Goal: Information Seeking & Learning: Learn about a topic

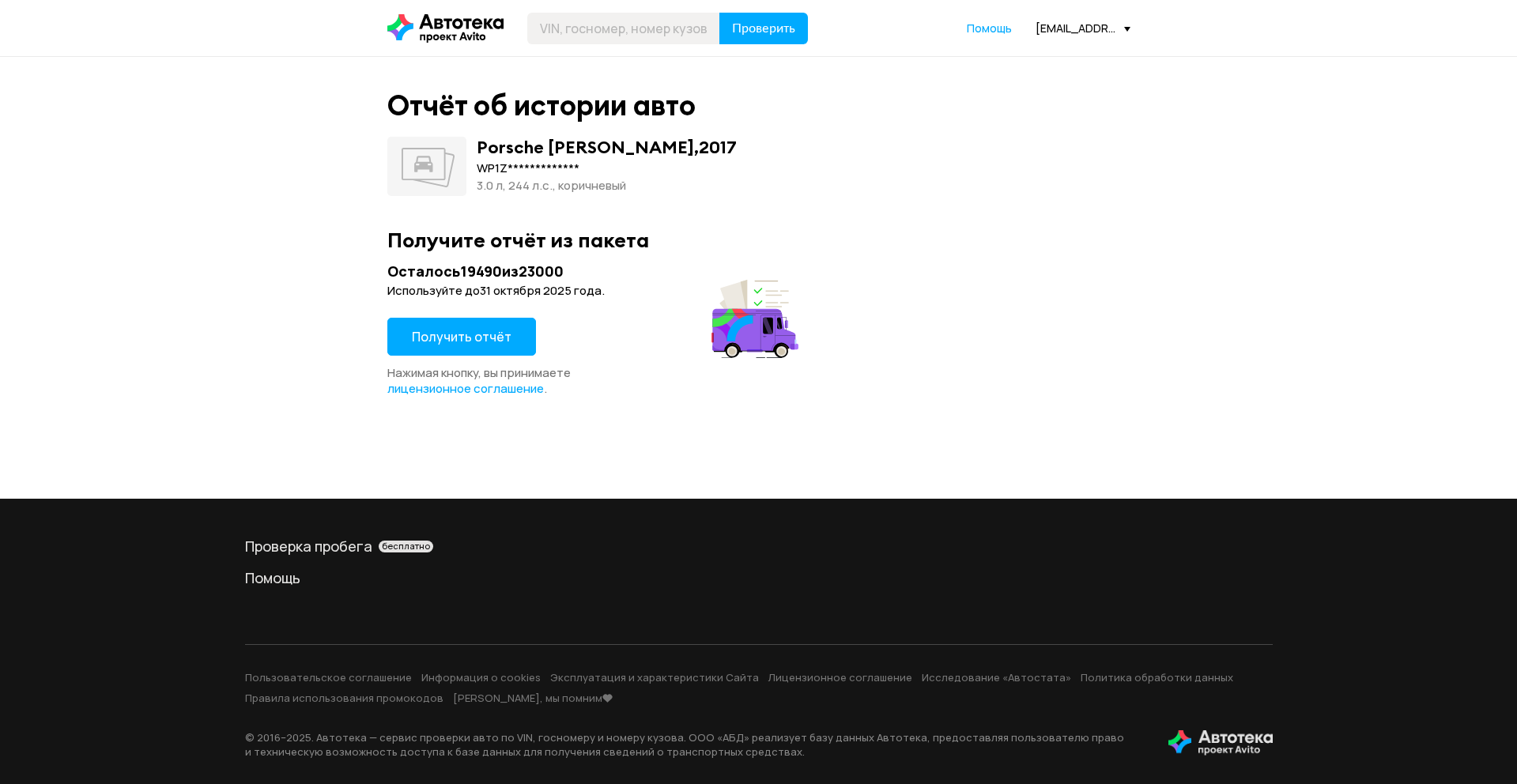
click at [497, 330] on span "Получить отчёт" at bounding box center [461, 336] width 100 height 18
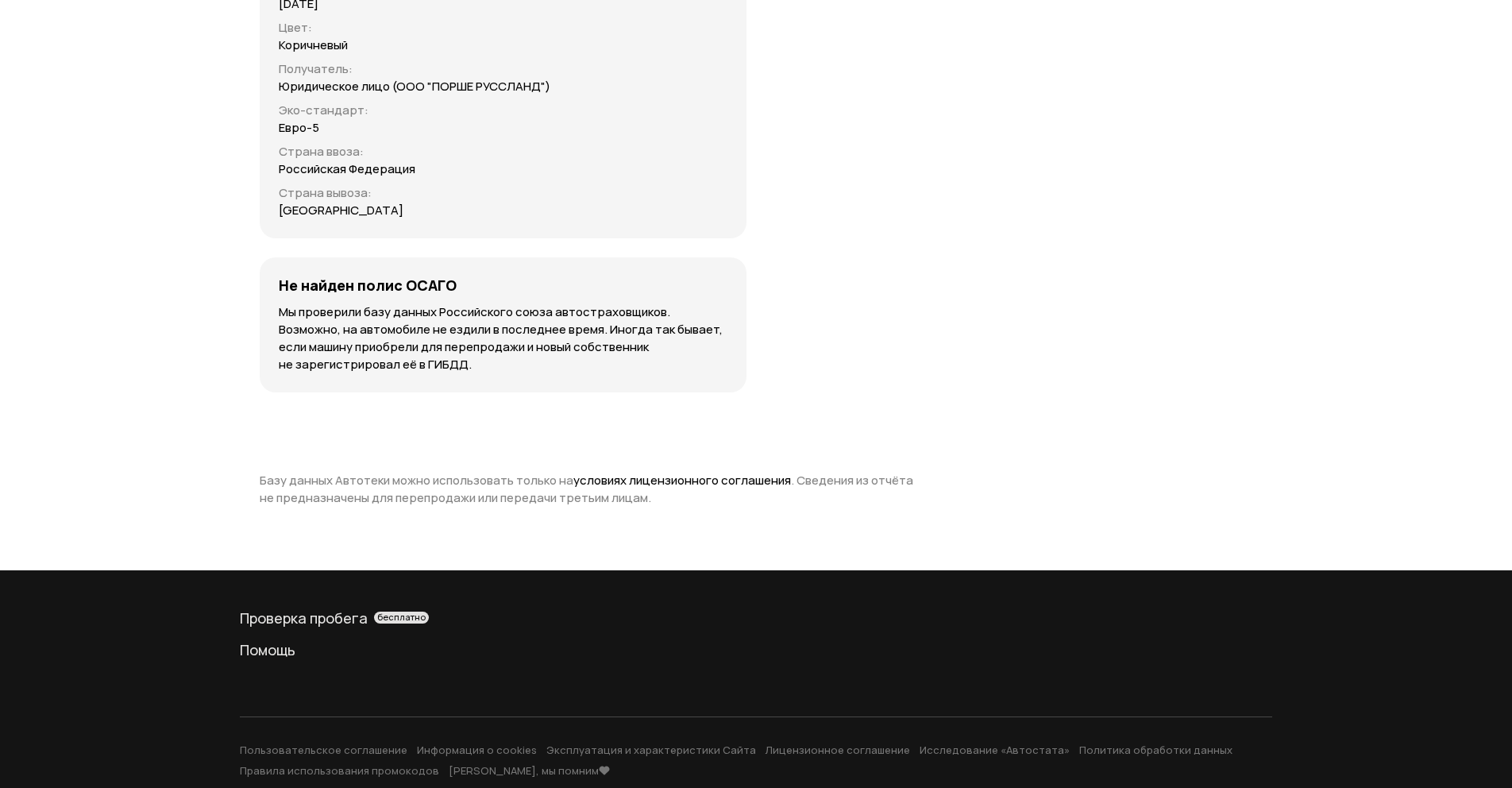
scroll to position [5981, 0]
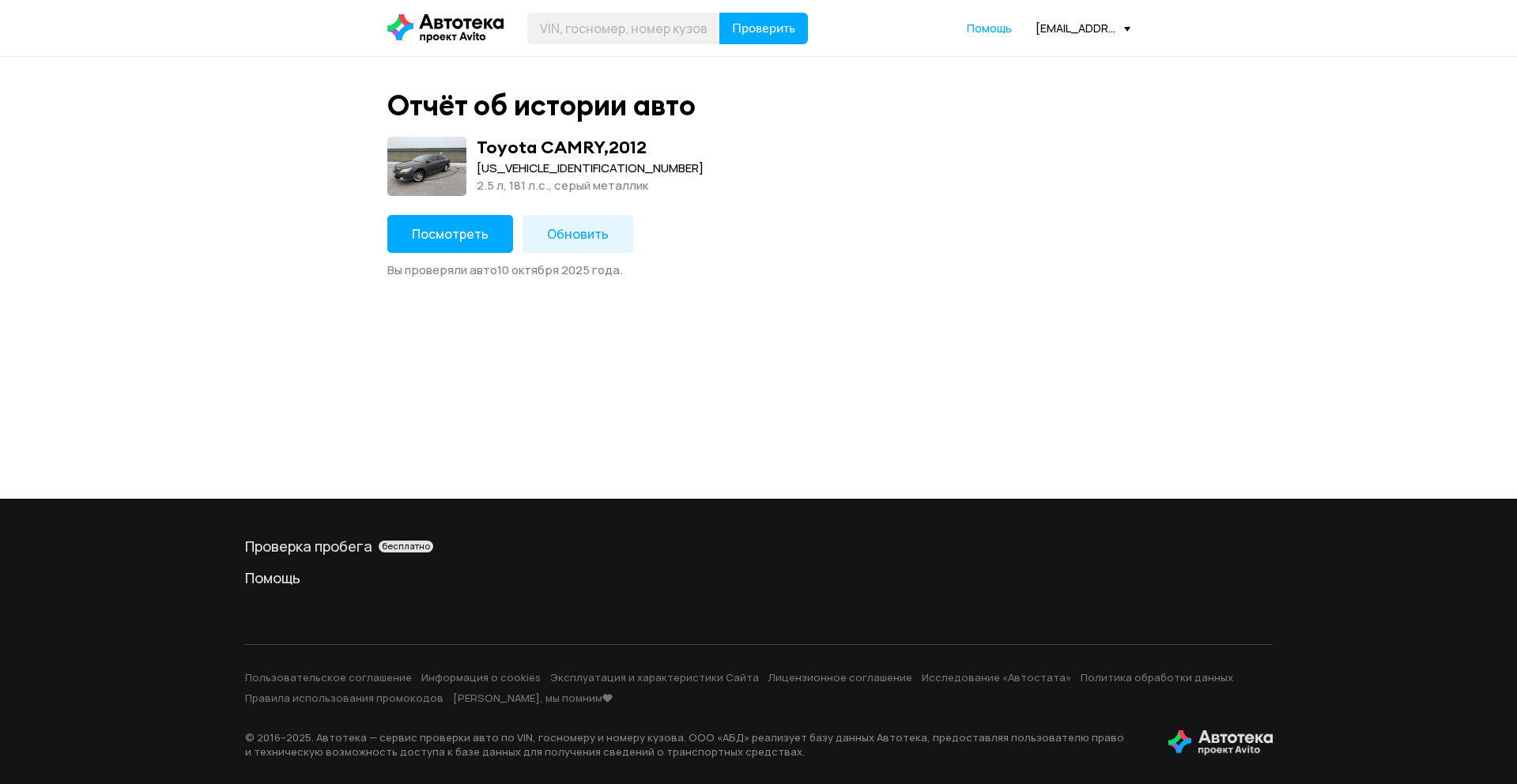
click at [428, 220] on button "Посмотреть" at bounding box center [450, 234] width 126 height 38
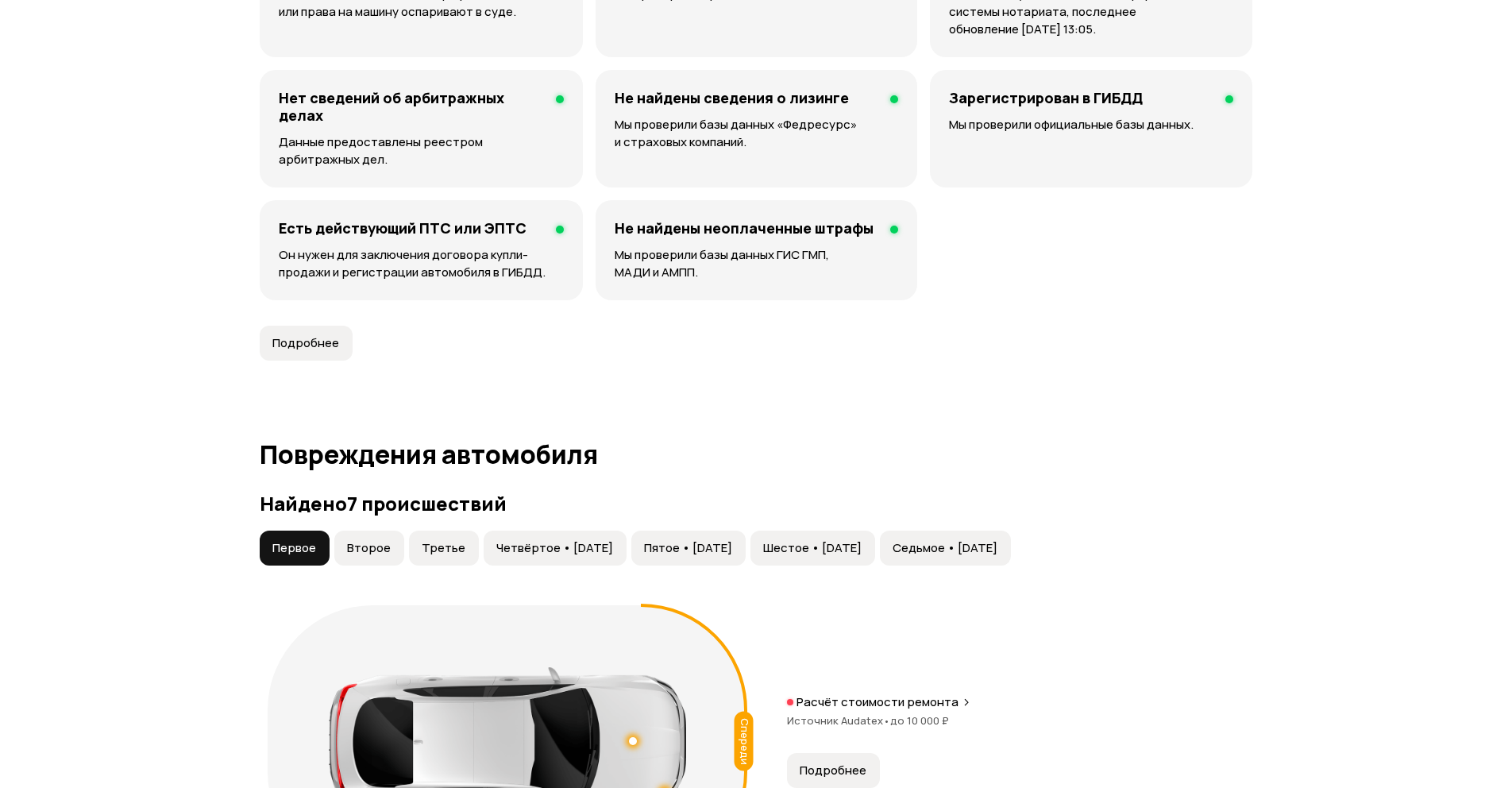
scroll to position [858, 0]
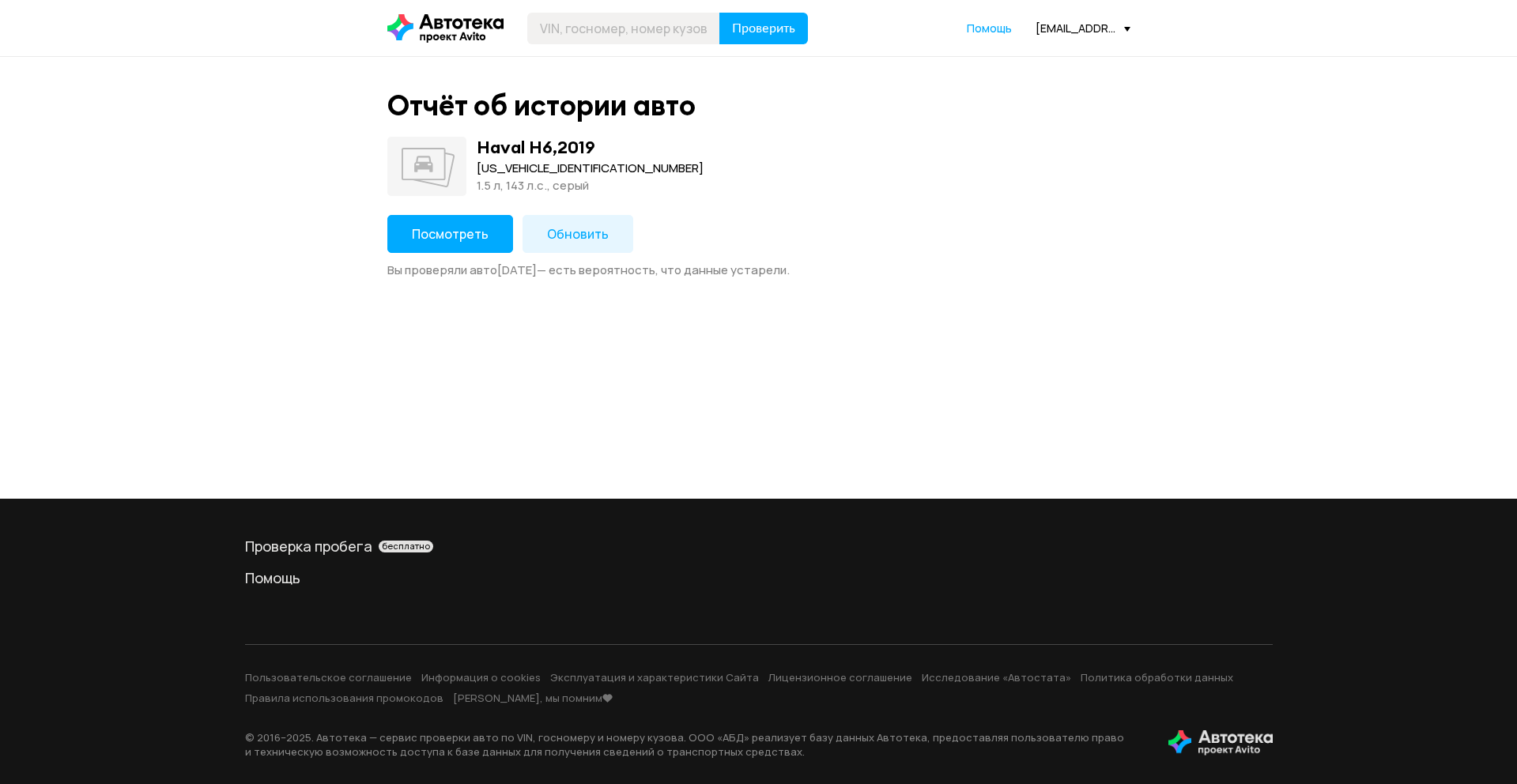
click at [584, 234] on span "Обновить" at bounding box center [577, 234] width 61 height 18
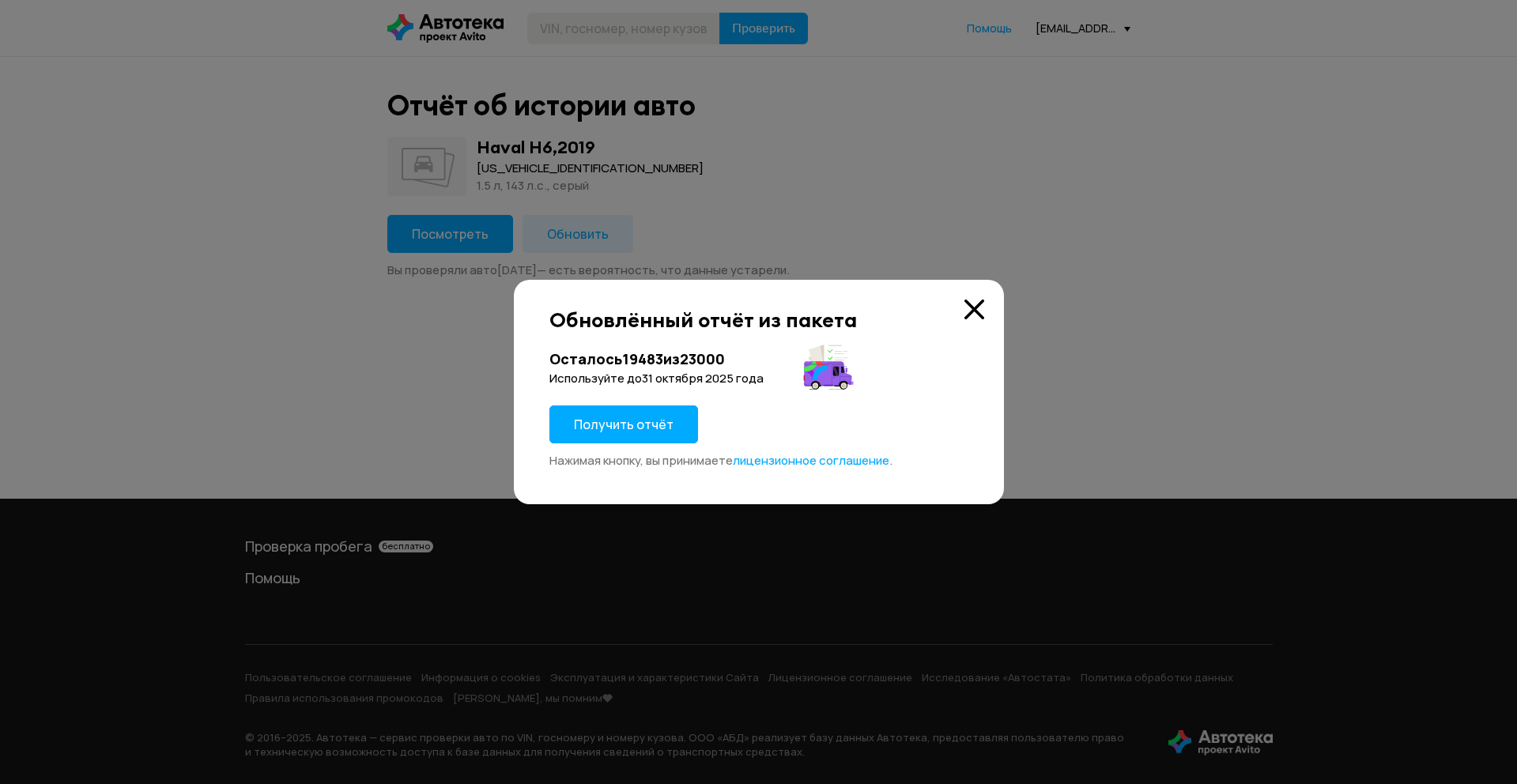
click at [626, 432] on button "Получить отчёт" at bounding box center [624, 424] width 149 height 38
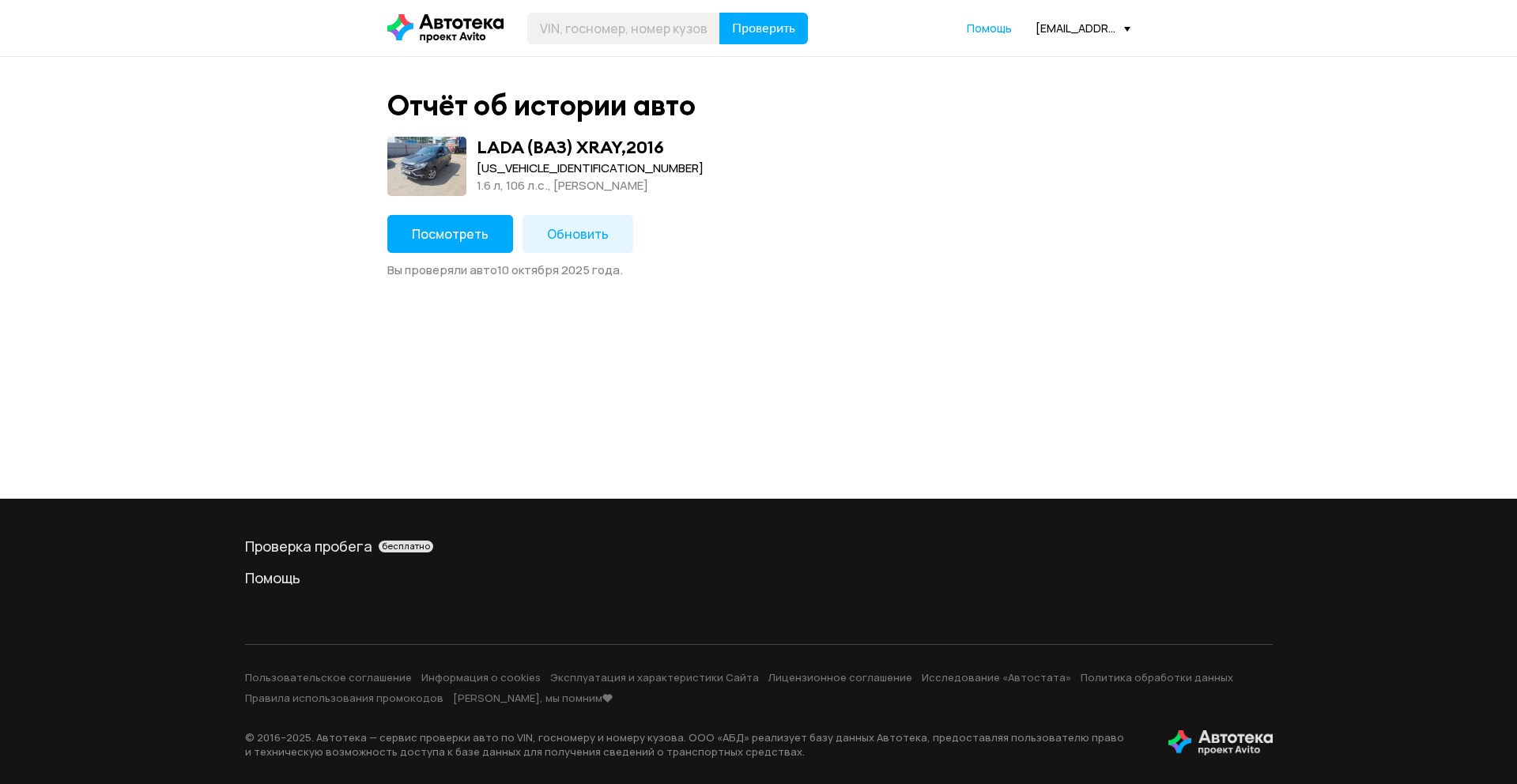
click at [450, 249] on button "Посмотреть" at bounding box center [450, 234] width 126 height 38
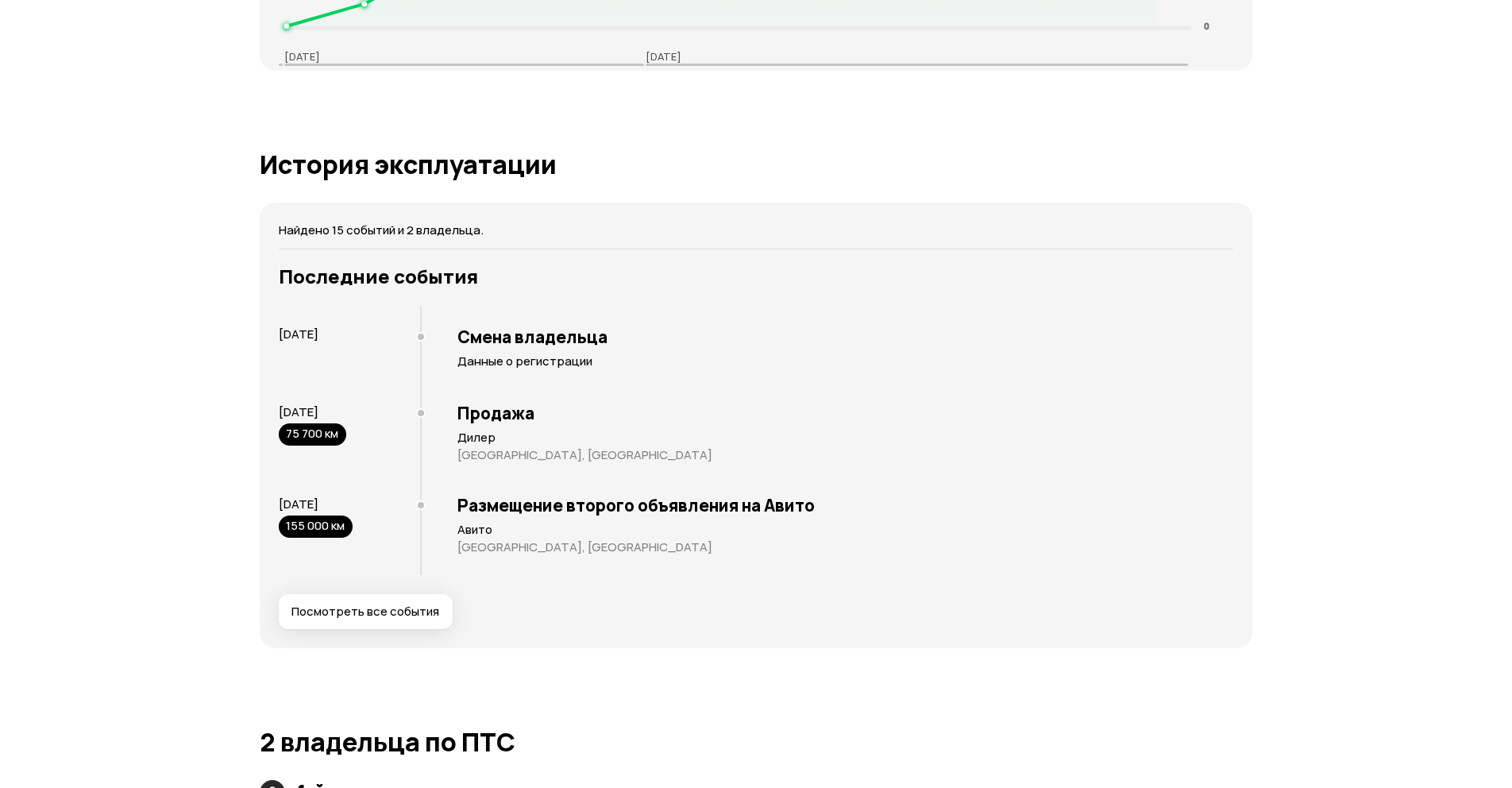
scroll to position [2097, 0]
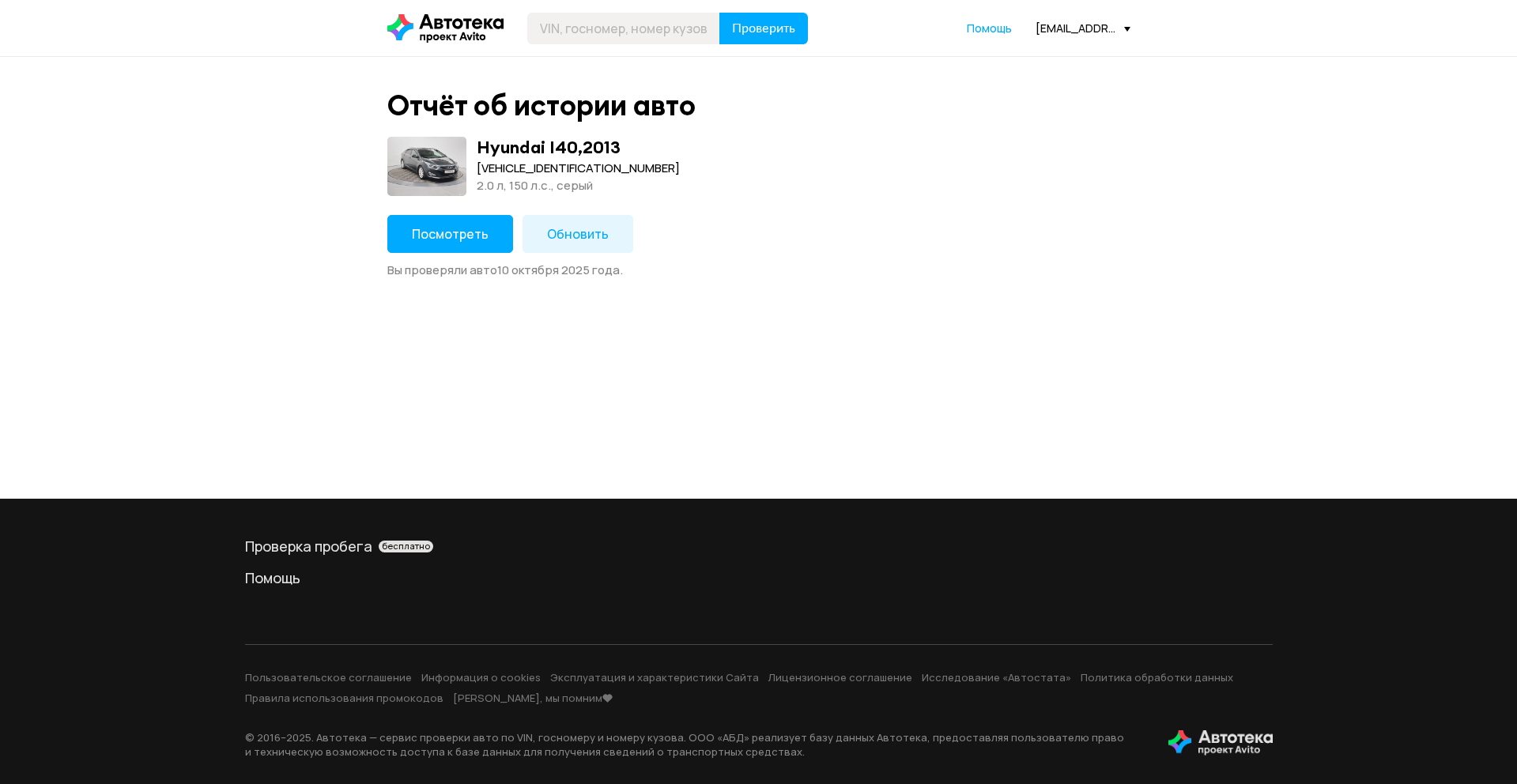
click at [466, 243] on button "Посмотреть" at bounding box center [450, 234] width 126 height 38
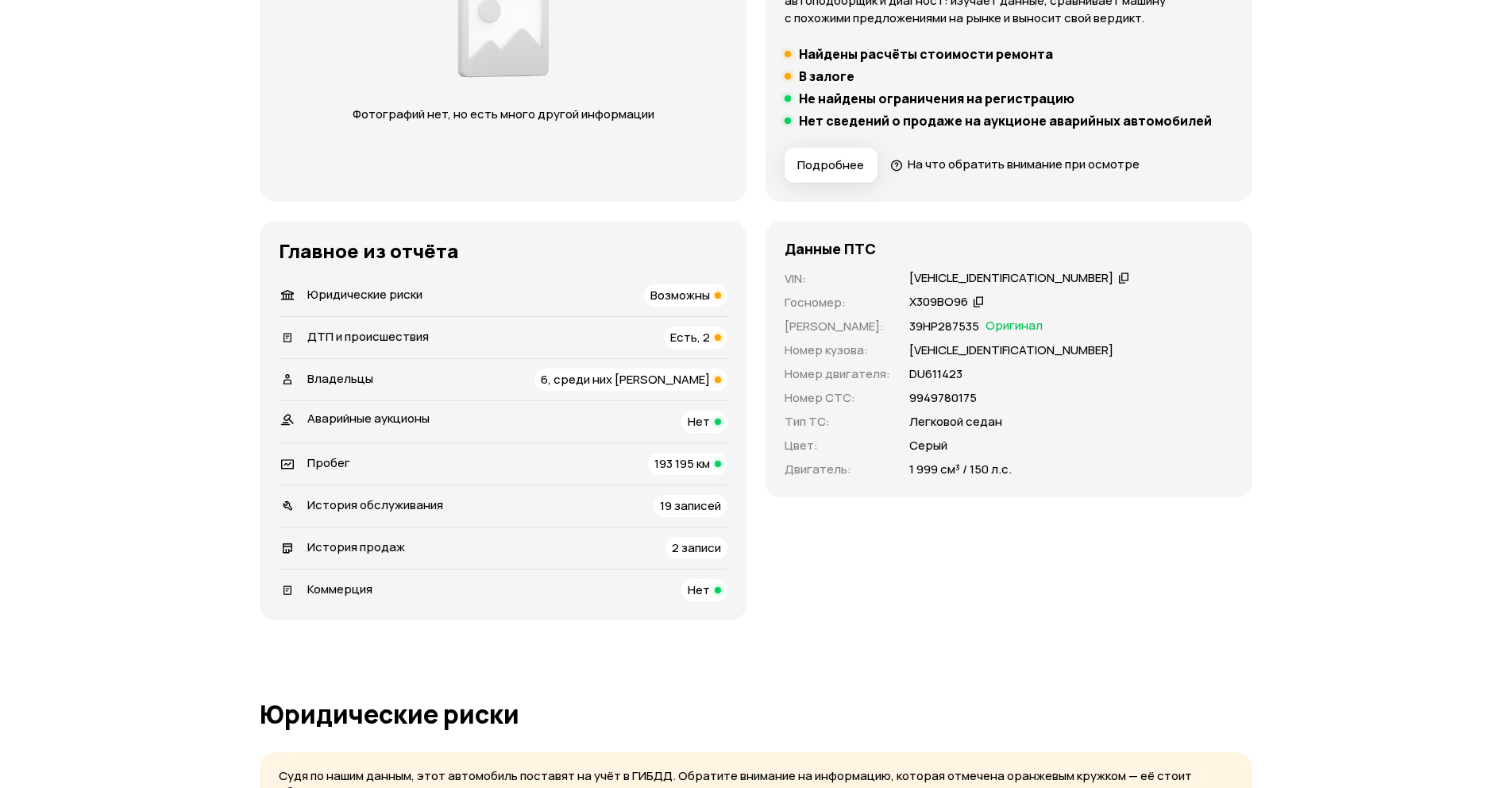
scroll to position [476, 0]
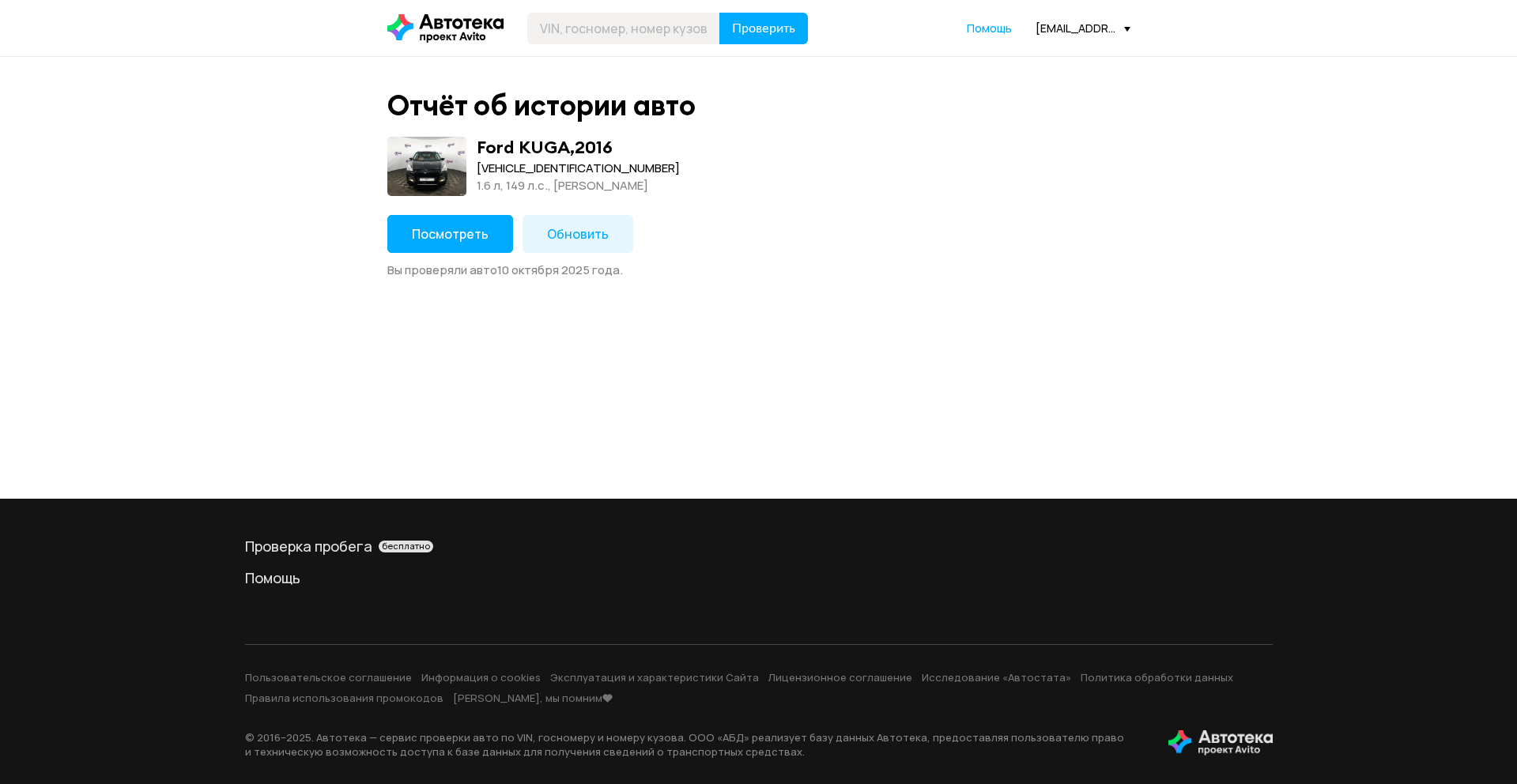
click at [491, 236] on button "Посмотреть" at bounding box center [450, 234] width 126 height 38
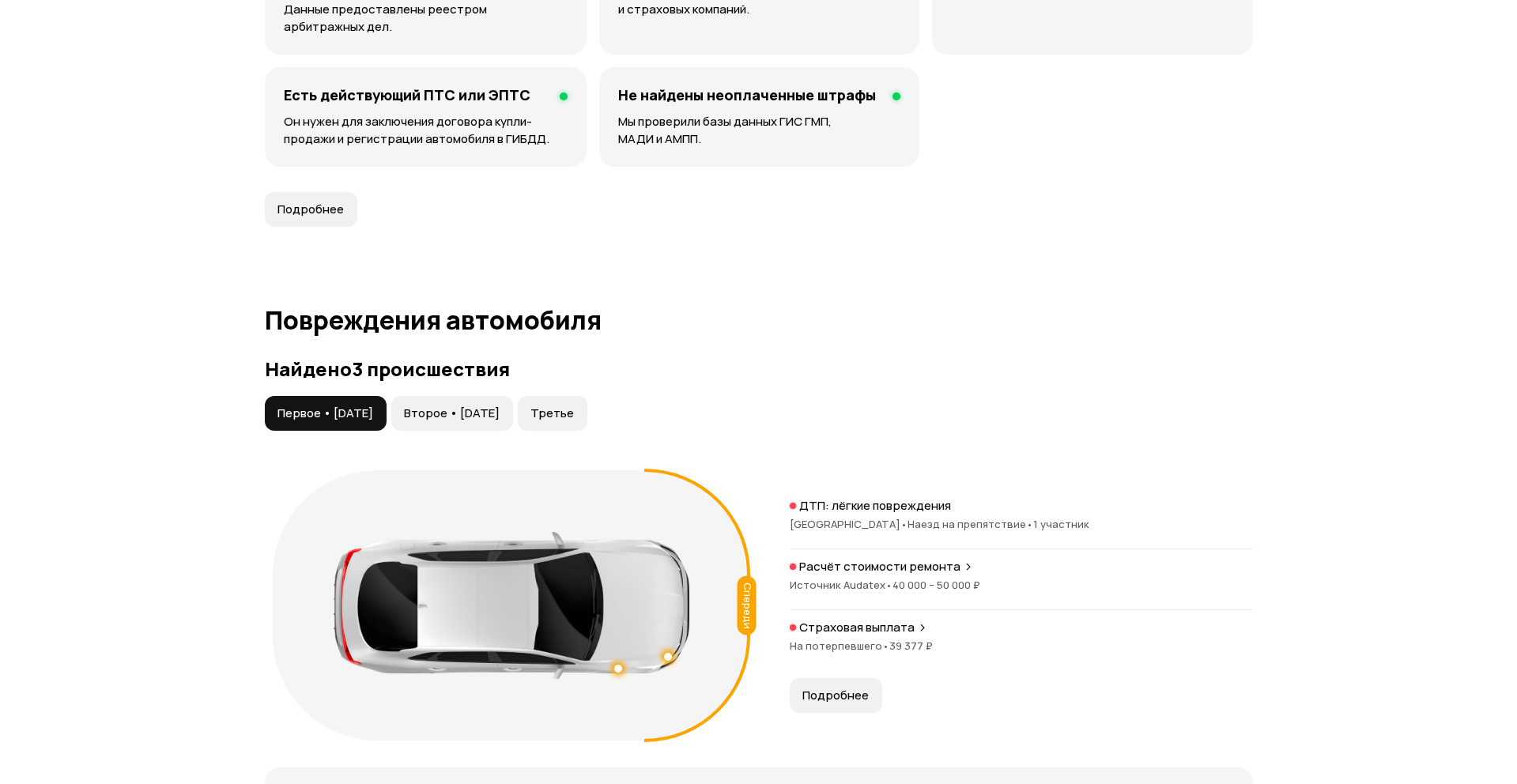
scroll to position [1423, 0]
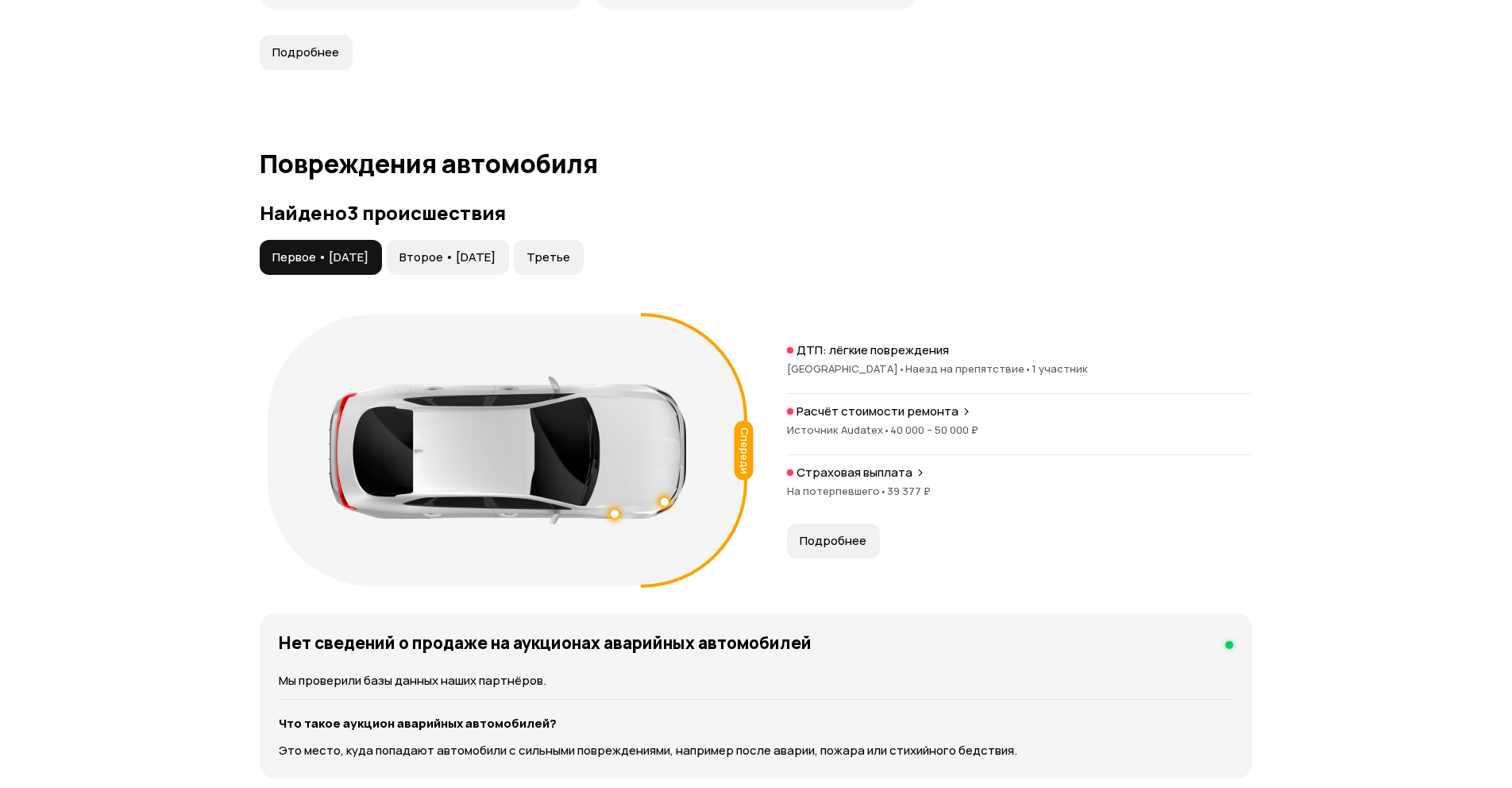
click at [480, 258] on span "Второе • [DATE]" at bounding box center [447, 257] width 96 height 16
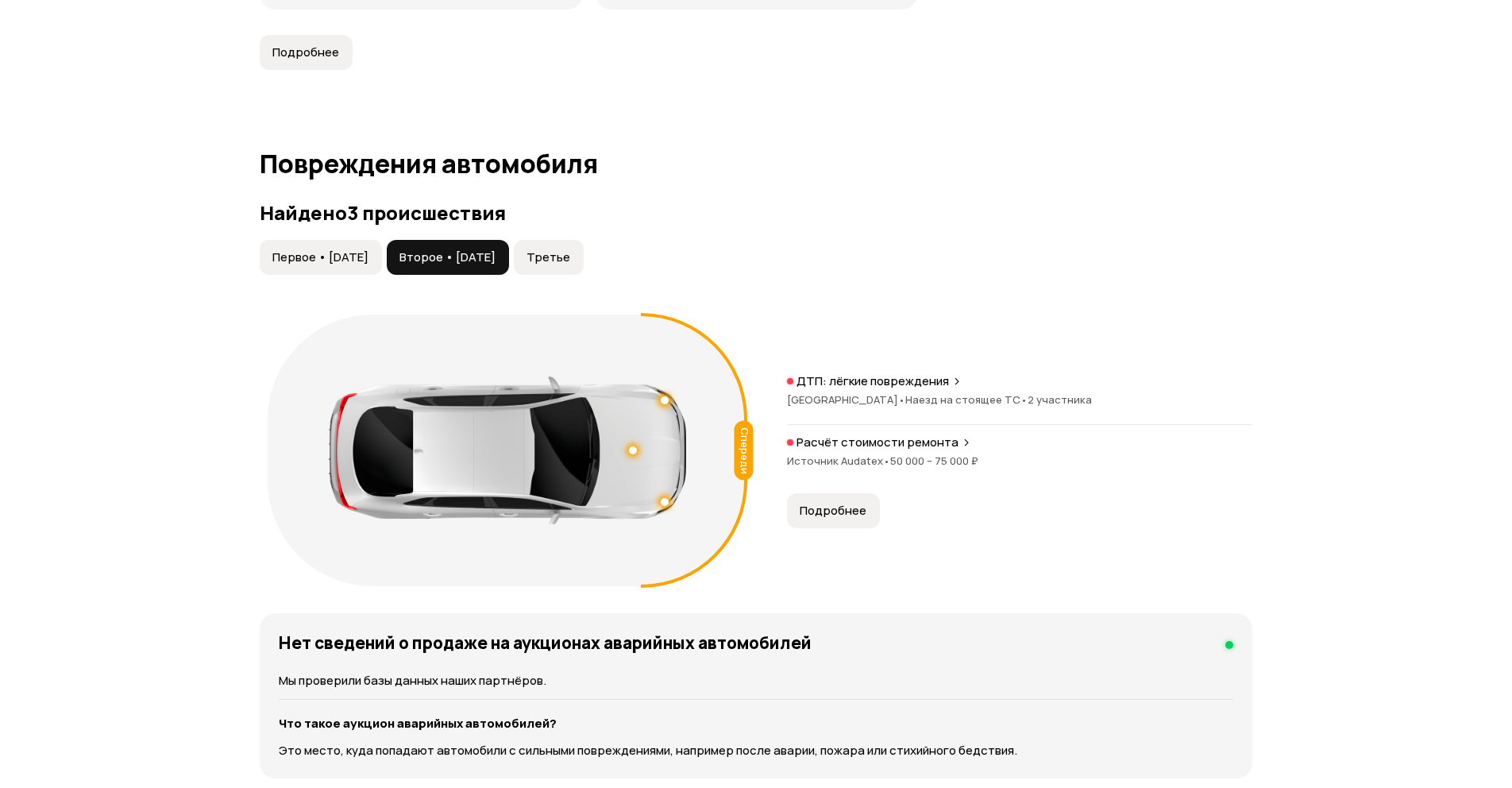
click at [570, 265] on span "Третье" at bounding box center [549, 257] width 44 height 16
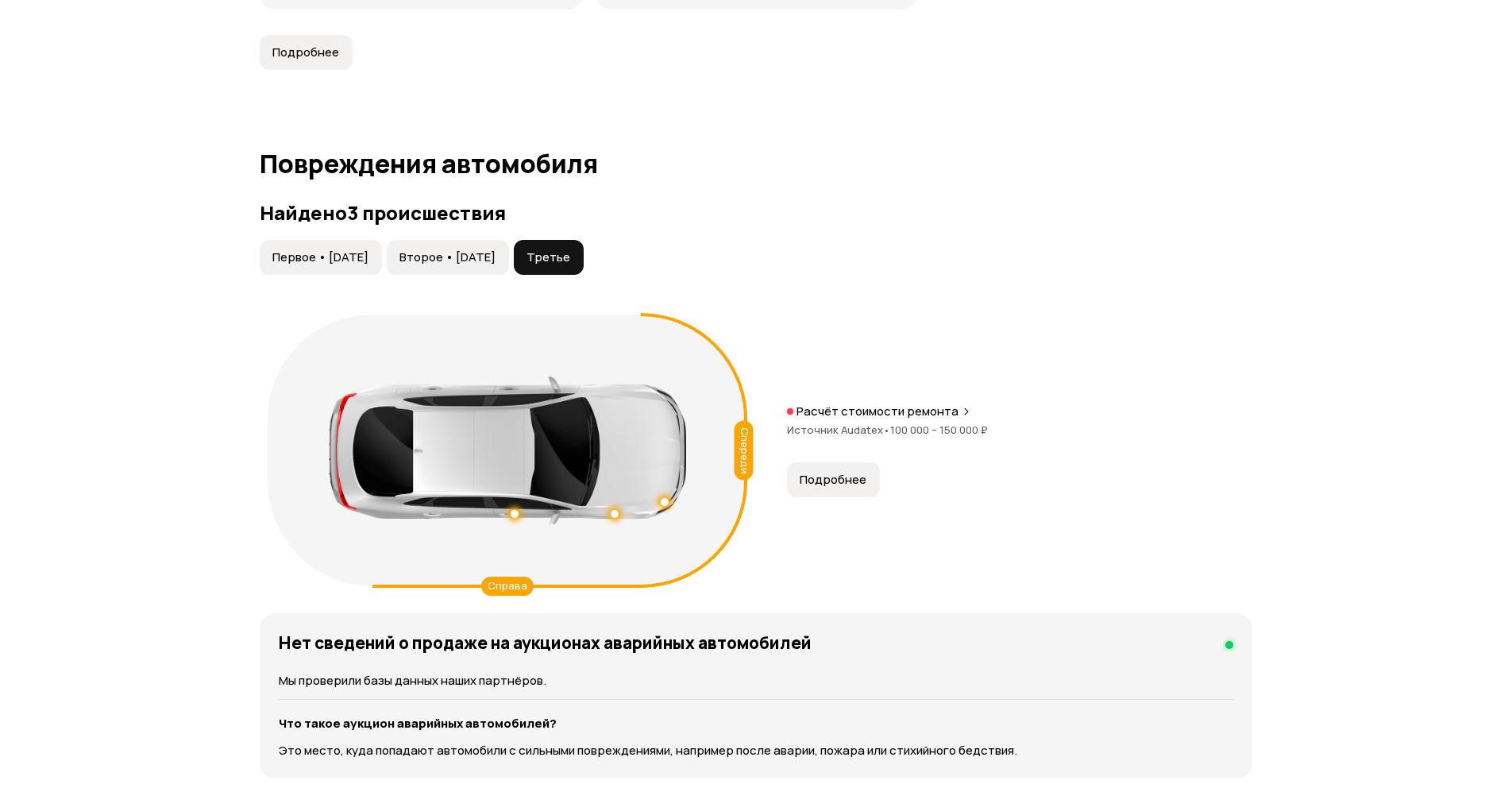
click at [863, 430] on span "Источник Audatex •" at bounding box center [838, 429] width 103 height 14
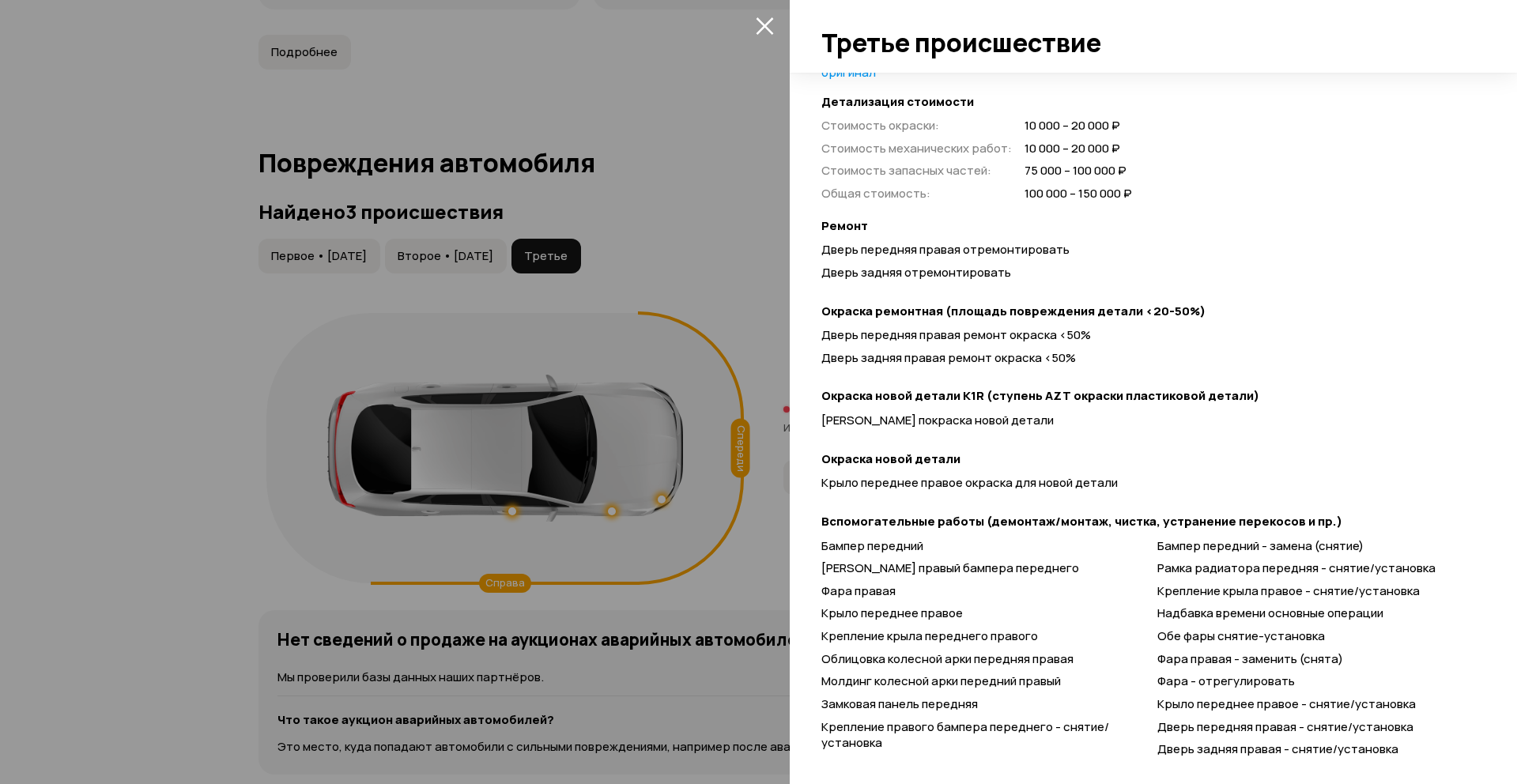
scroll to position [471, 0]
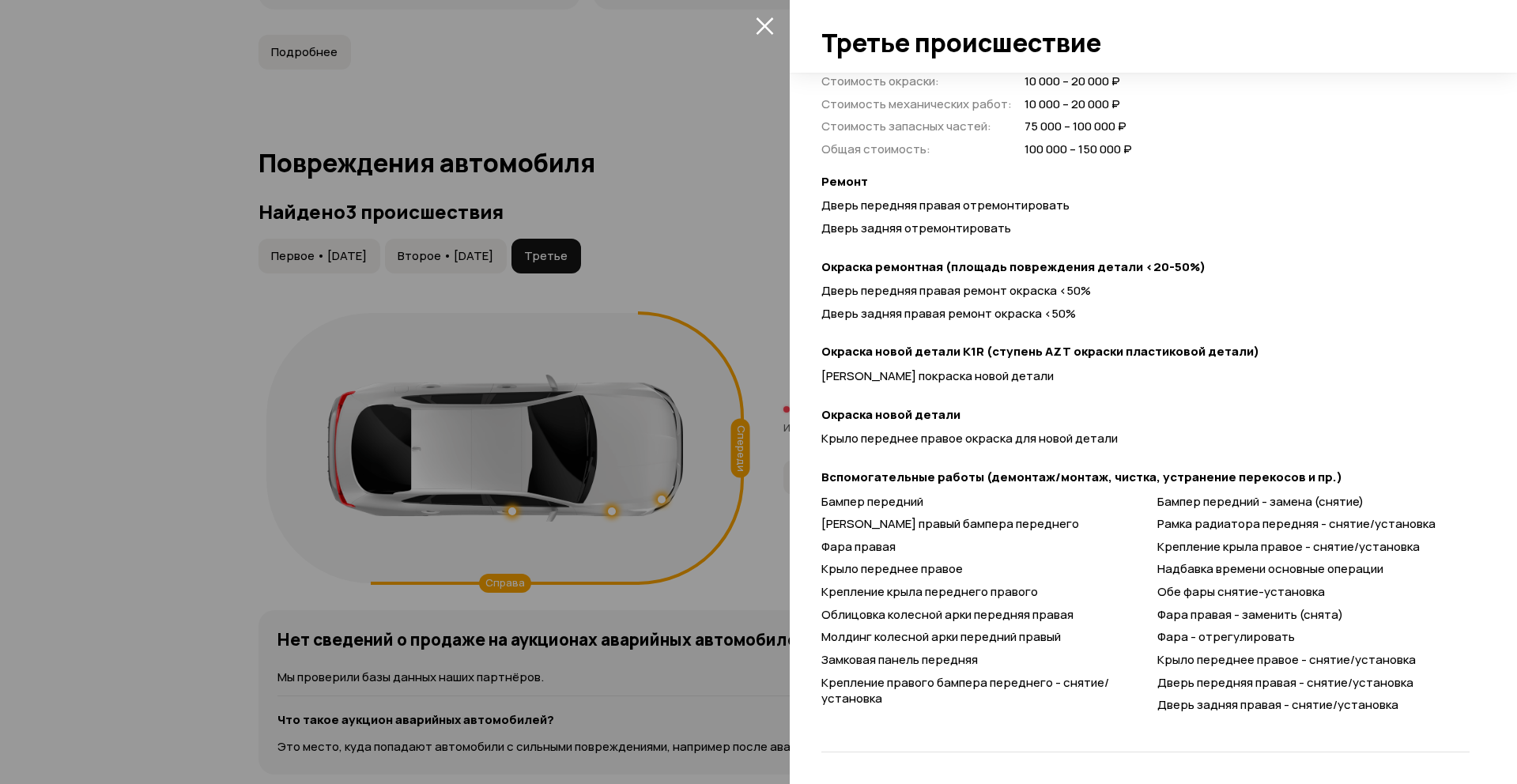
click at [518, 259] on div at bounding box center [758, 392] width 1517 height 784
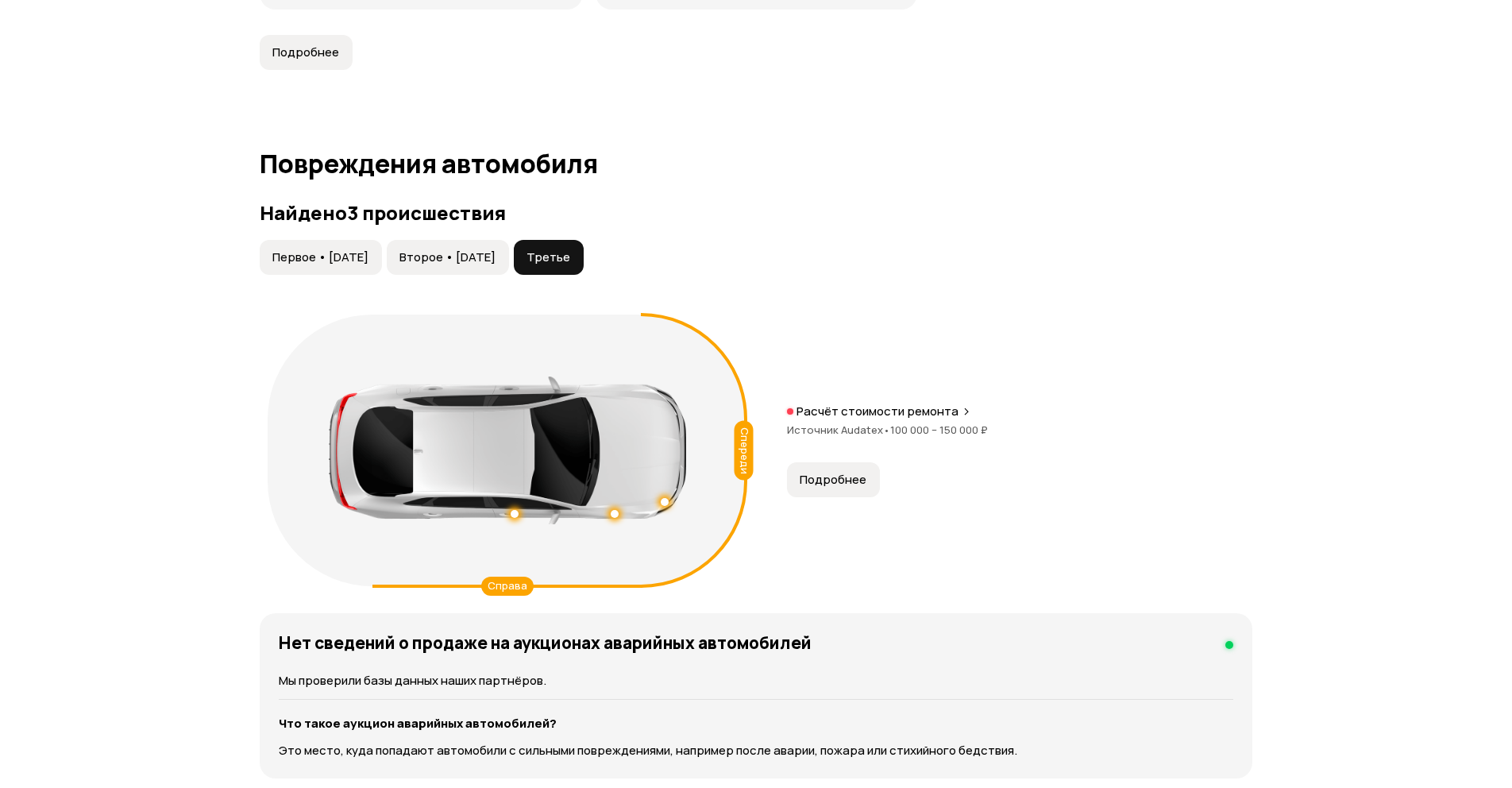
click at [902, 428] on span "100 000 – 150 000 ₽" at bounding box center [940, 429] width 98 height 14
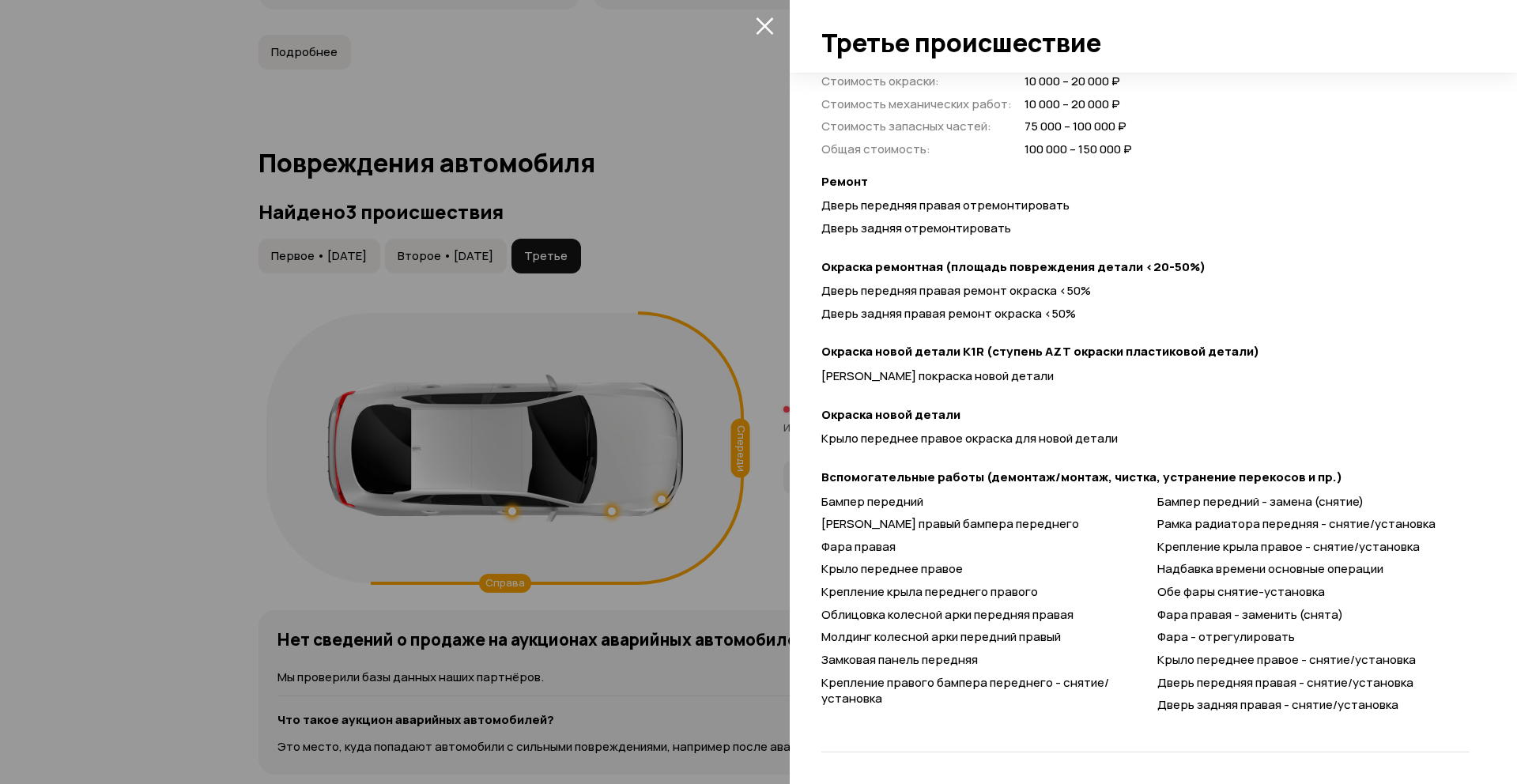
click at [361, 266] on div at bounding box center [758, 392] width 1517 height 784
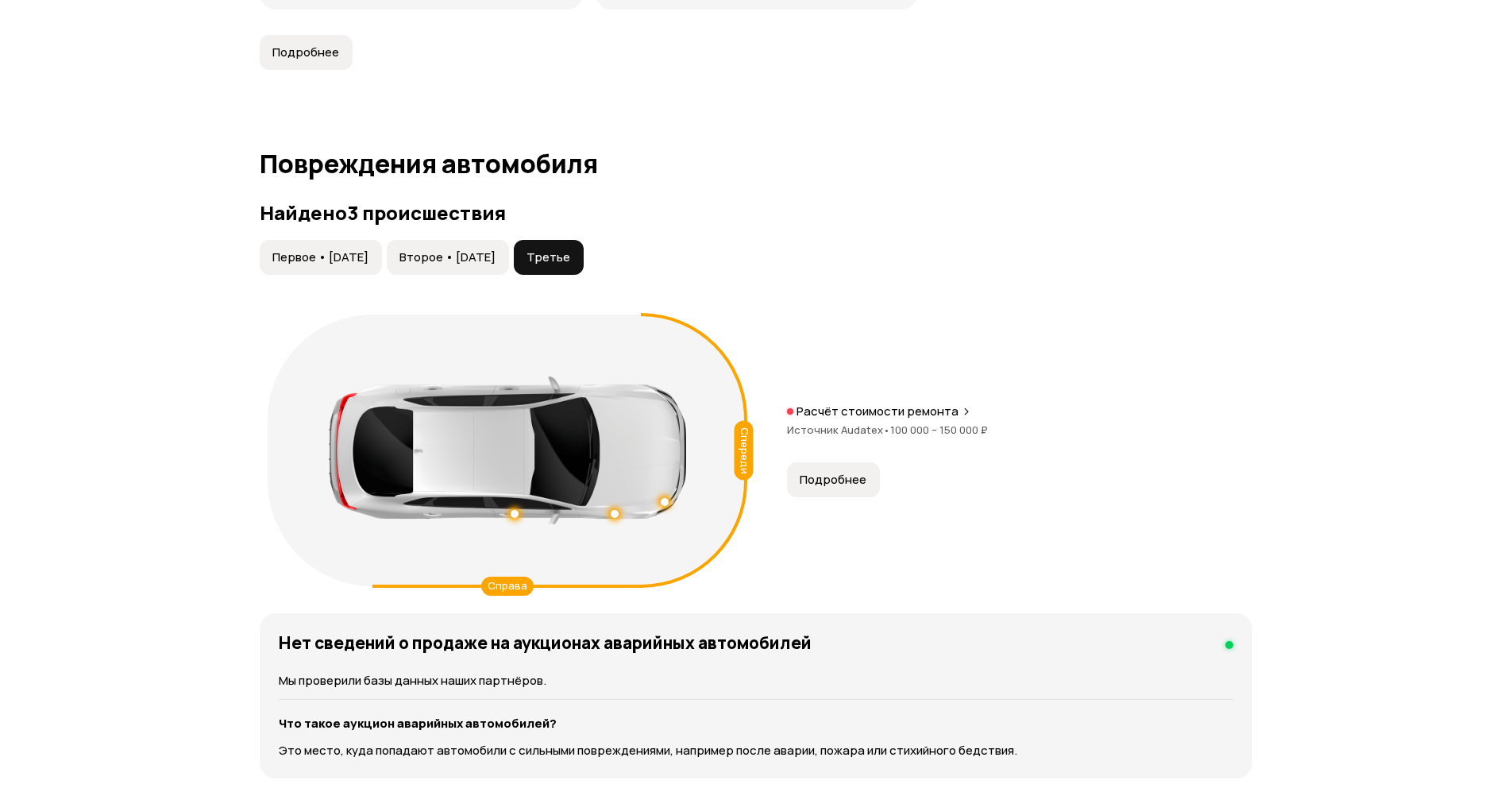
click at [362, 264] on span "Первое • 03 сен 2017" at bounding box center [321, 257] width 96 height 16
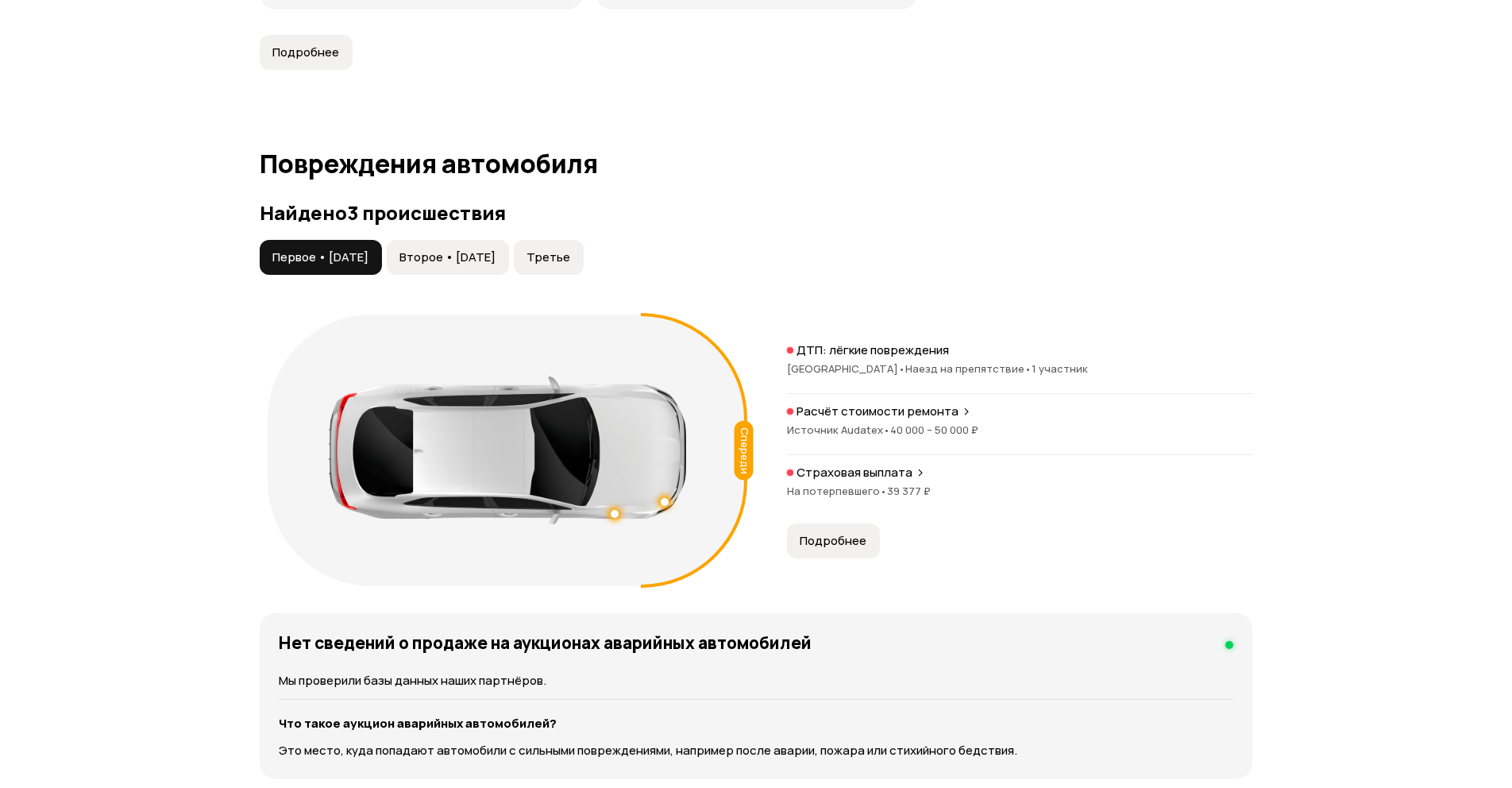
click at [949, 432] on span "40 000 – 50 000 ₽" at bounding box center [935, 429] width 88 height 14
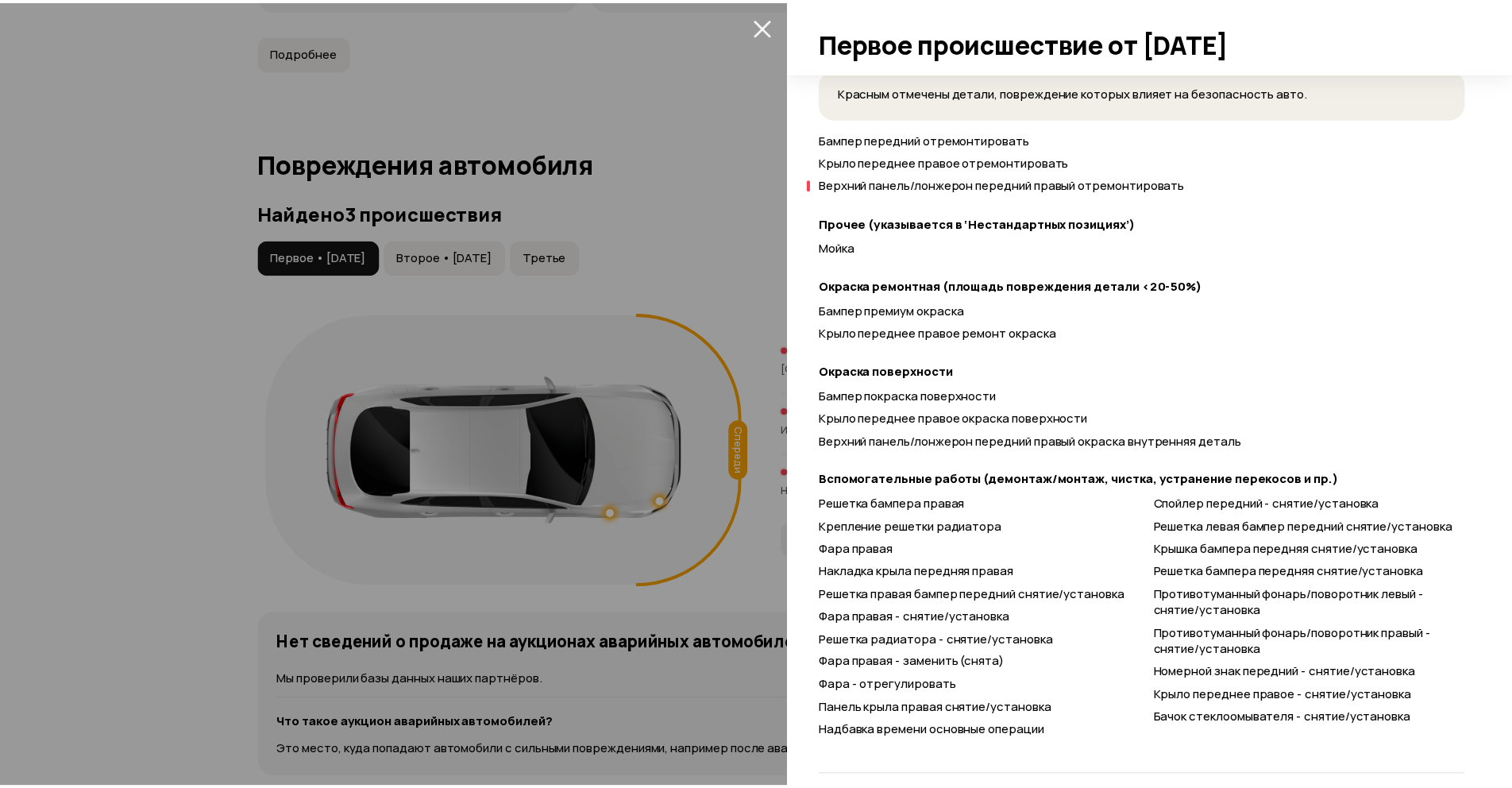
scroll to position [628, 0]
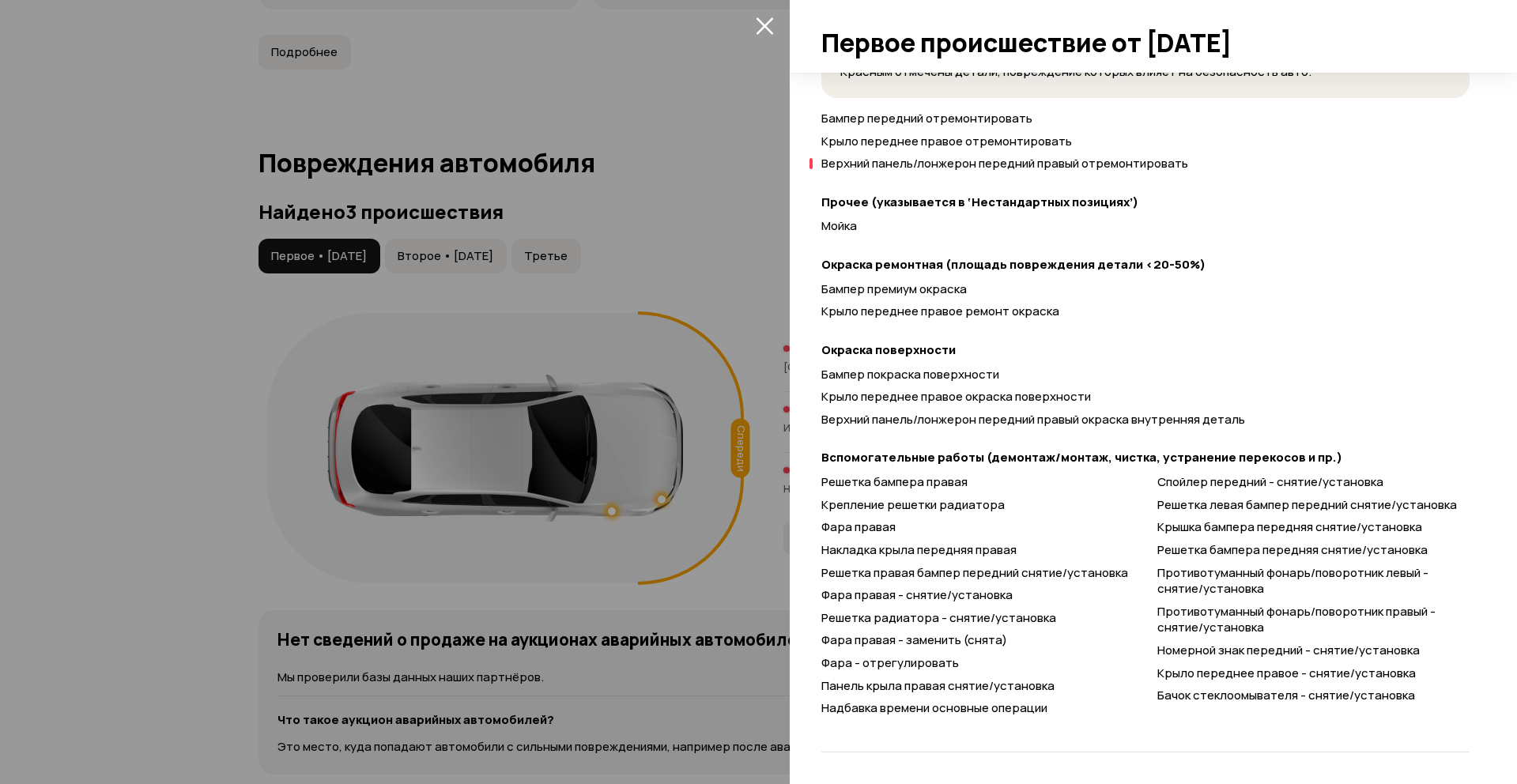
drag, startPoint x: 522, startPoint y: 418, endPoint x: 385, endPoint y: 420, distance: 137.0
click at [498, 418] on div at bounding box center [758, 392] width 1517 height 784
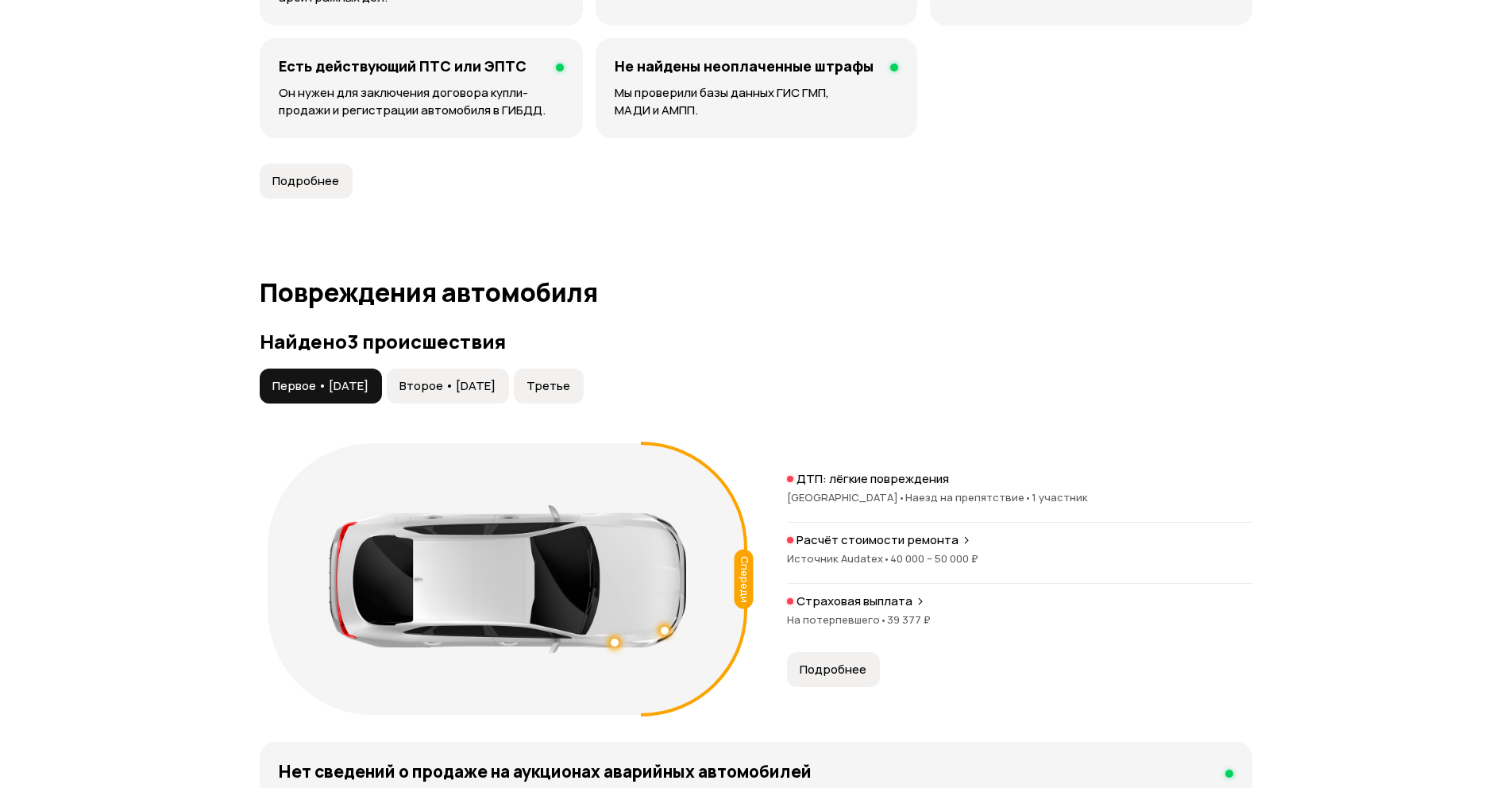
scroll to position [1334, 0]
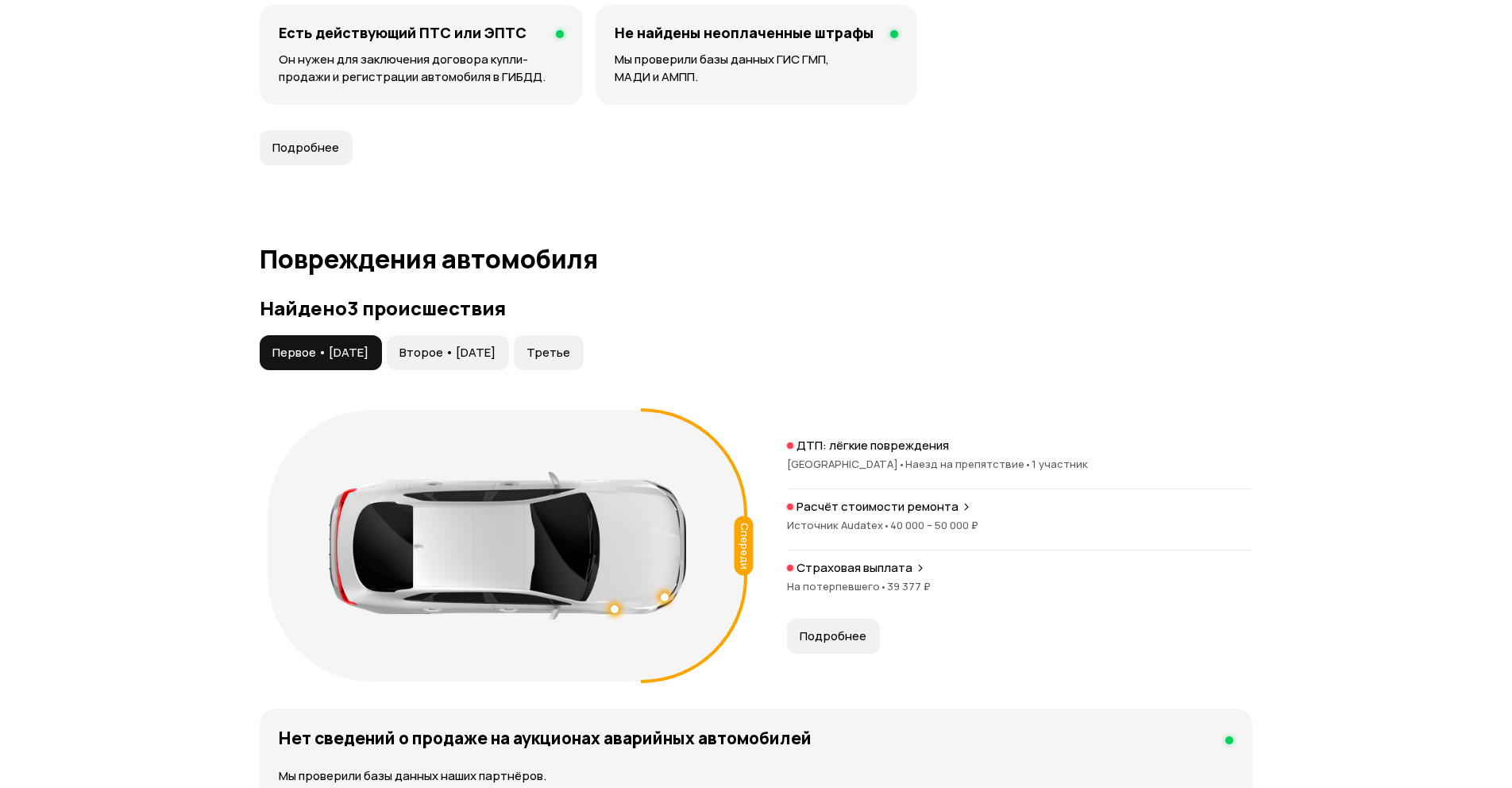
click at [466, 359] on span "Второе • 08 июн 2020" at bounding box center [447, 352] width 96 height 16
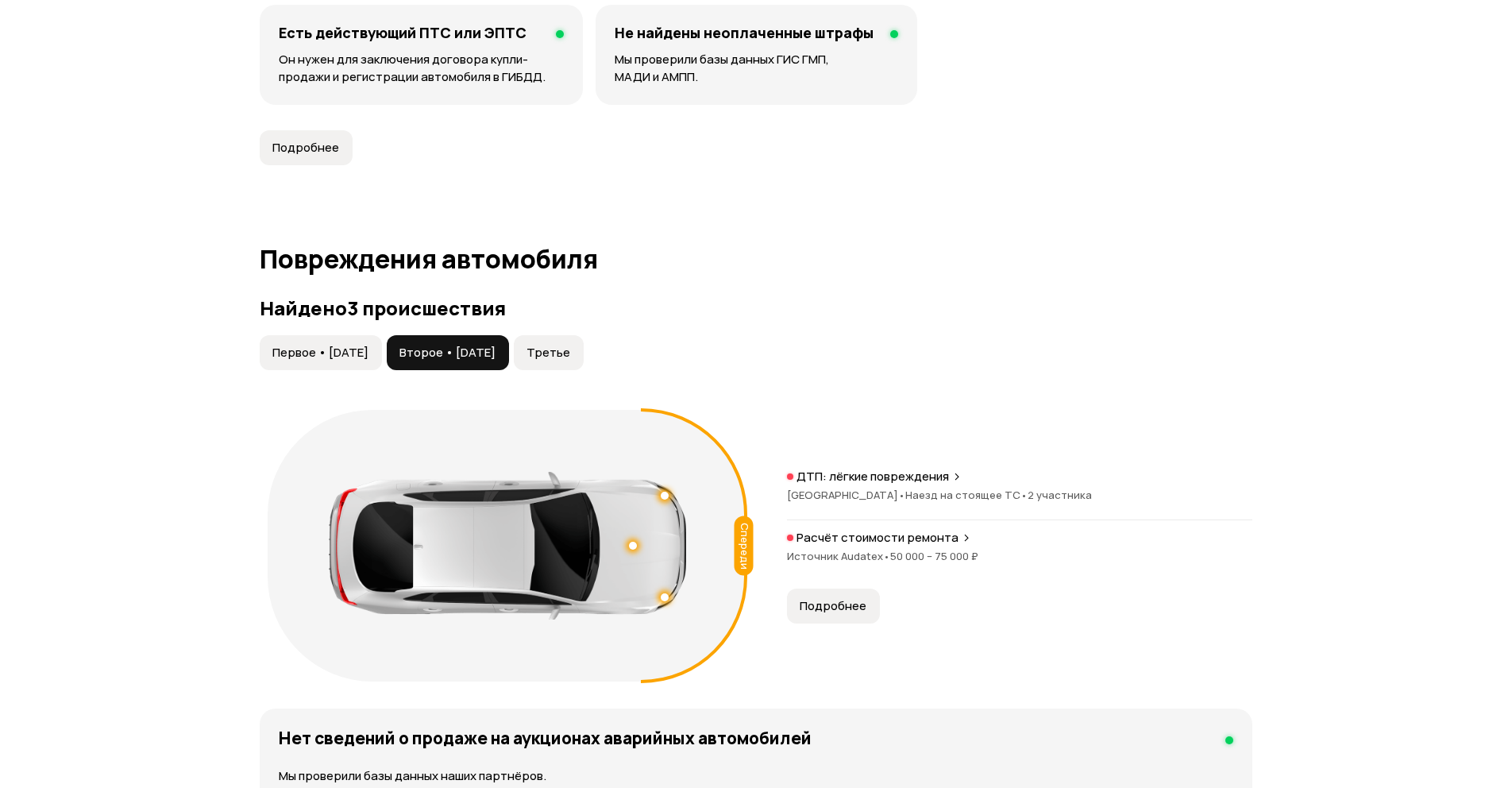
click at [570, 349] on span "Третье" at bounding box center [549, 352] width 44 height 16
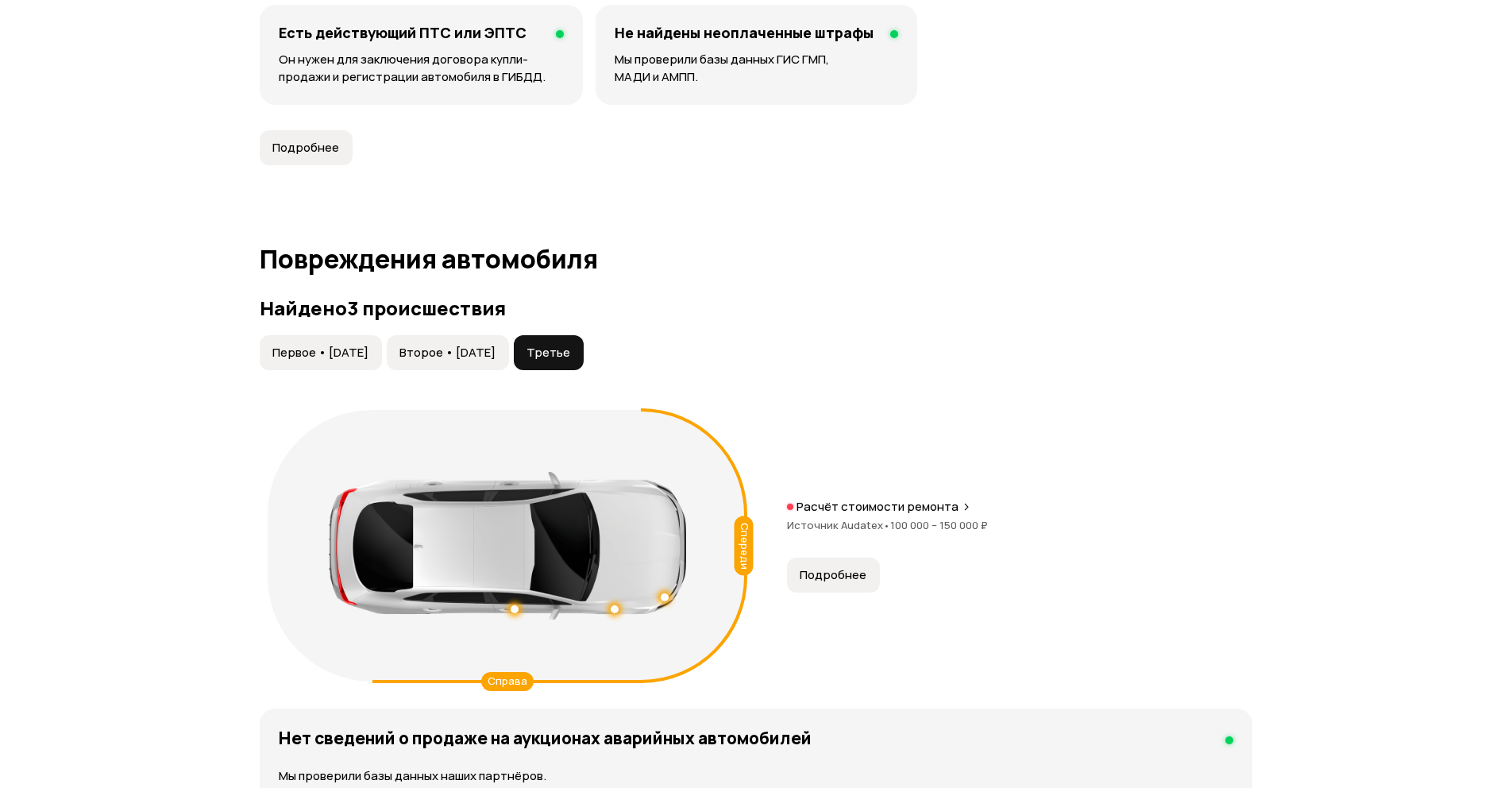
click at [465, 352] on span "Второе • [DATE]" at bounding box center [447, 352] width 96 height 16
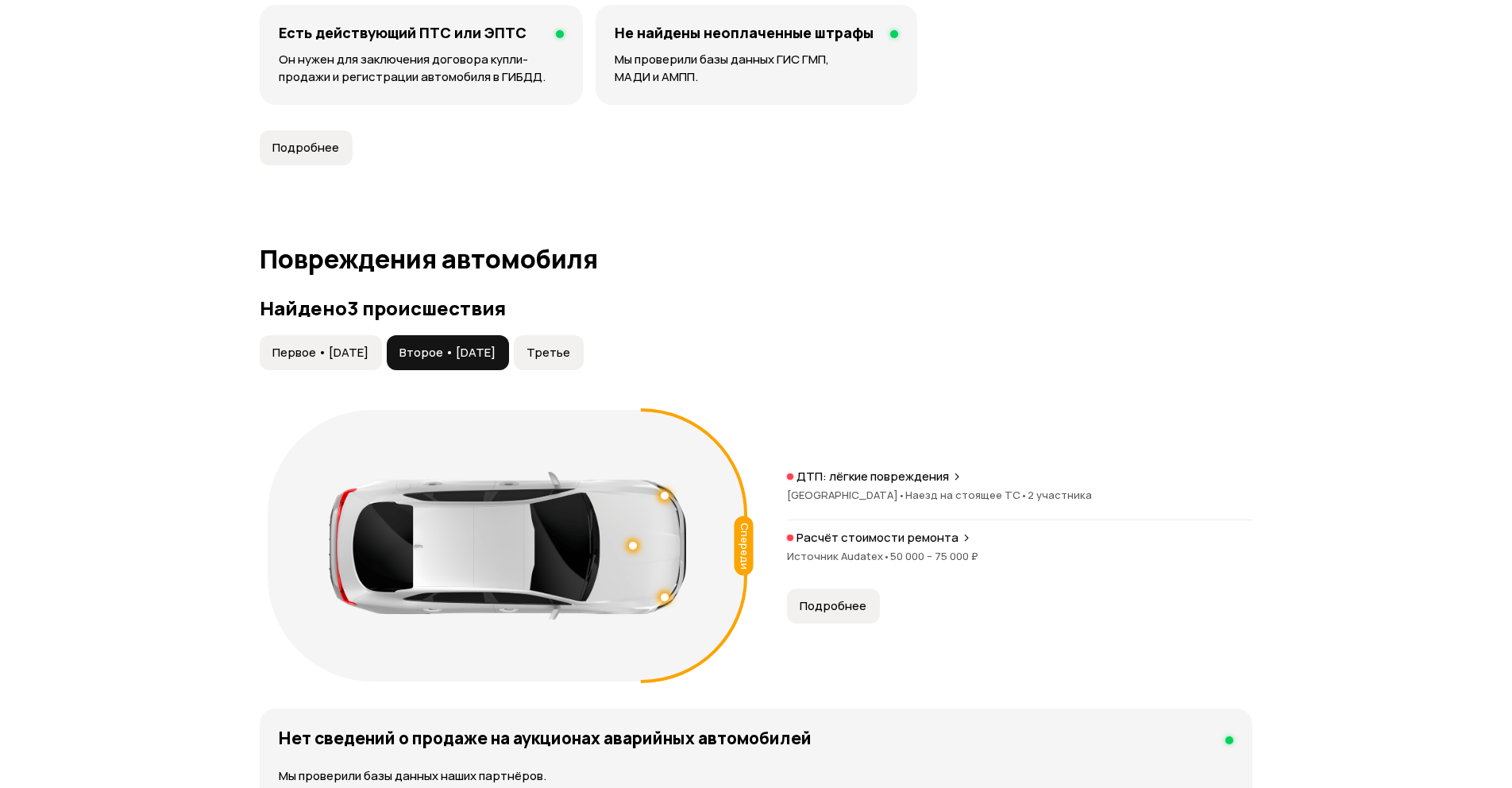
drag, startPoint x: 370, startPoint y: 347, endPoint x: 349, endPoint y: 351, distance: 21.4
click at [366, 347] on span "Первое • [DATE]" at bounding box center [321, 352] width 96 height 16
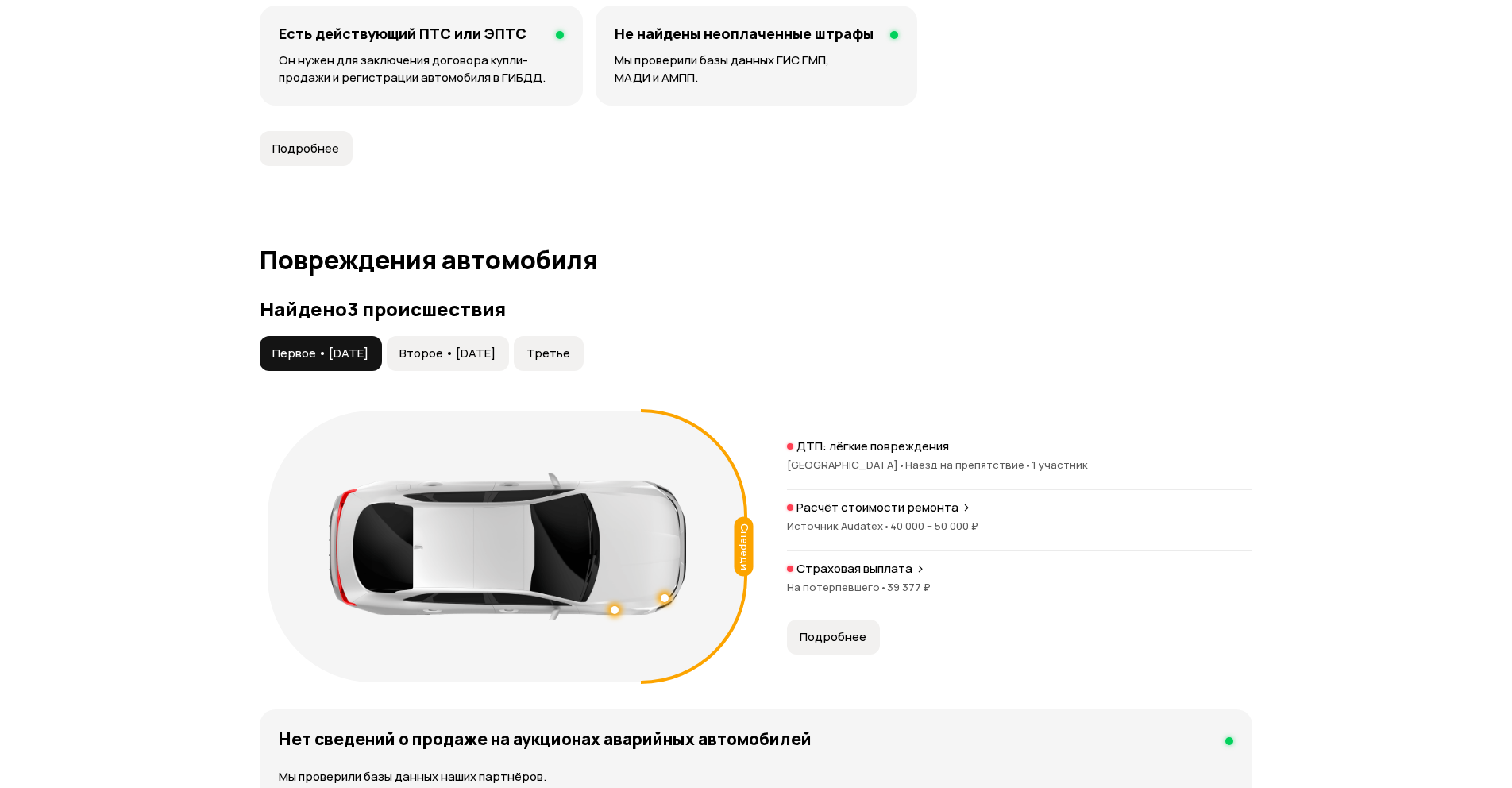
scroll to position [1335, 0]
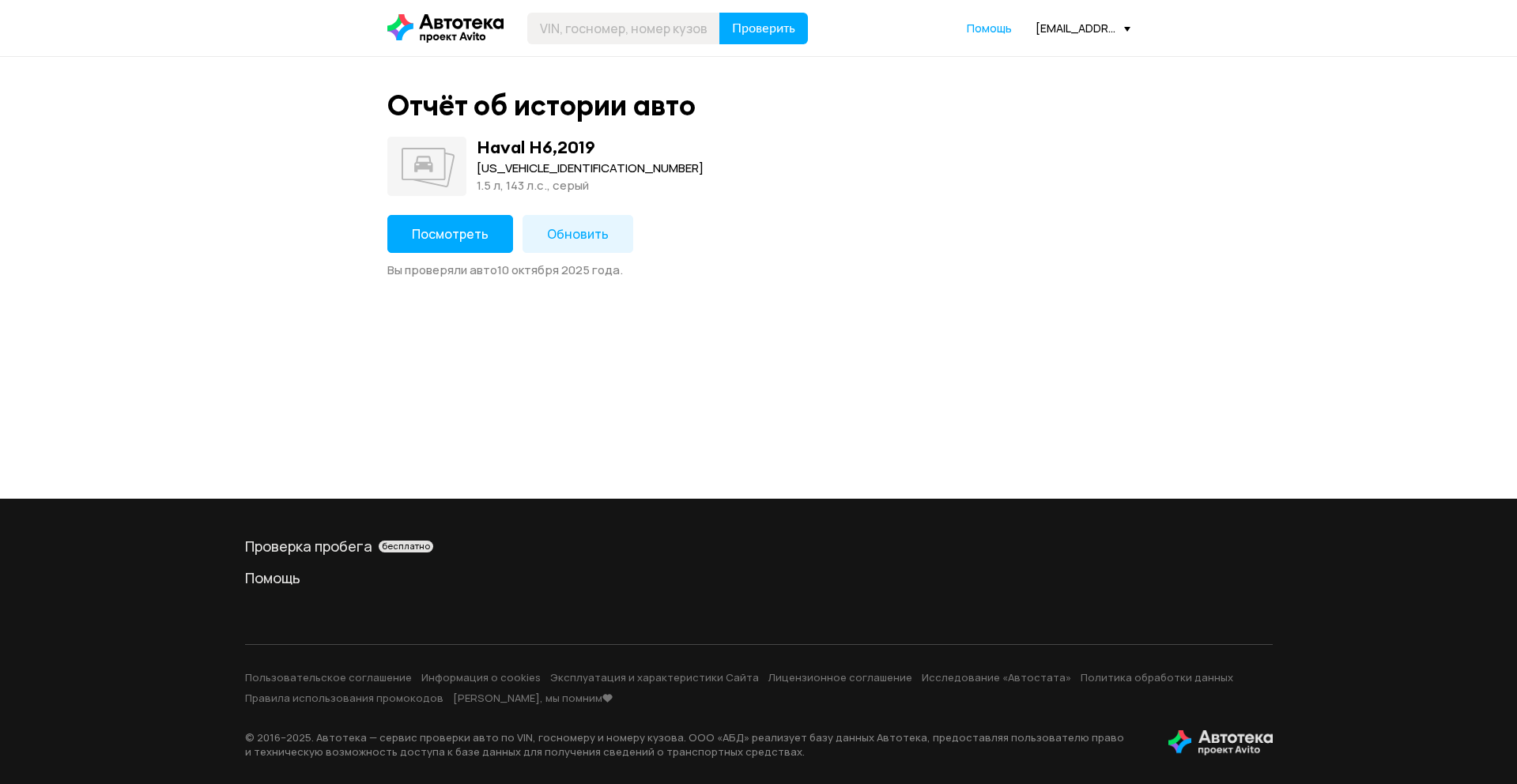
click at [445, 242] on button "Посмотреть" at bounding box center [450, 234] width 126 height 38
click at [491, 231] on button "Посмотреть" at bounding box center [450, 234] width 126 height 38
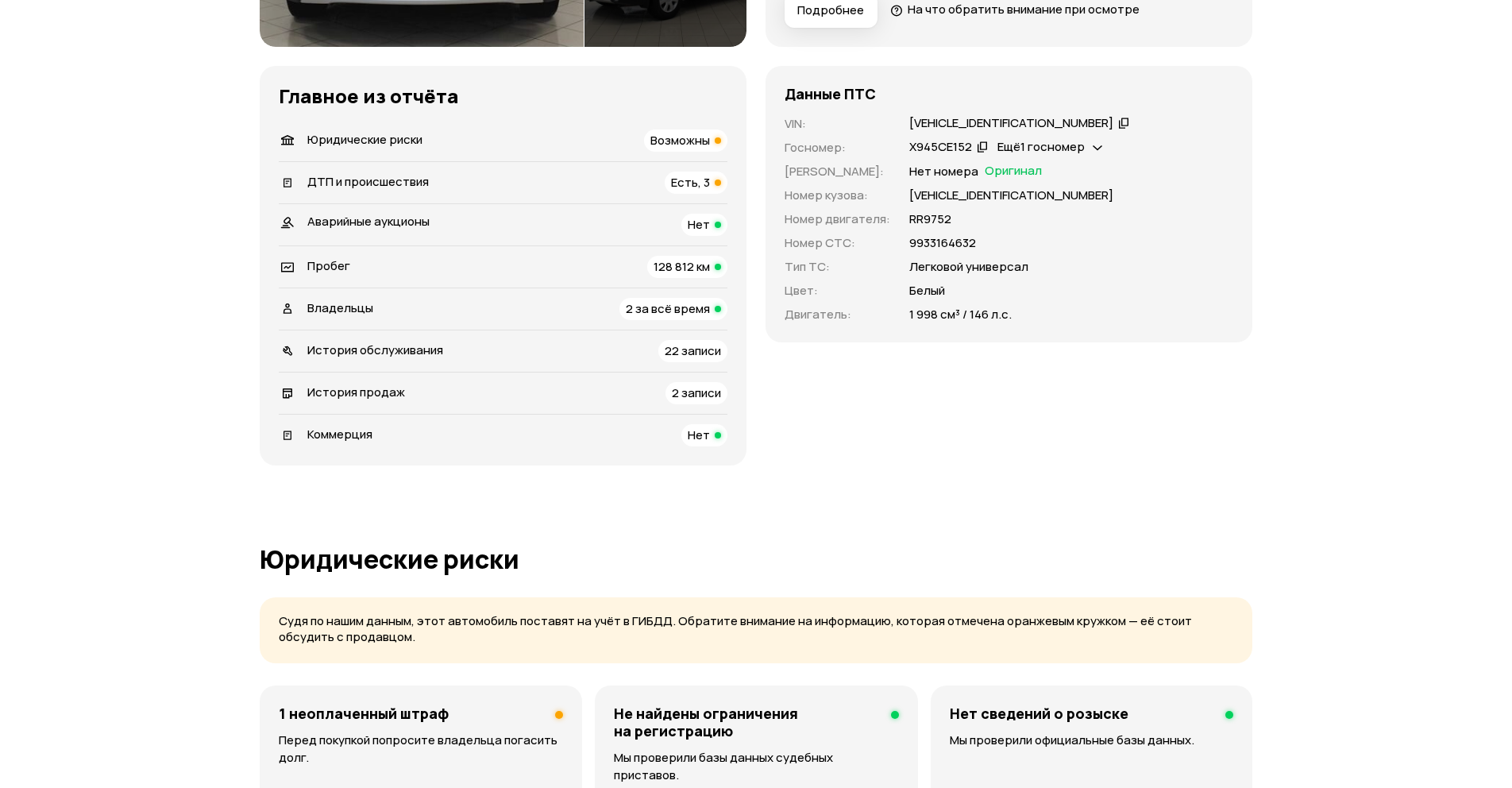
scroll to position [954, 0]
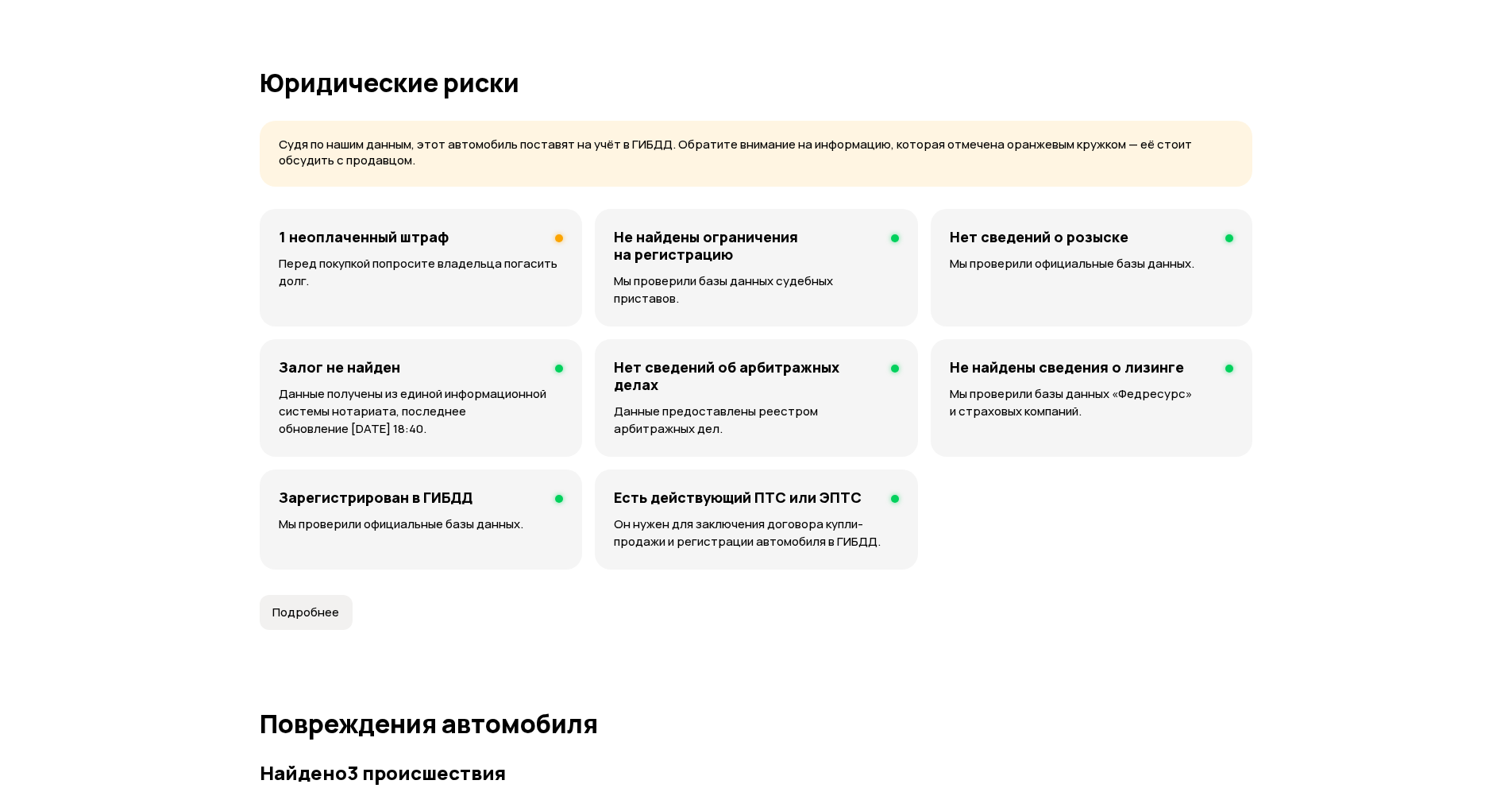
click at [429, 252] on div "1 неоплаченный штраф Перед покупкой попросите владельца погасить долг." at bounding box center [421, 267] width 322 height 117
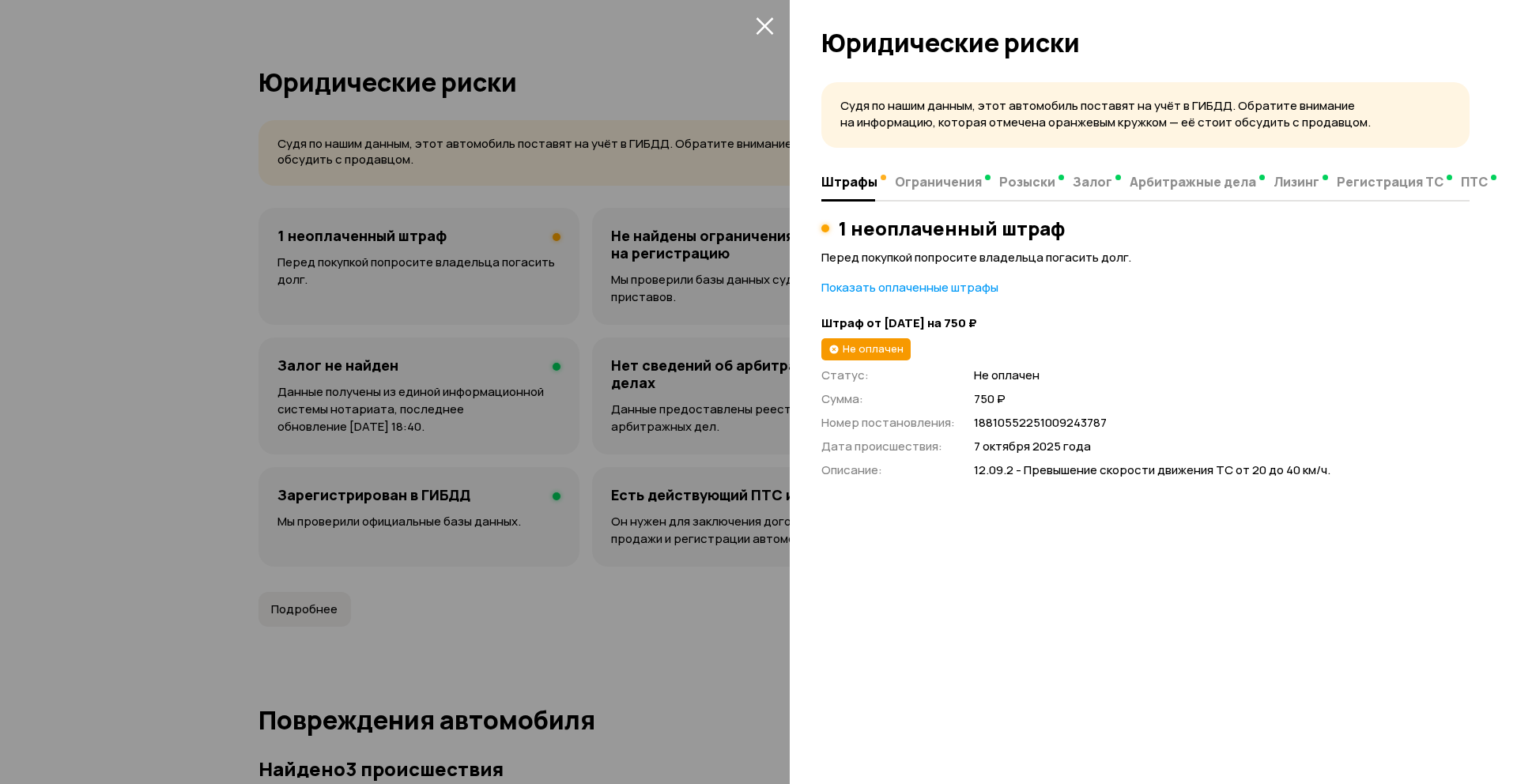
click at [1034, 235] on h3 "1 неоплаченный штраф" at bounding box center [951, 229] width 226 height 22
copy h3 "1 неоплаченный штраф"
click at [656, 398] on div at bounding box center [758, 392] width 1517 height 784
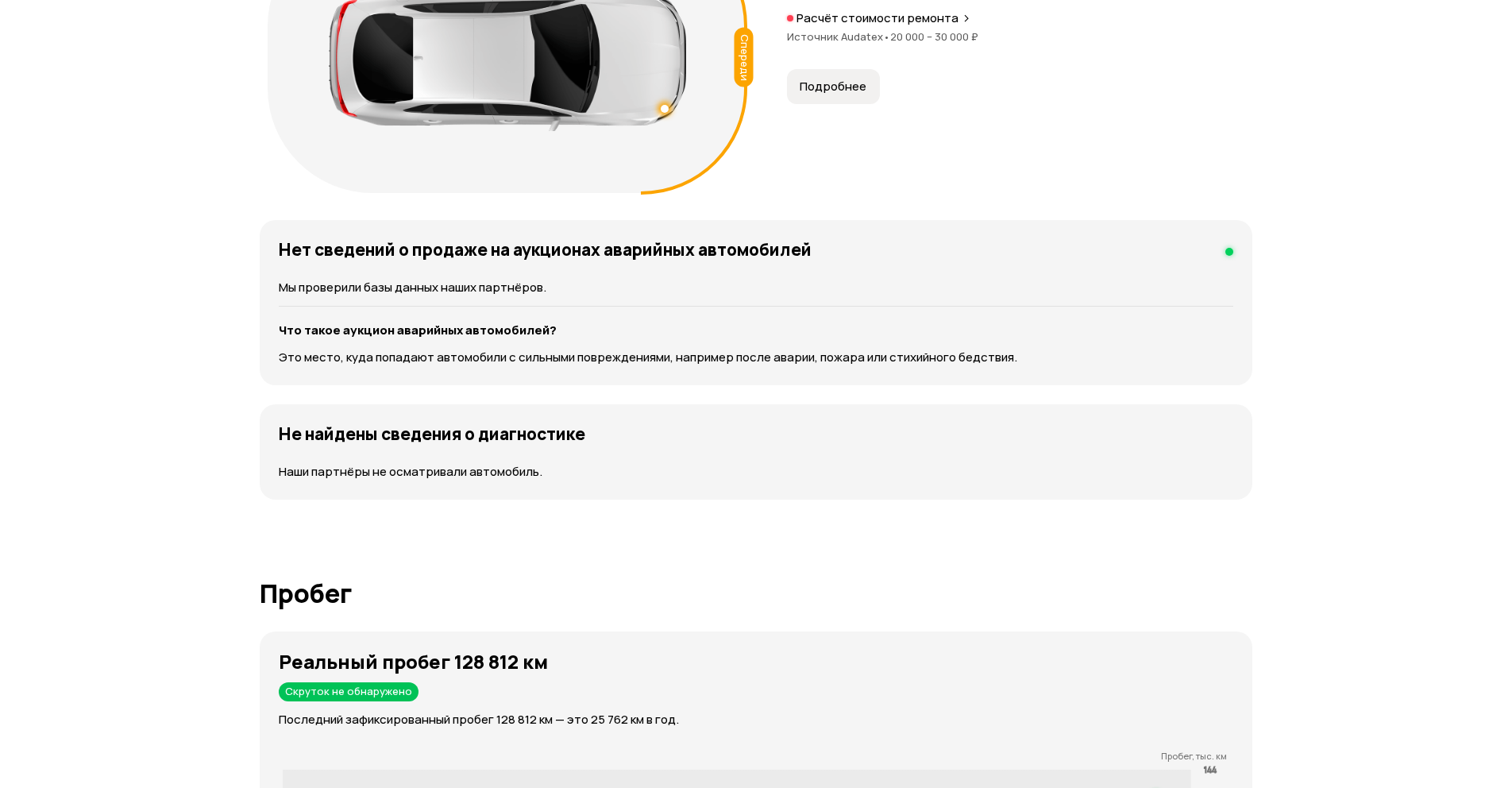
scroll to position [1525, 0]
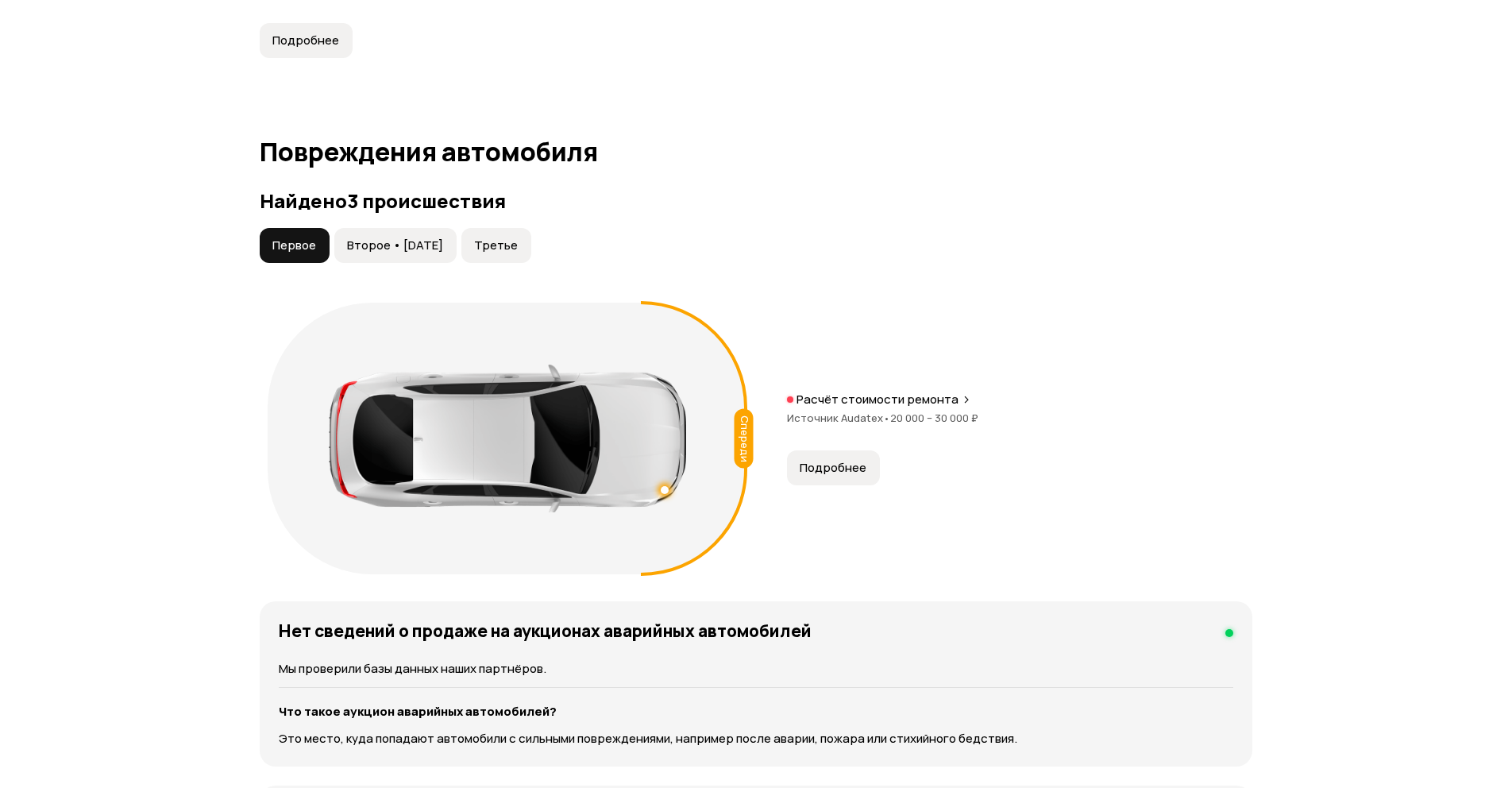
click at [385, 228] on button "Второе • 09 июл 2021" at bounding box center [395, 245] width 122 height 35
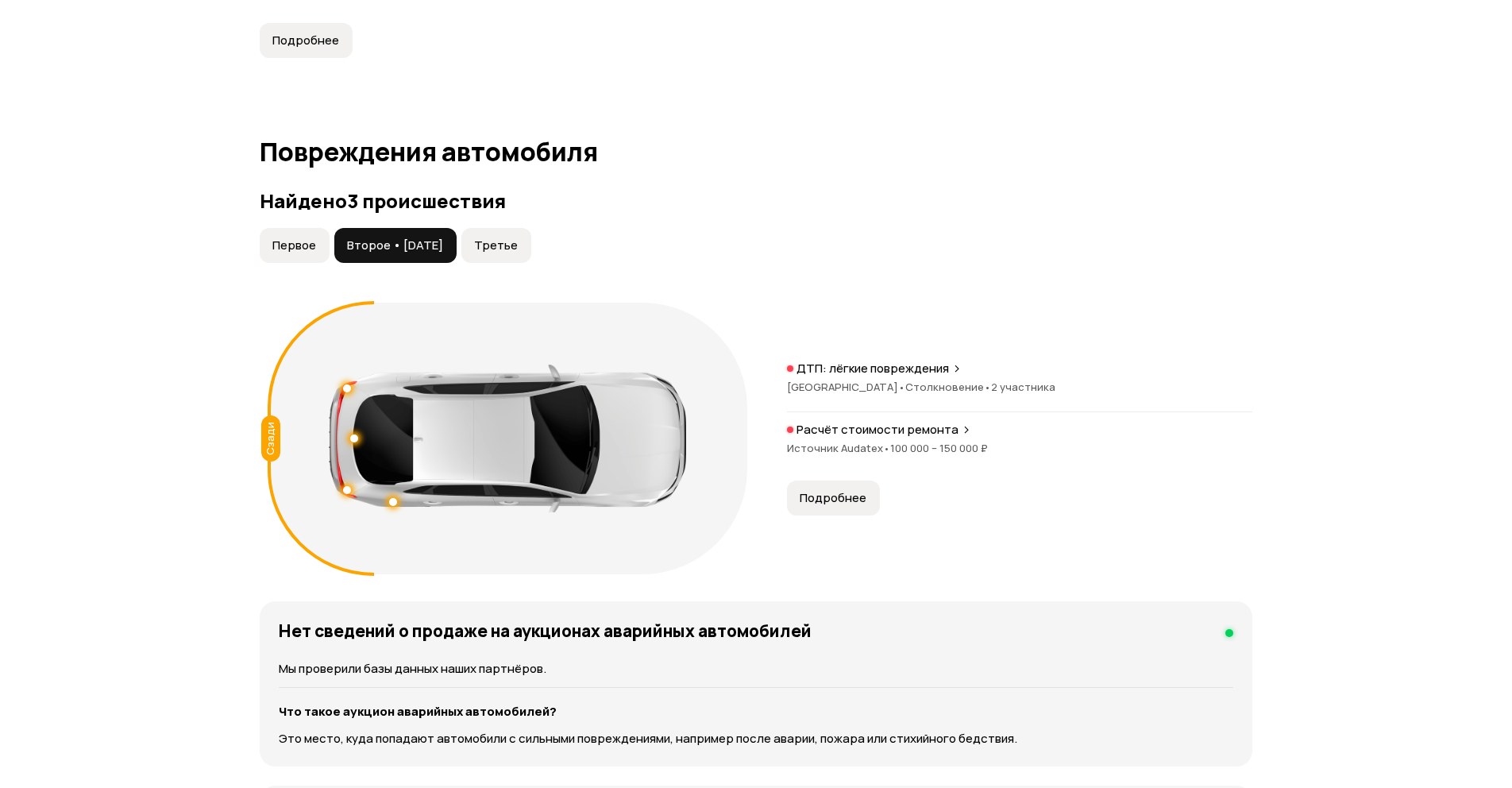
click at [518, 237] on span "Третье" at bounding box center [496, 245] width 44 height 16
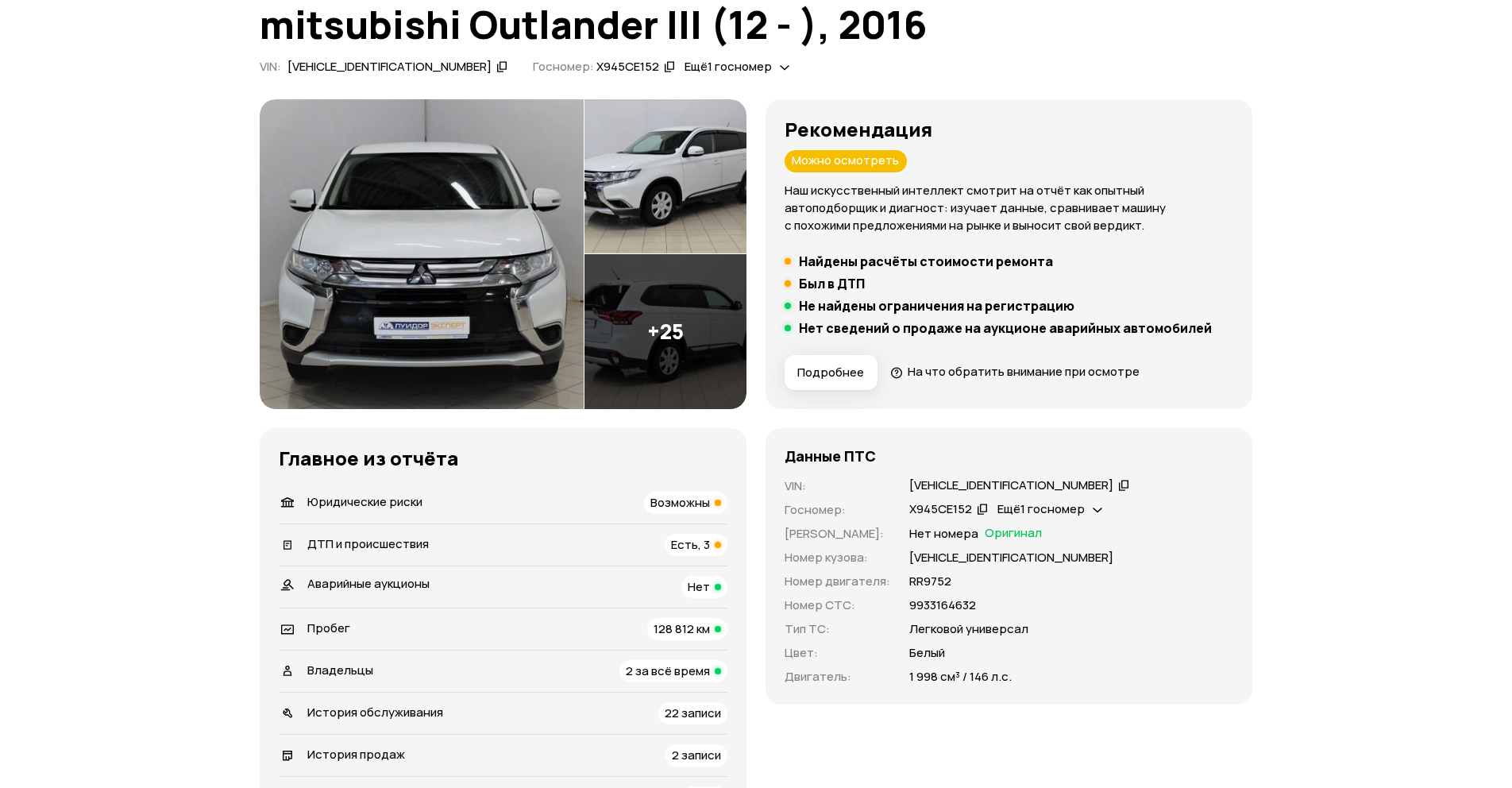
scroll to position [0, 0]
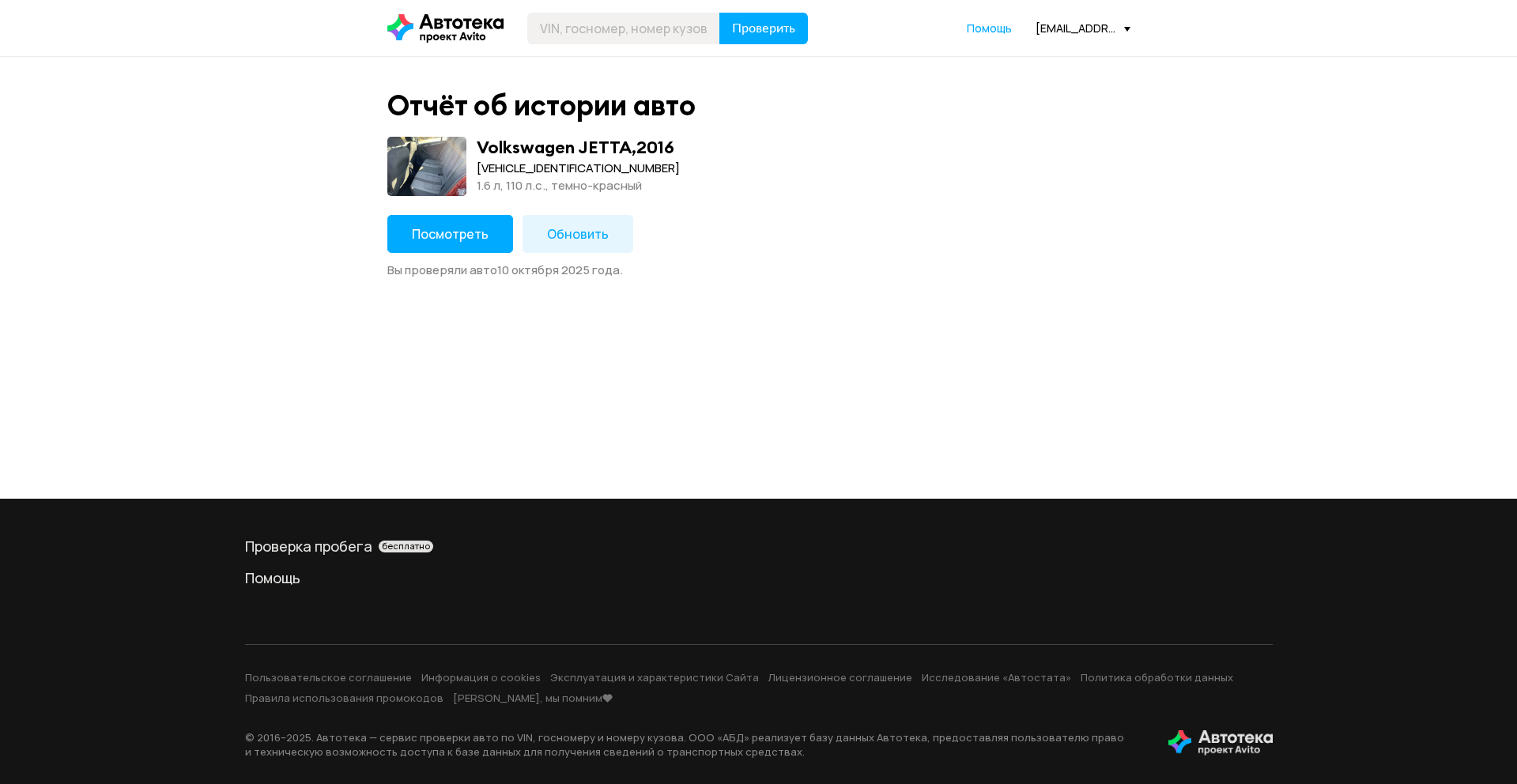
click at [431, 239] on span "Посмотреть" at bounding box center [450, 234] width 76 height 18
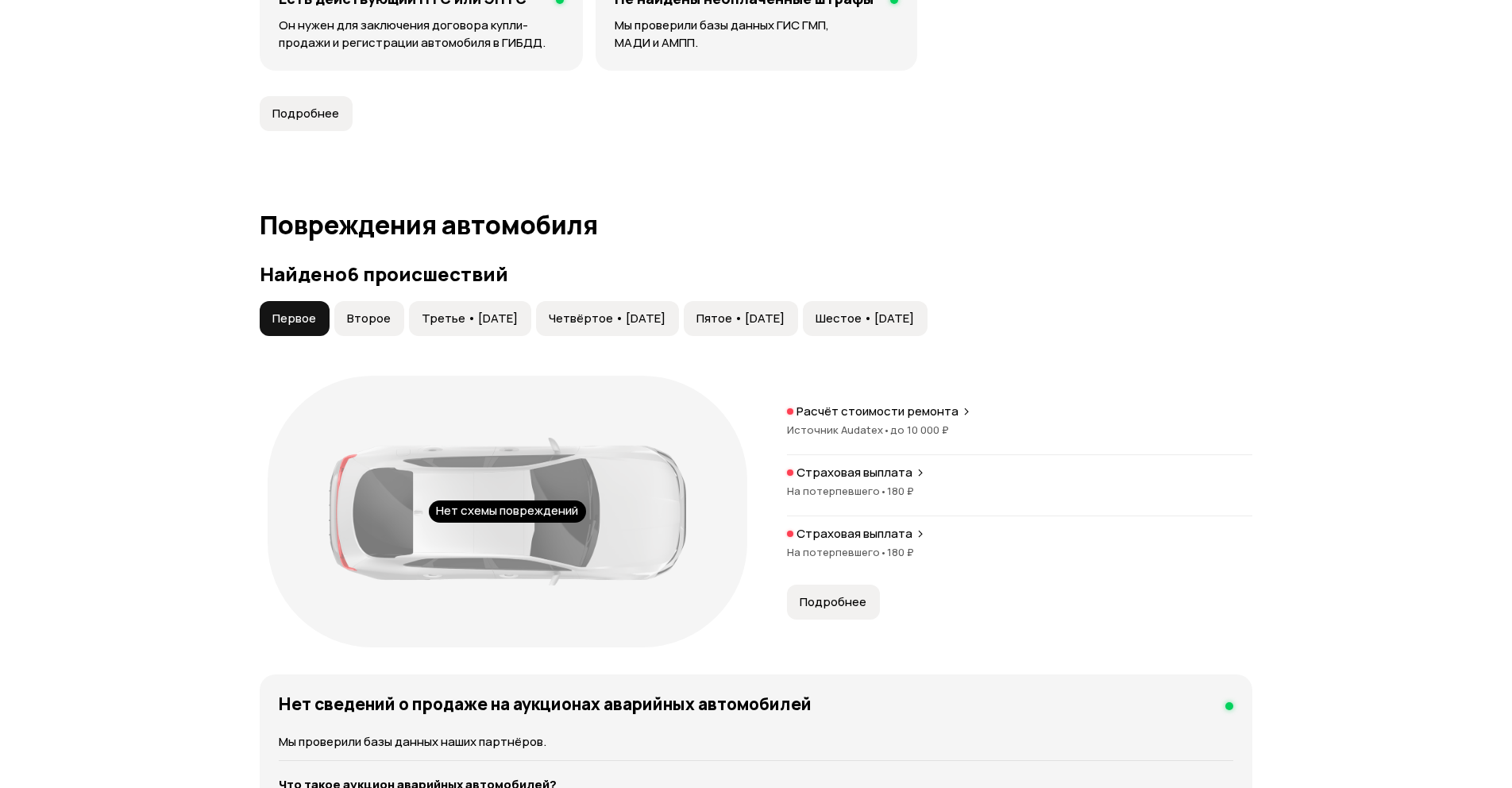
scroll to position [1430, 0]
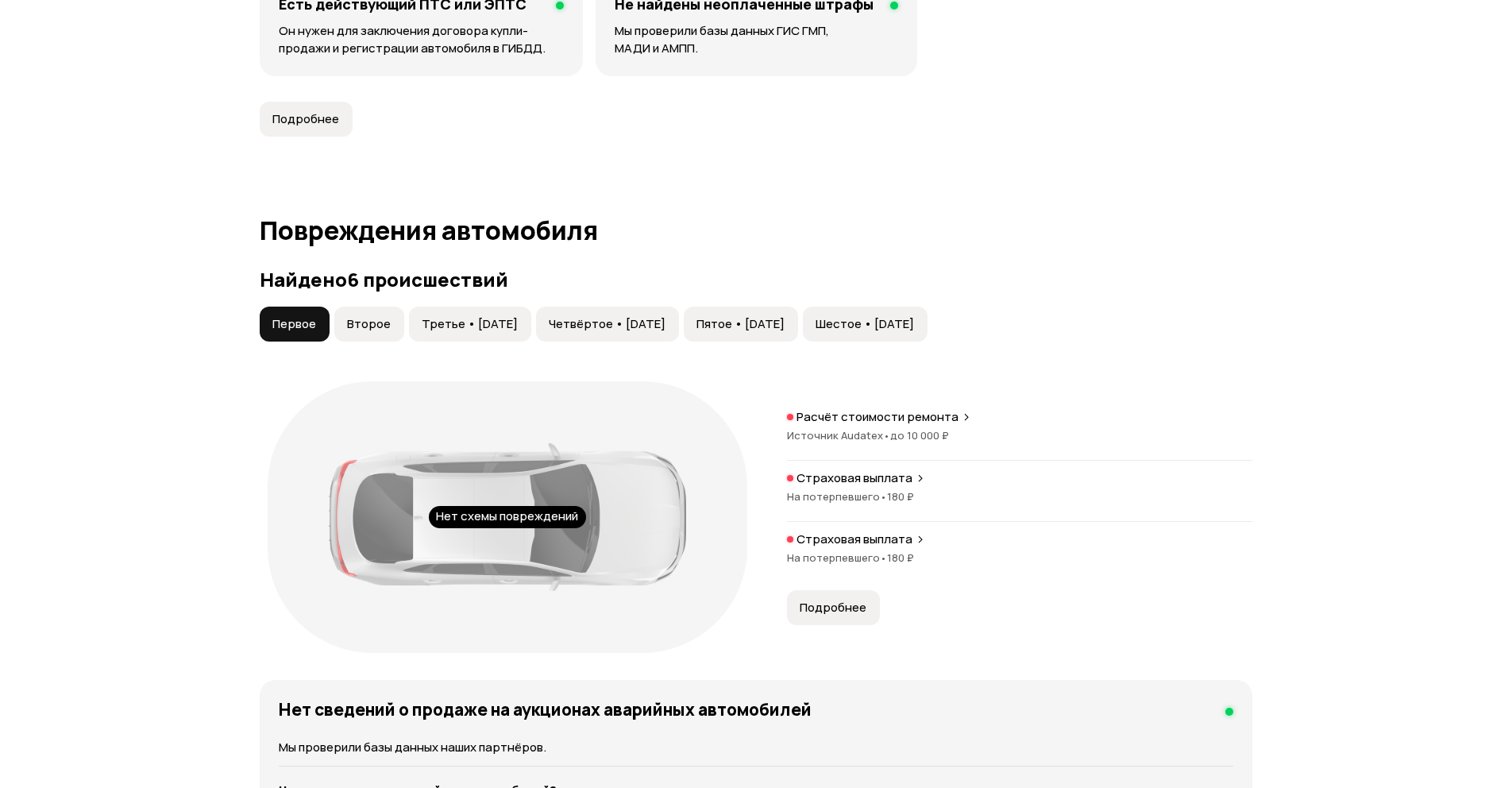
click at [364, 329] on span "Второе" at bounding box center [369, 323] width 44 height 16
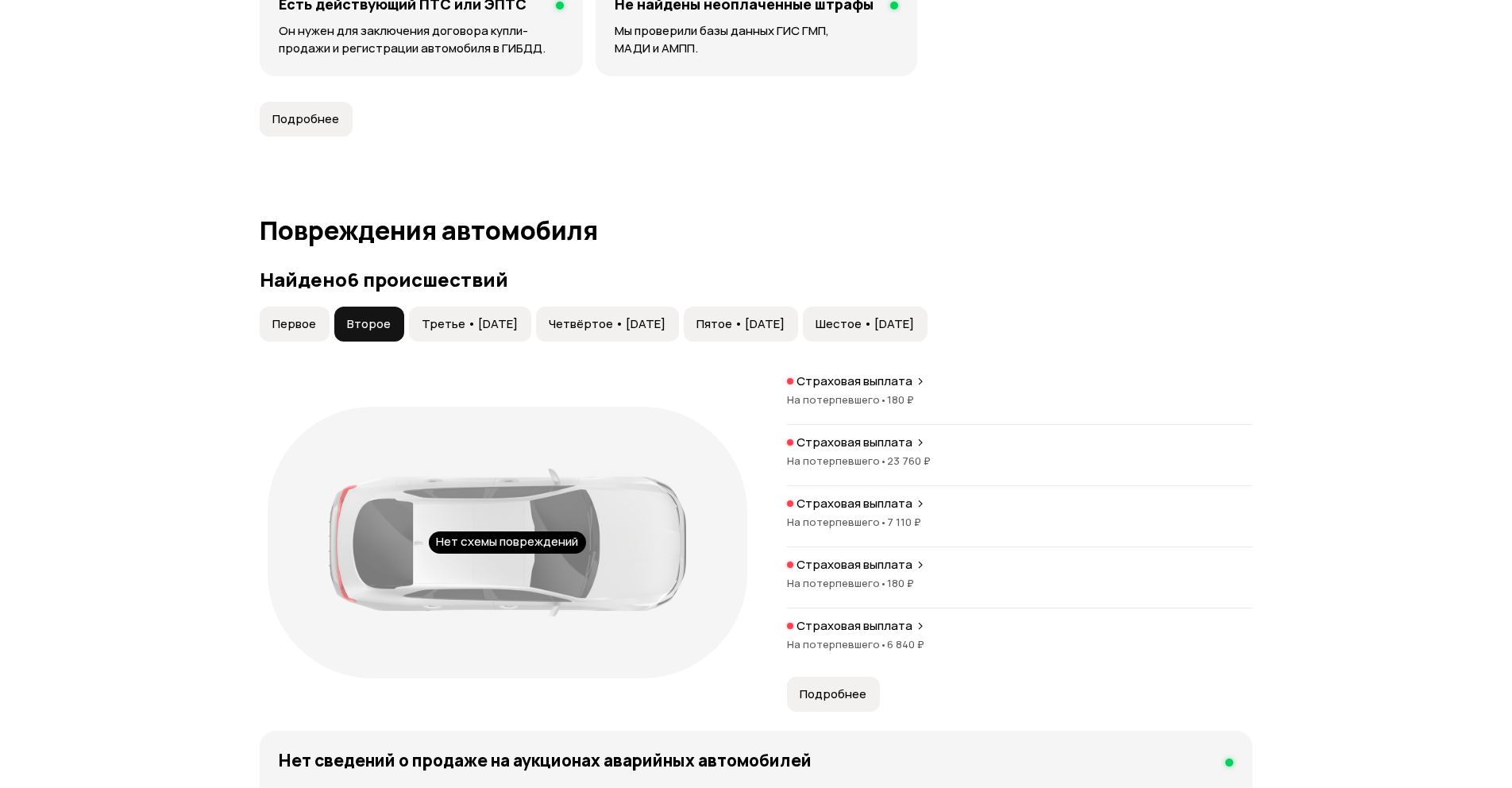
click at [455, 328] on span "Третье • 25 май 2020" at bounding box center [470, 323] width 96 height 16
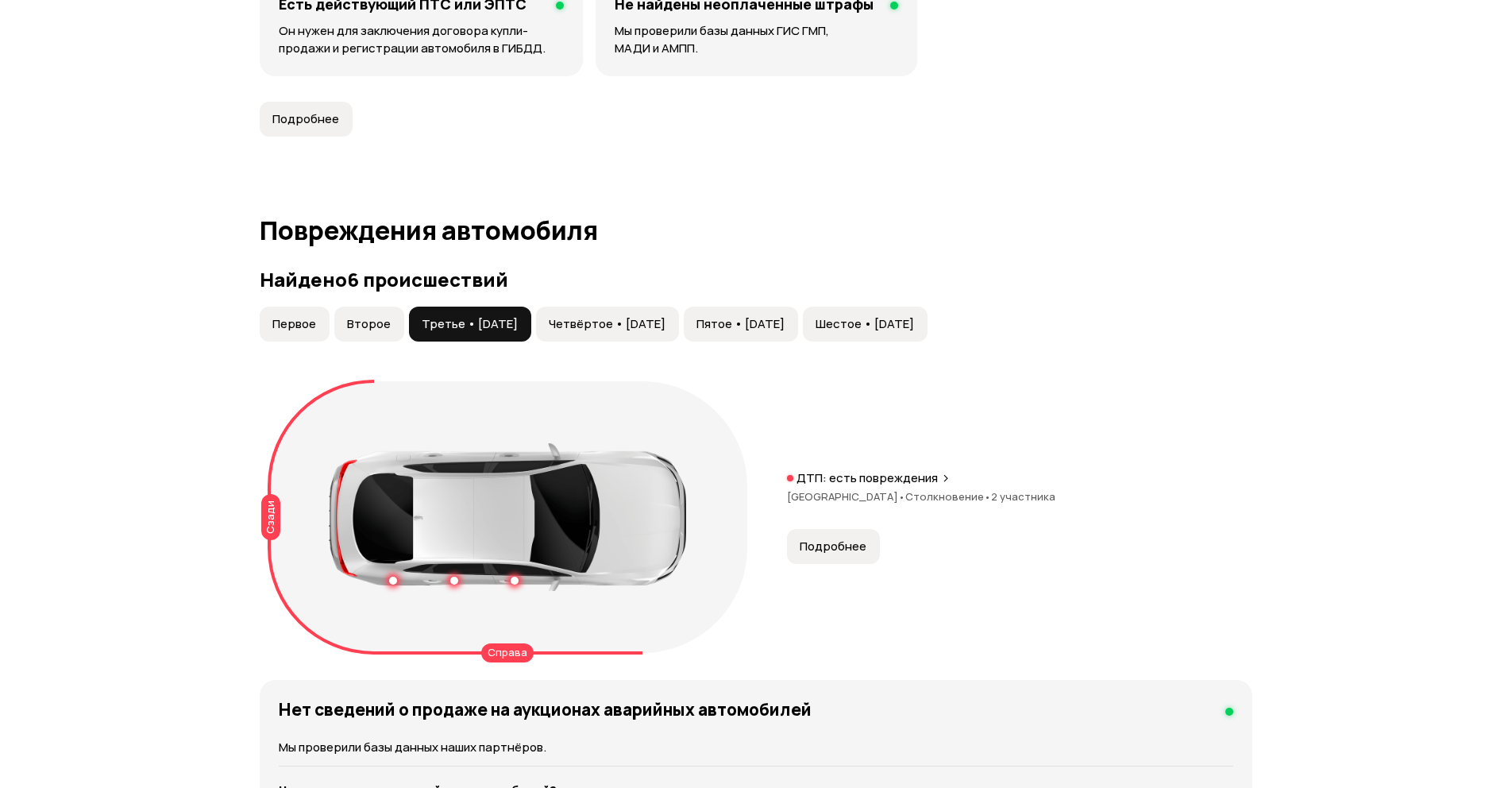
click at [631, 328] on span "Четвёртое • 14 май 2021" at bounding box center [607, 323] width 117 height 16
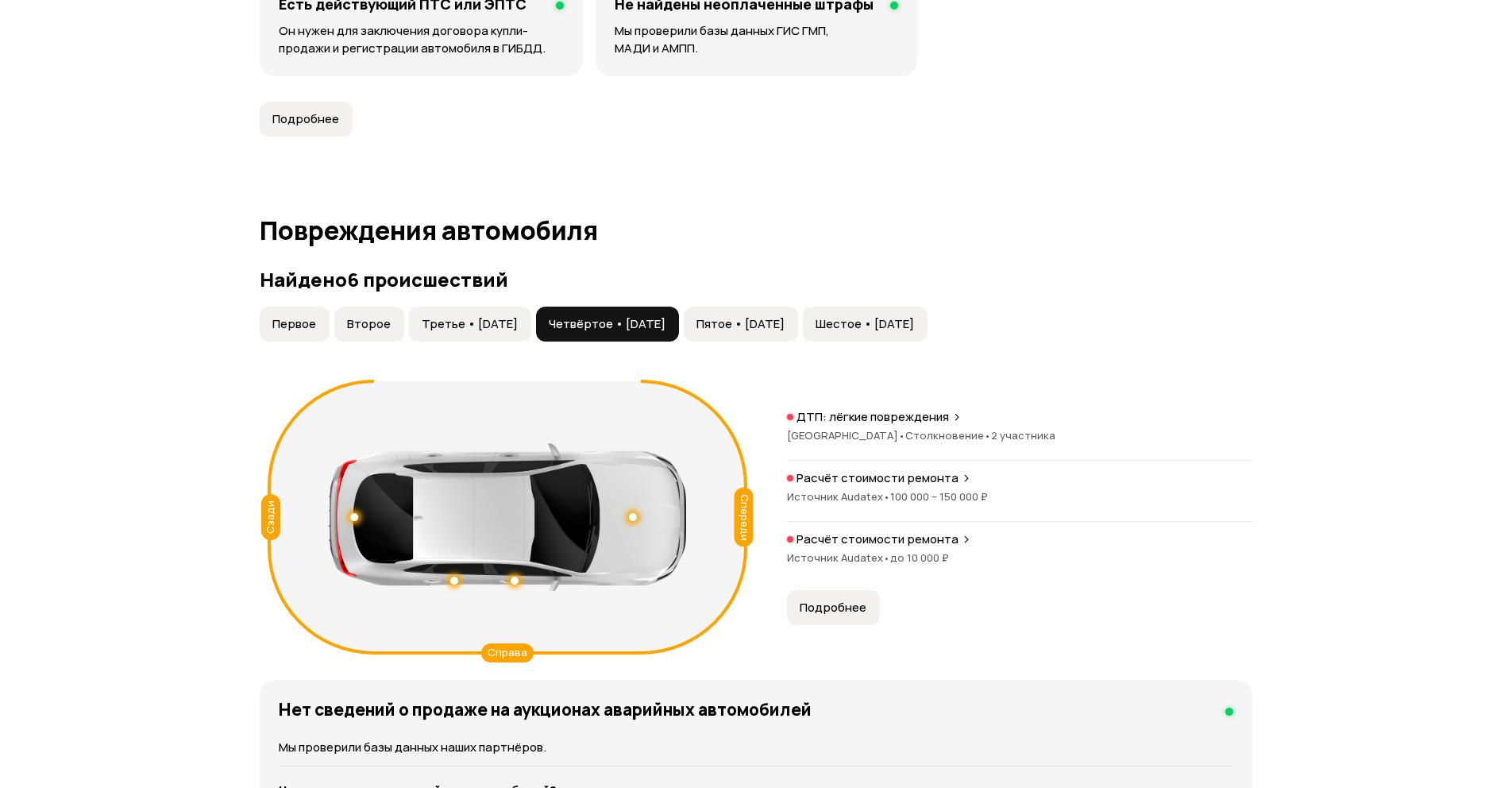
click at [784, 323] on span "Пятое • 01 мар 2024" at bounding box center [740, 323] width 88 height 16
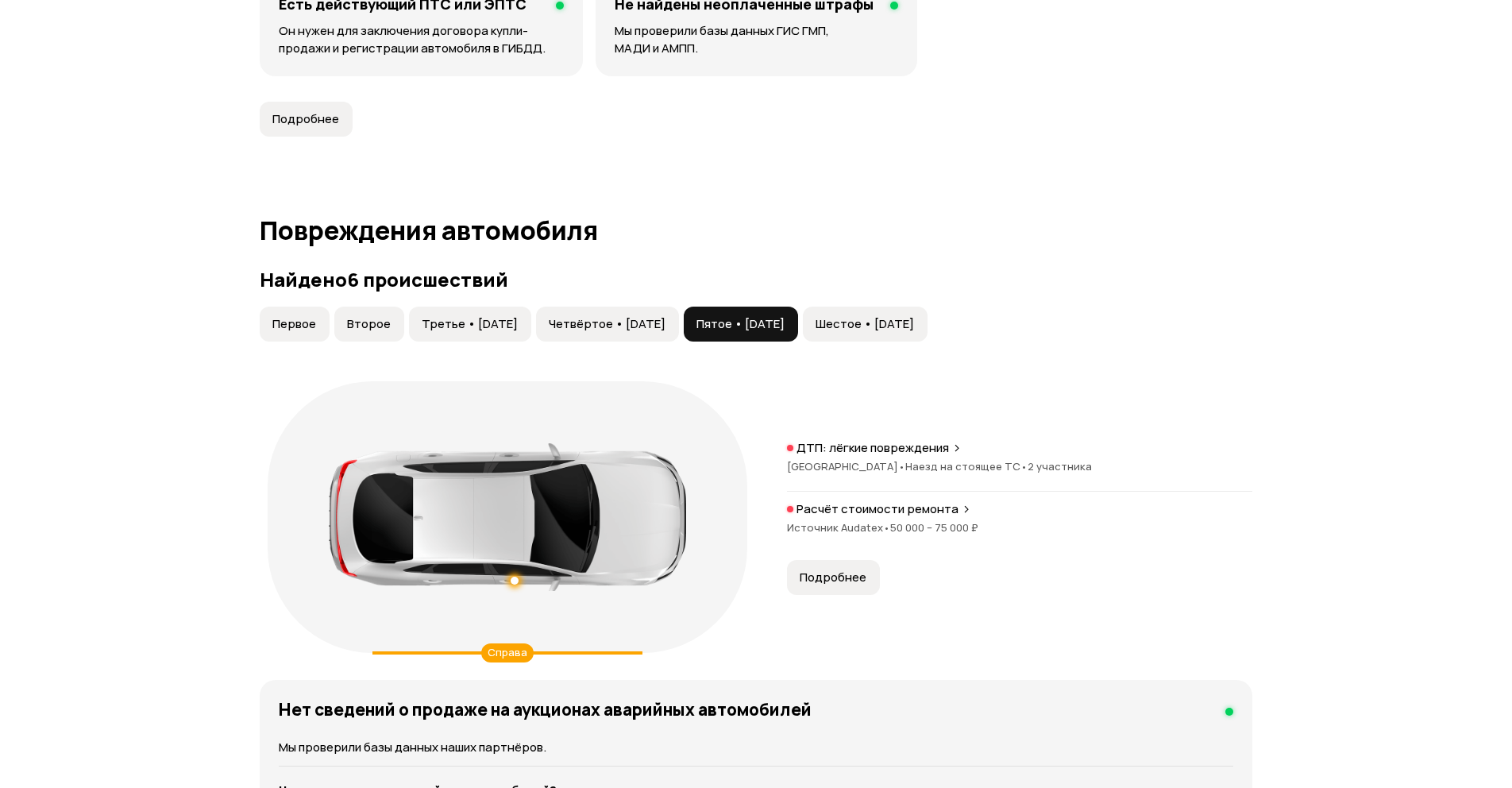
click at [894, 329] on span "Шестое • 19 фев 2025" at bounding box center [864, 323] width 99 height 16
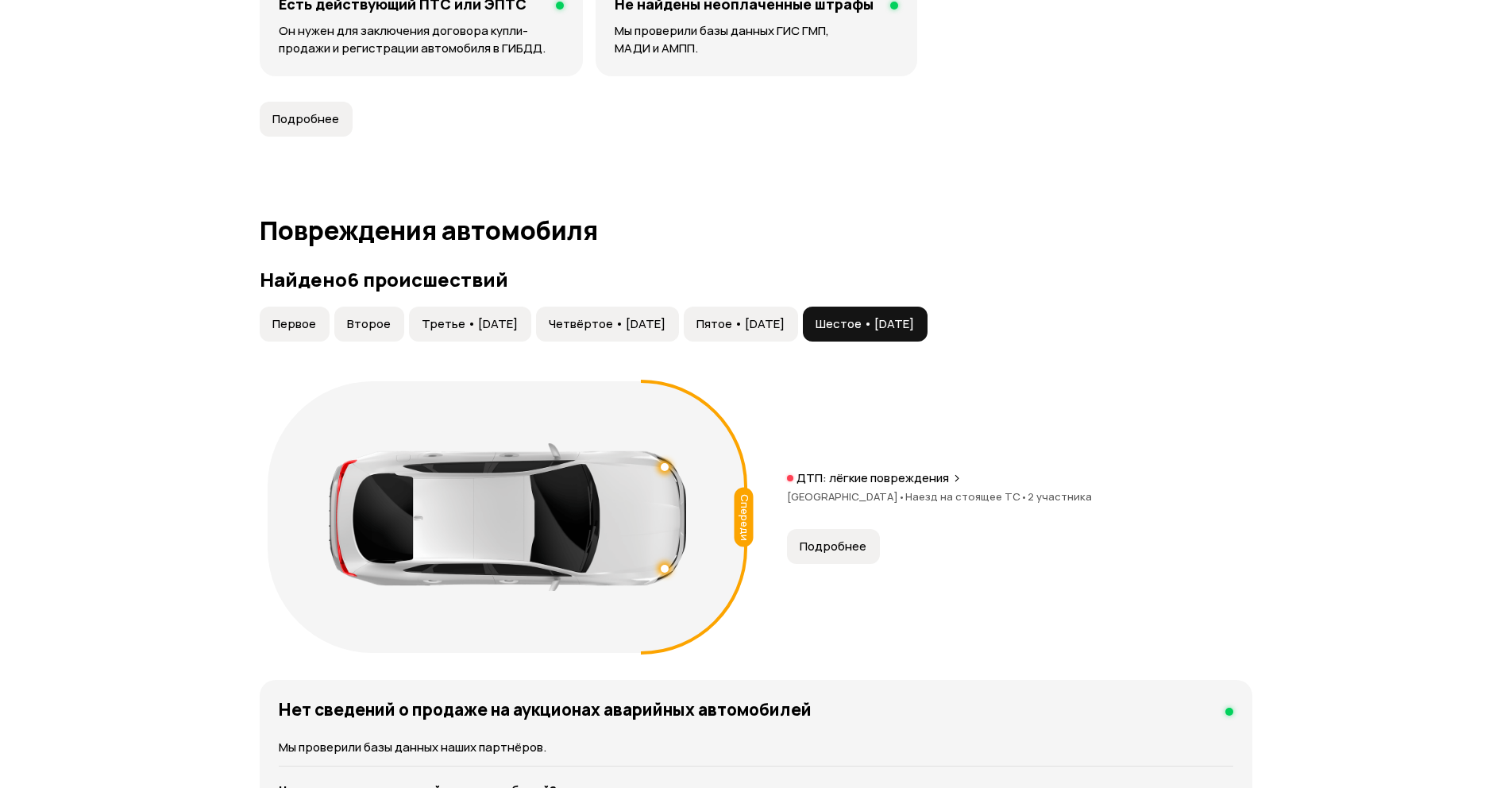
click at [290, 320] on span "Первое" at bounding box center [295, 323] width 44 height 16
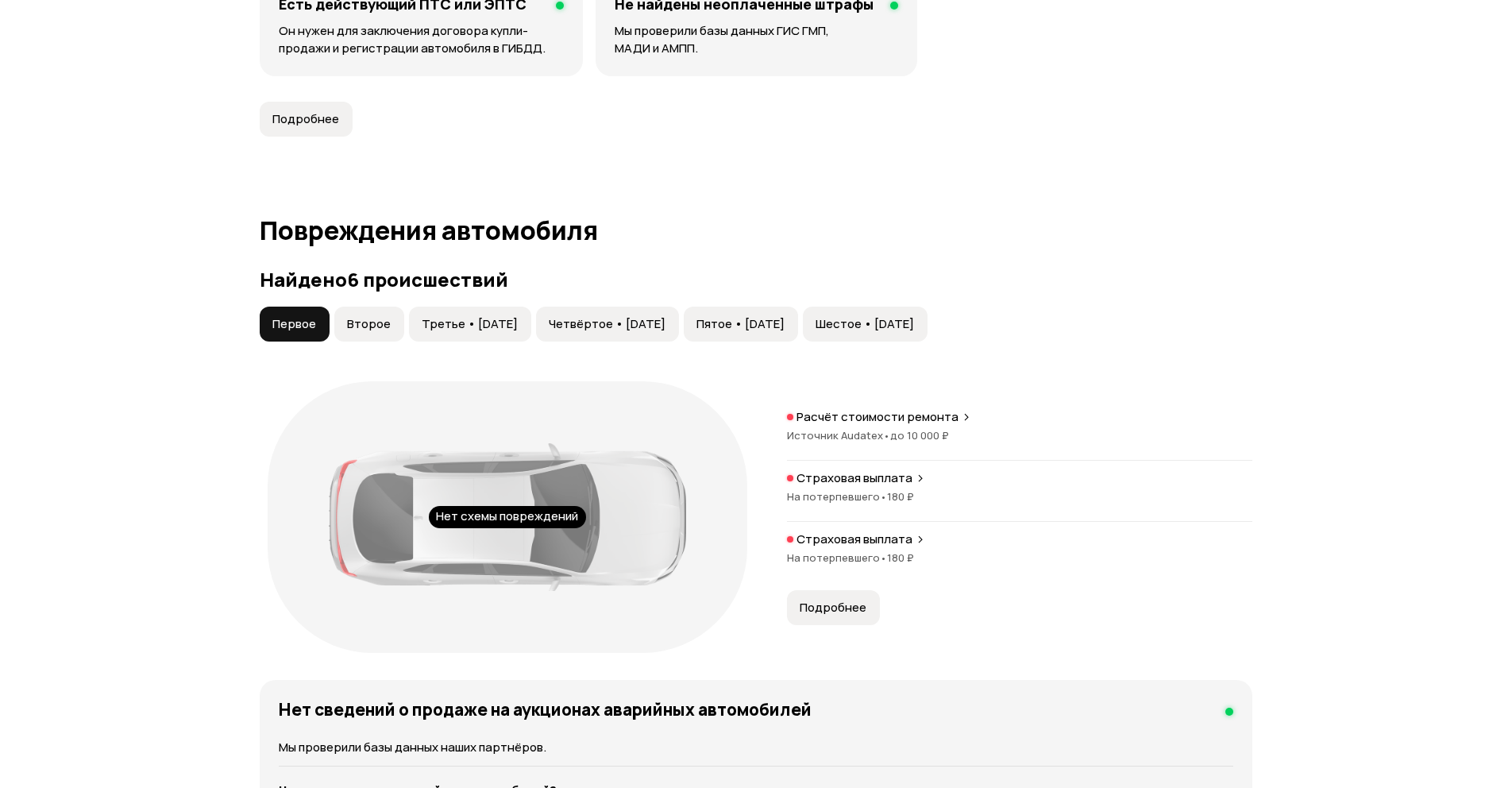
click at [399, 328] on button "Второе" at bounding box center [369, 323] width 70 height 35
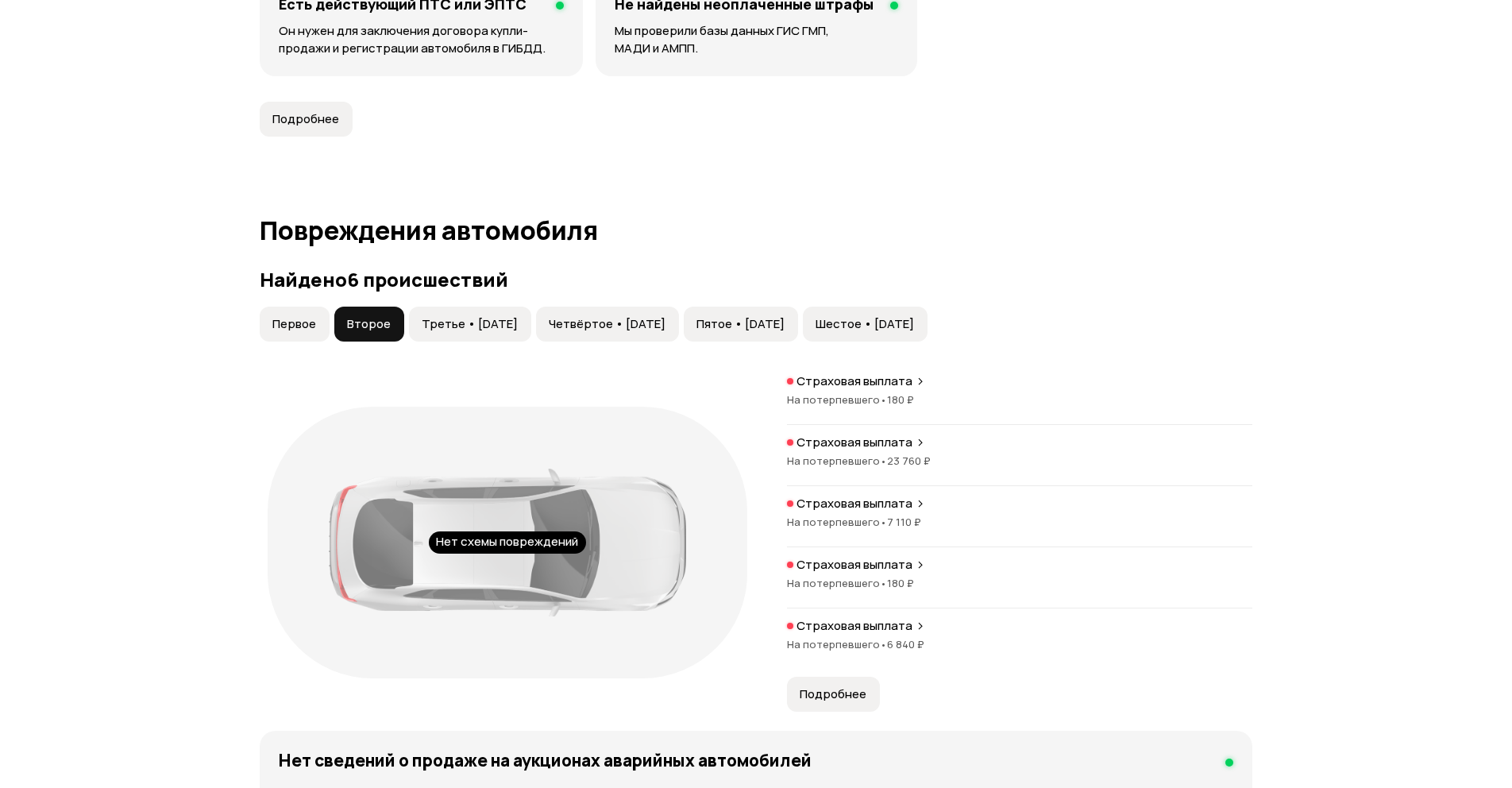
click at [447, 329] on span "Третье • 25 май 2020" at bounding box center [470, 323] width 96 height 16
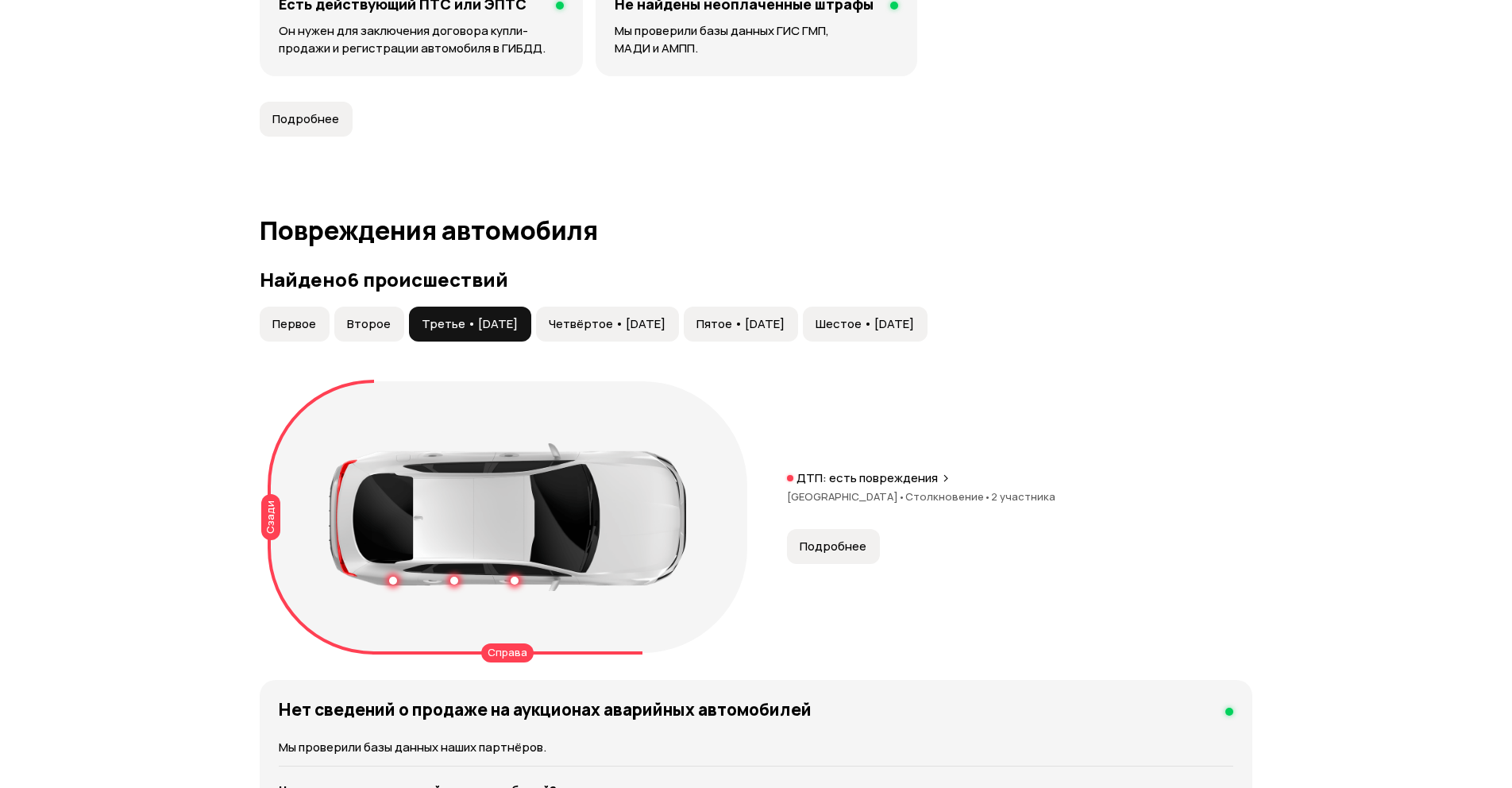
click at [665, 340] on button "Четвёртое • 14 май 2021" at bounding box center [607, 323] width 143 height 35
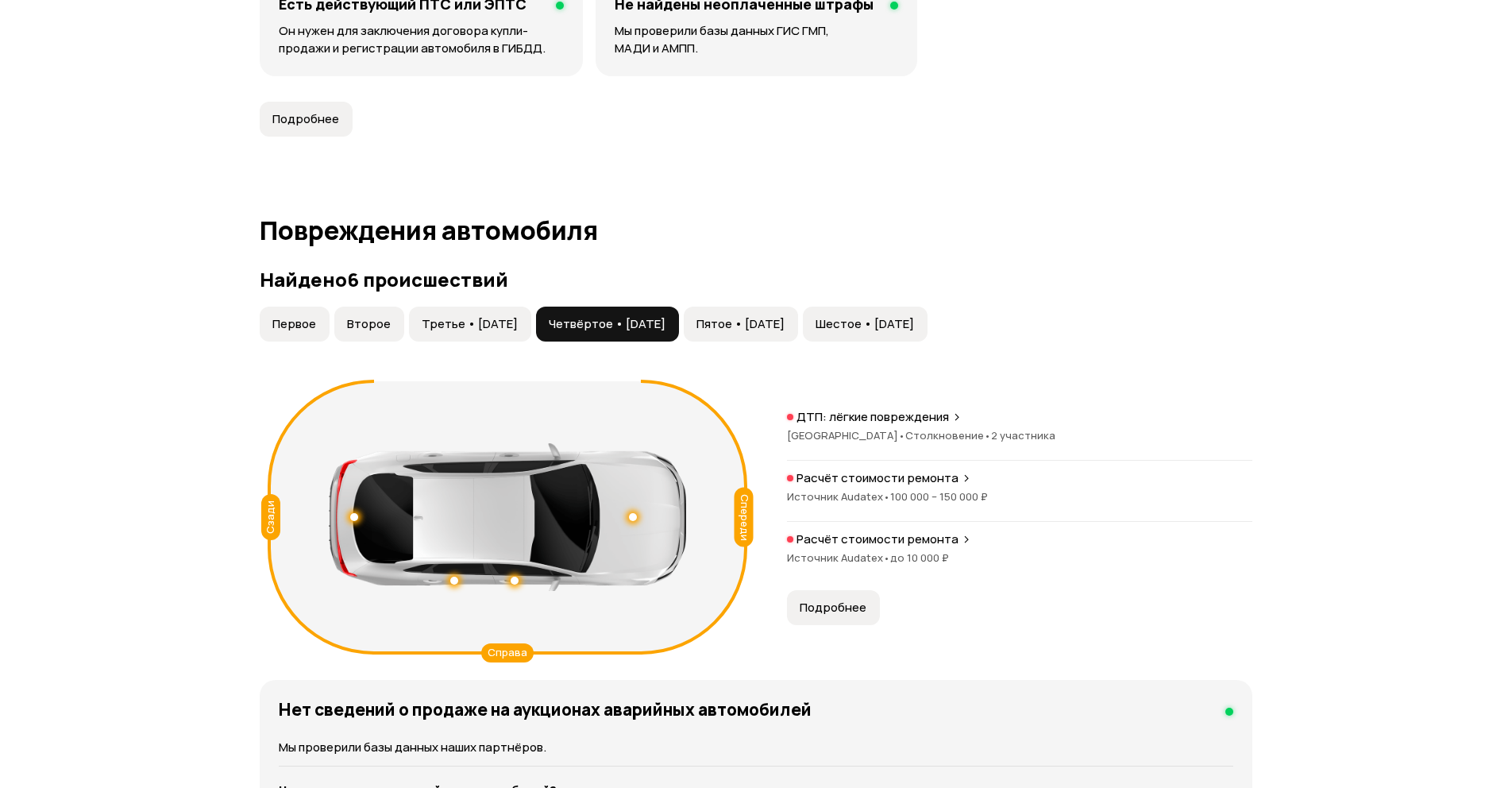
click at [759, 329] on span "Пятое • 01 мар 2024" at bounding box center [740, 323] width 88 height 16
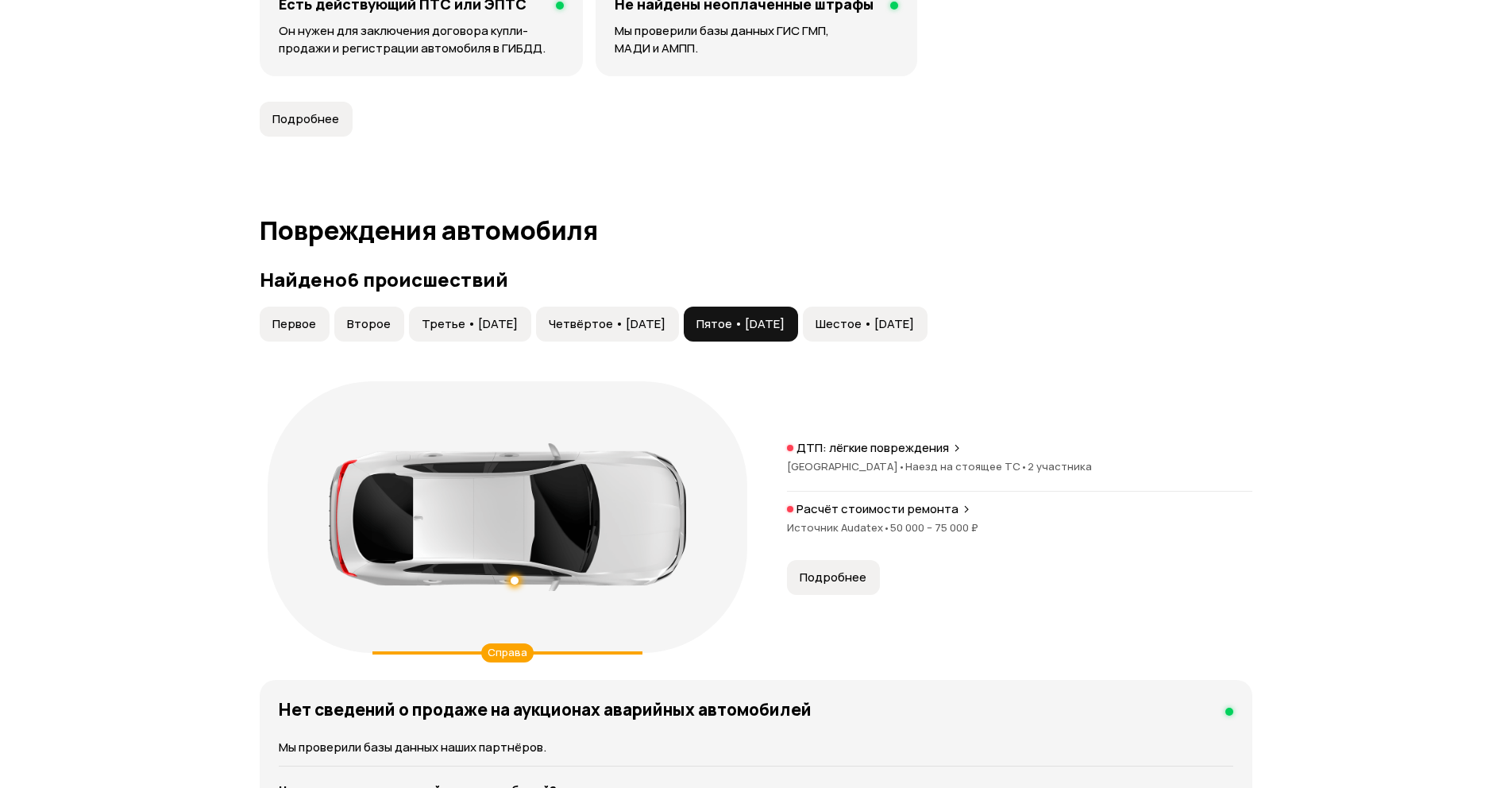
click at [914, 327] on span "Шестое • 19 фев 2025" at bounding box center [864, 323] width 99 height 16
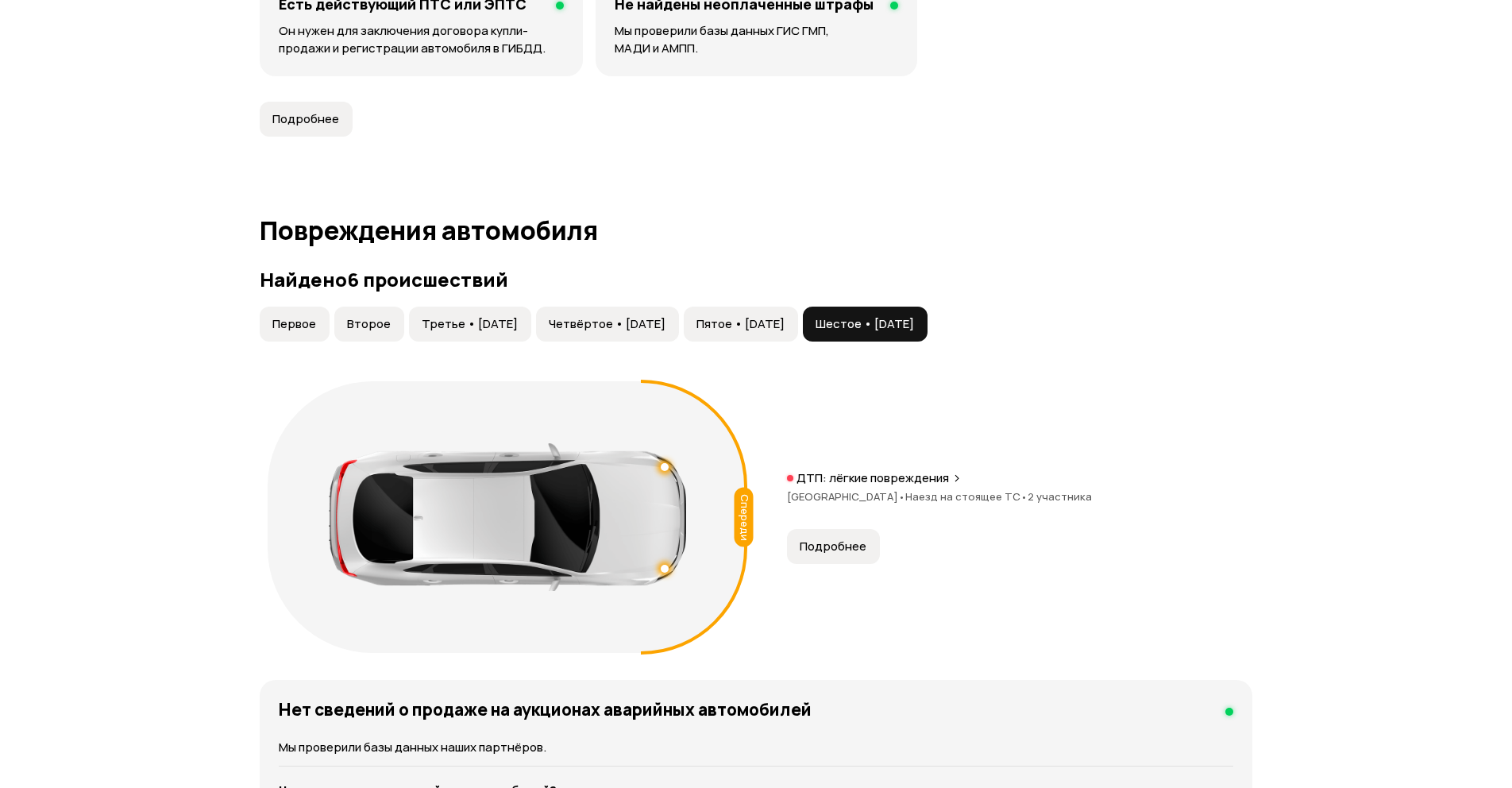
click at [303, 329] on span "Первое" at bounding box center [295, 323] width 44 height 16
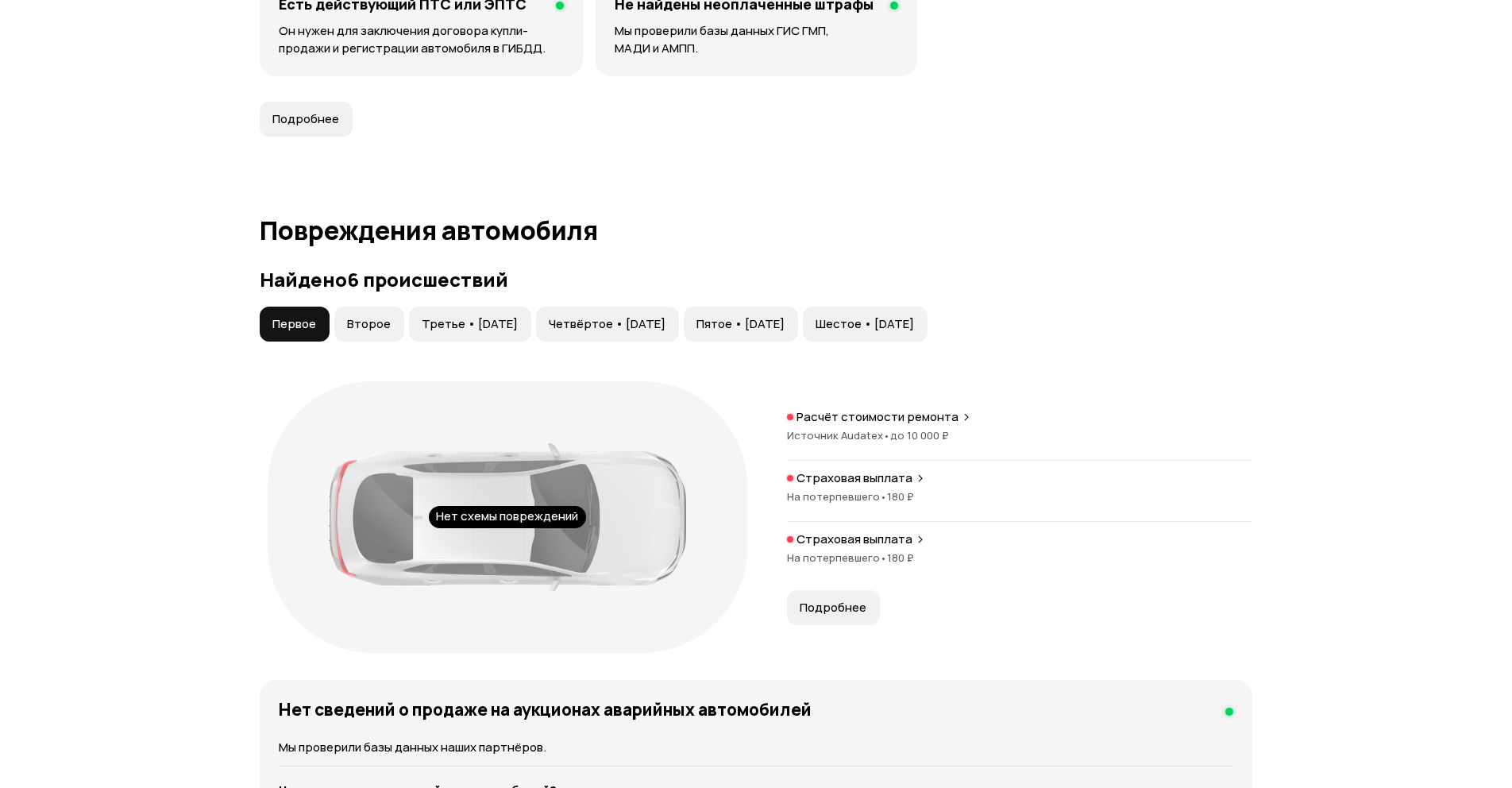
click at [366, 324] on span "Второе" at bounding box center [369, 323] width 44 height 16
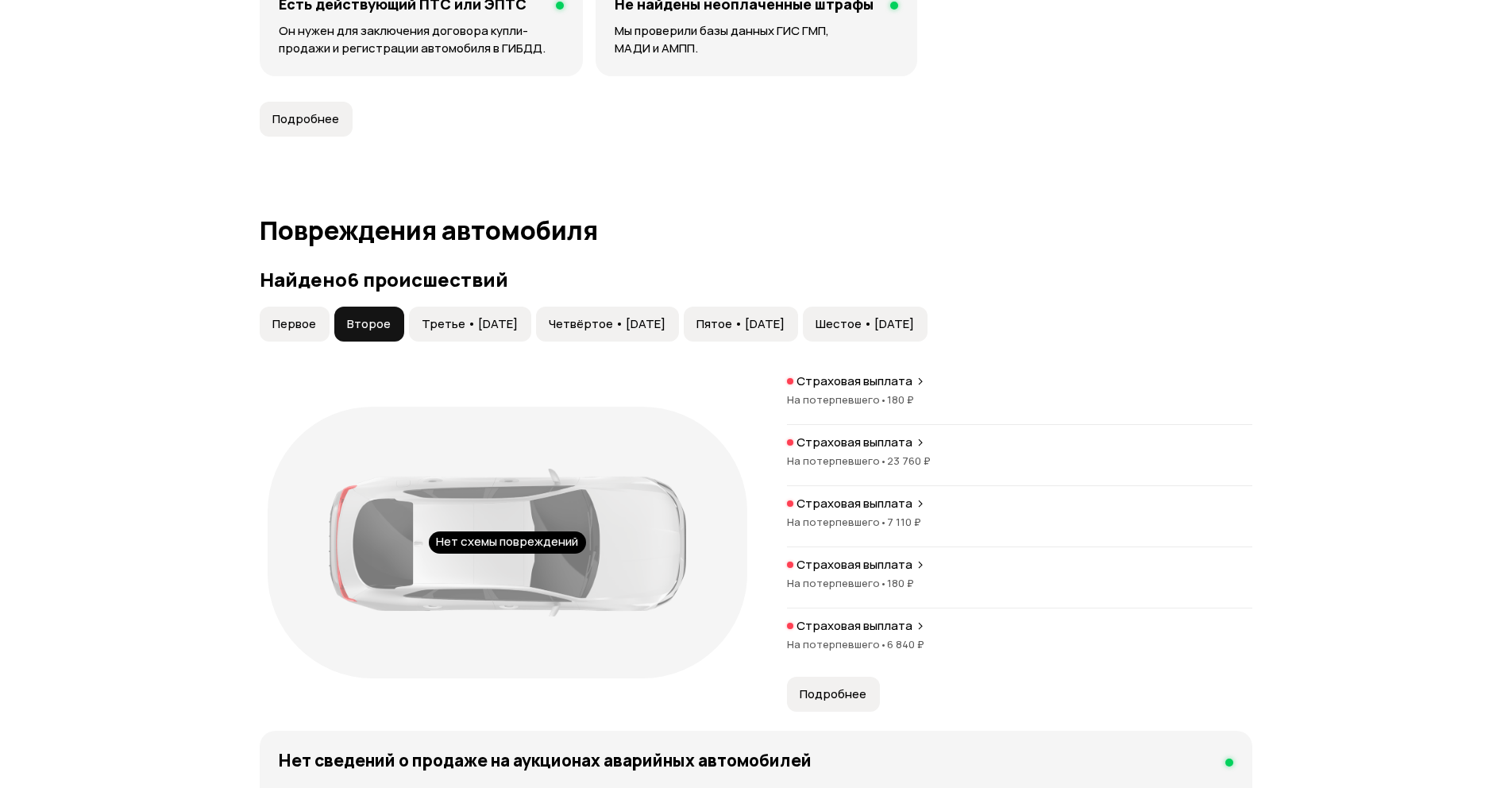
click at [436, 323] on span "Третье • 25 май 2020" at bounding box center [470, 323] width 96 height 16
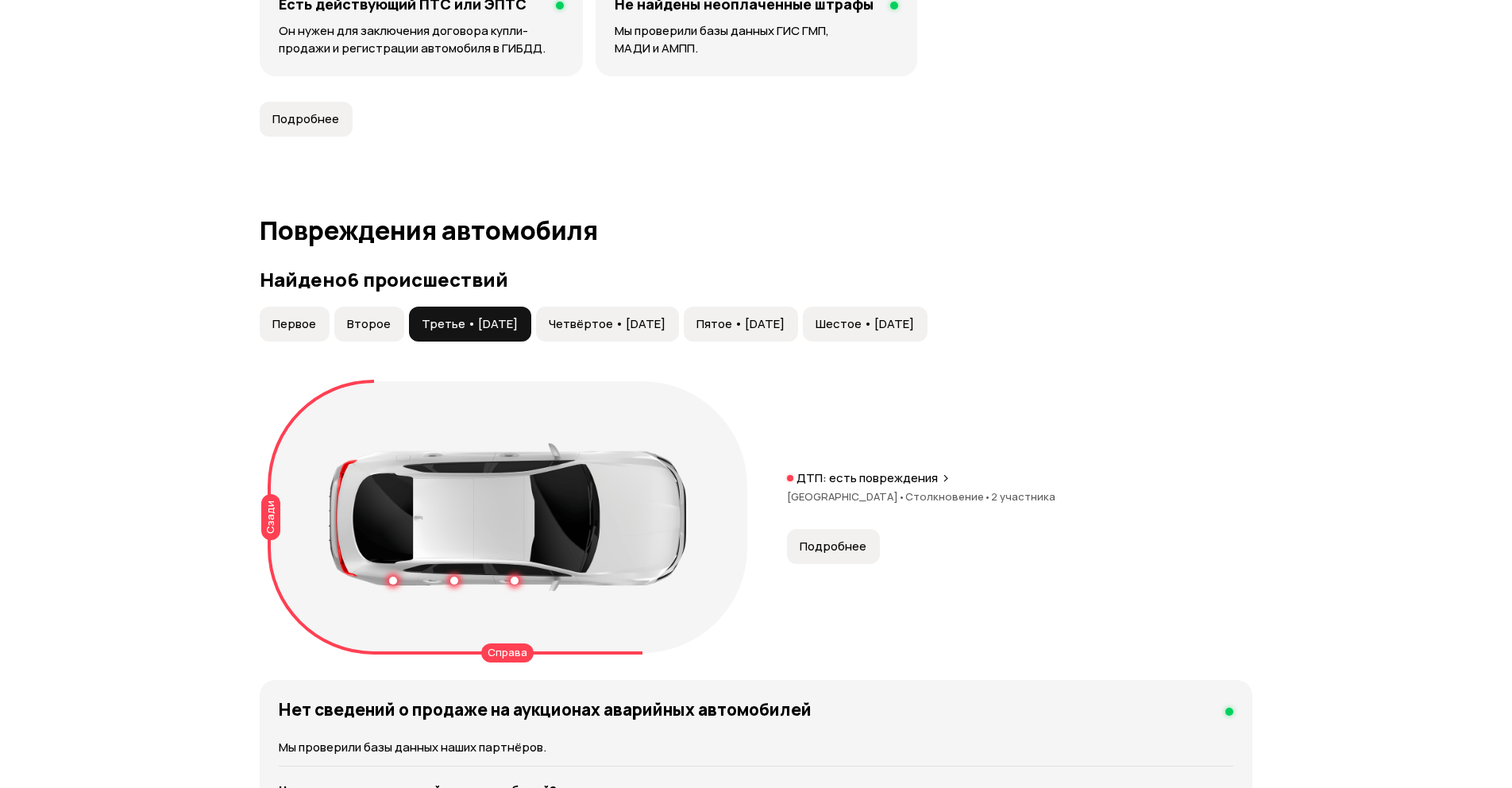
click at [626, 327] on span "Четвёртое • 14 май 2021" at bounding box center [607, 323] width 117 height 16
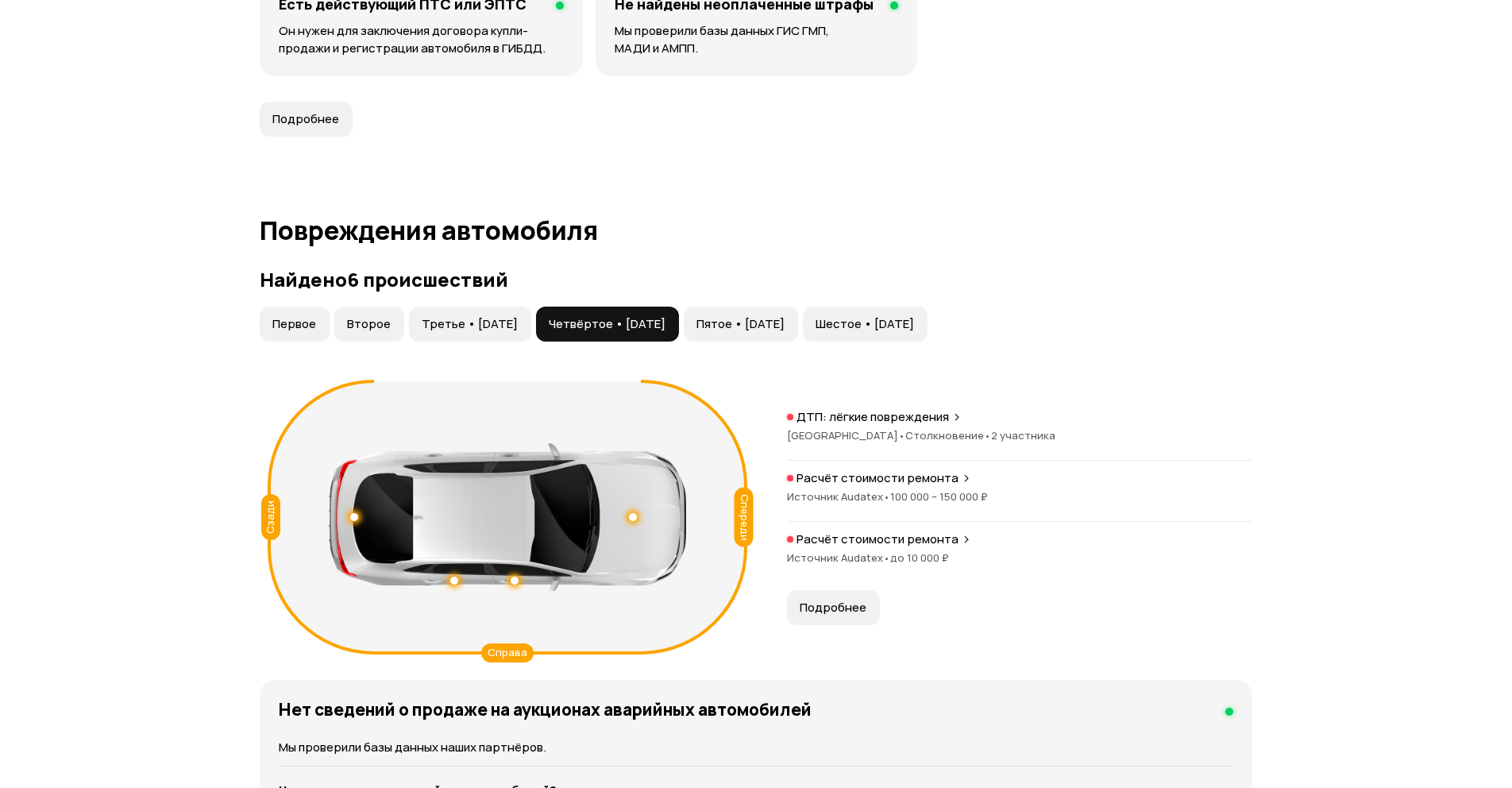
click at [782, 327] on span "Пятое • 01 мар 2024" at bounding box center [740, 323] width 88 height 16
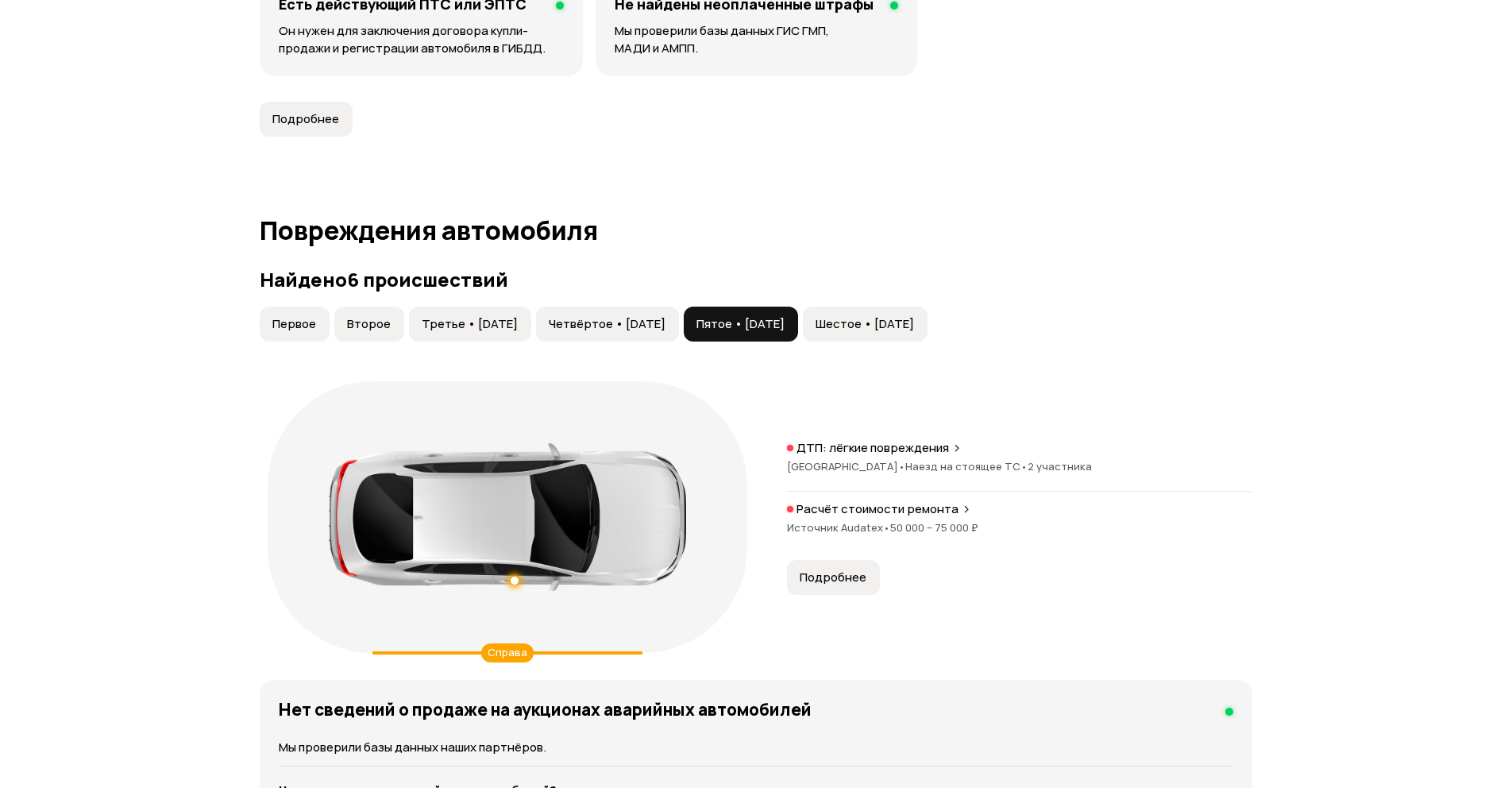
click at [877, 326] on button "Шестое • 19 фев 2025" at bounding box center [865, 323] width 125 height 35
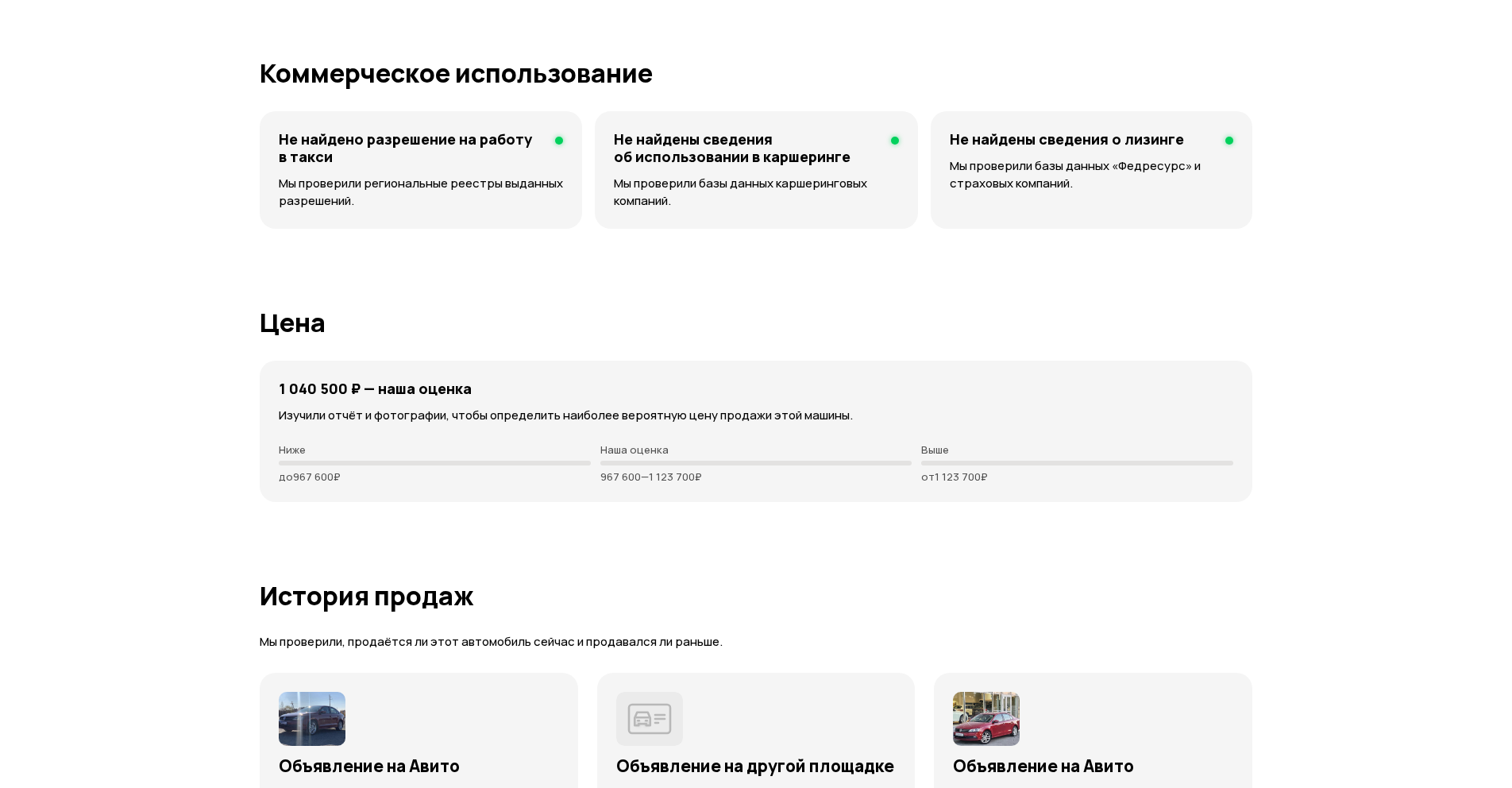
scroll to position [4004, 0]
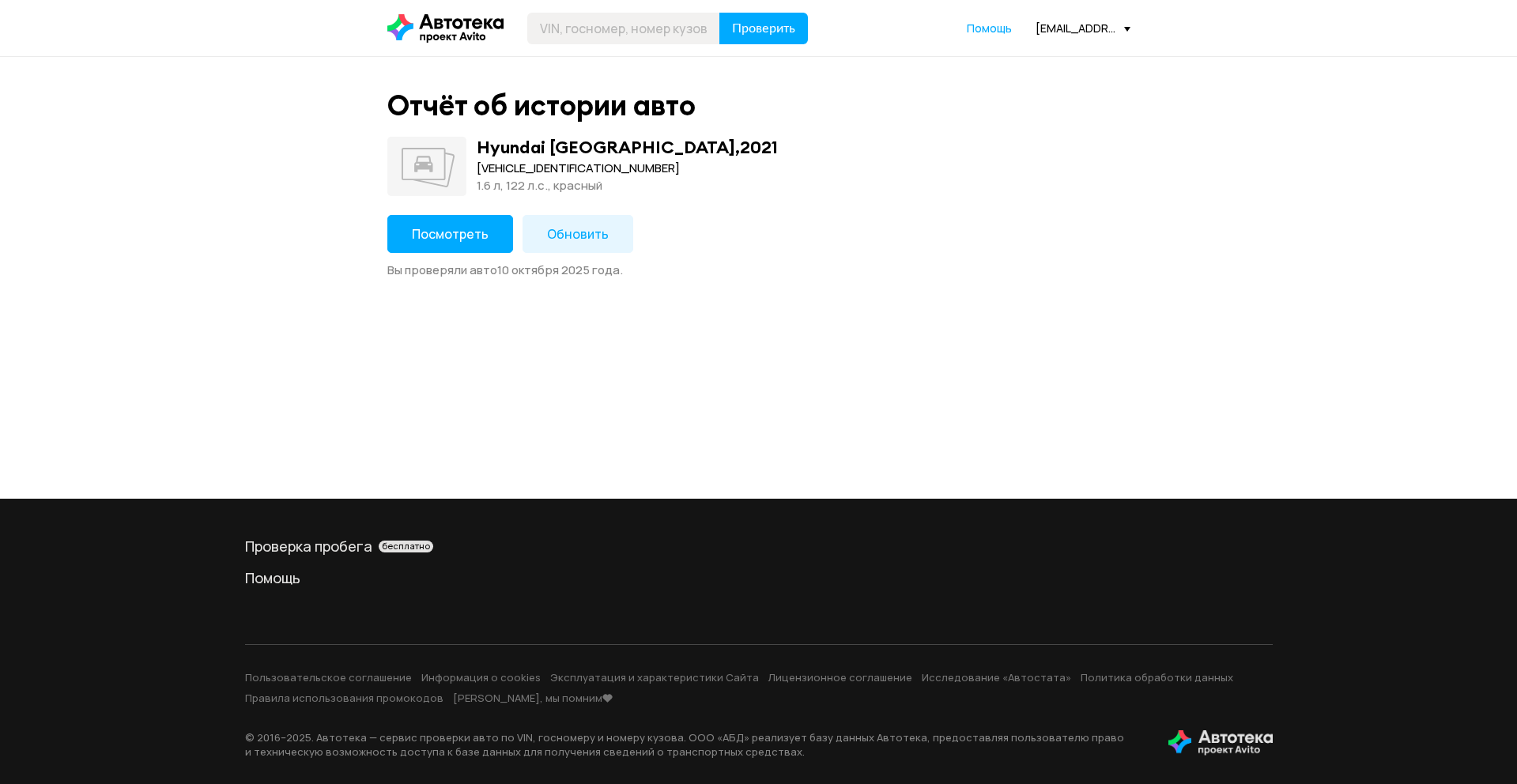
click at [461, 241] on button "Посмотреть" at bounding box center [450, 234] width 126 height 38
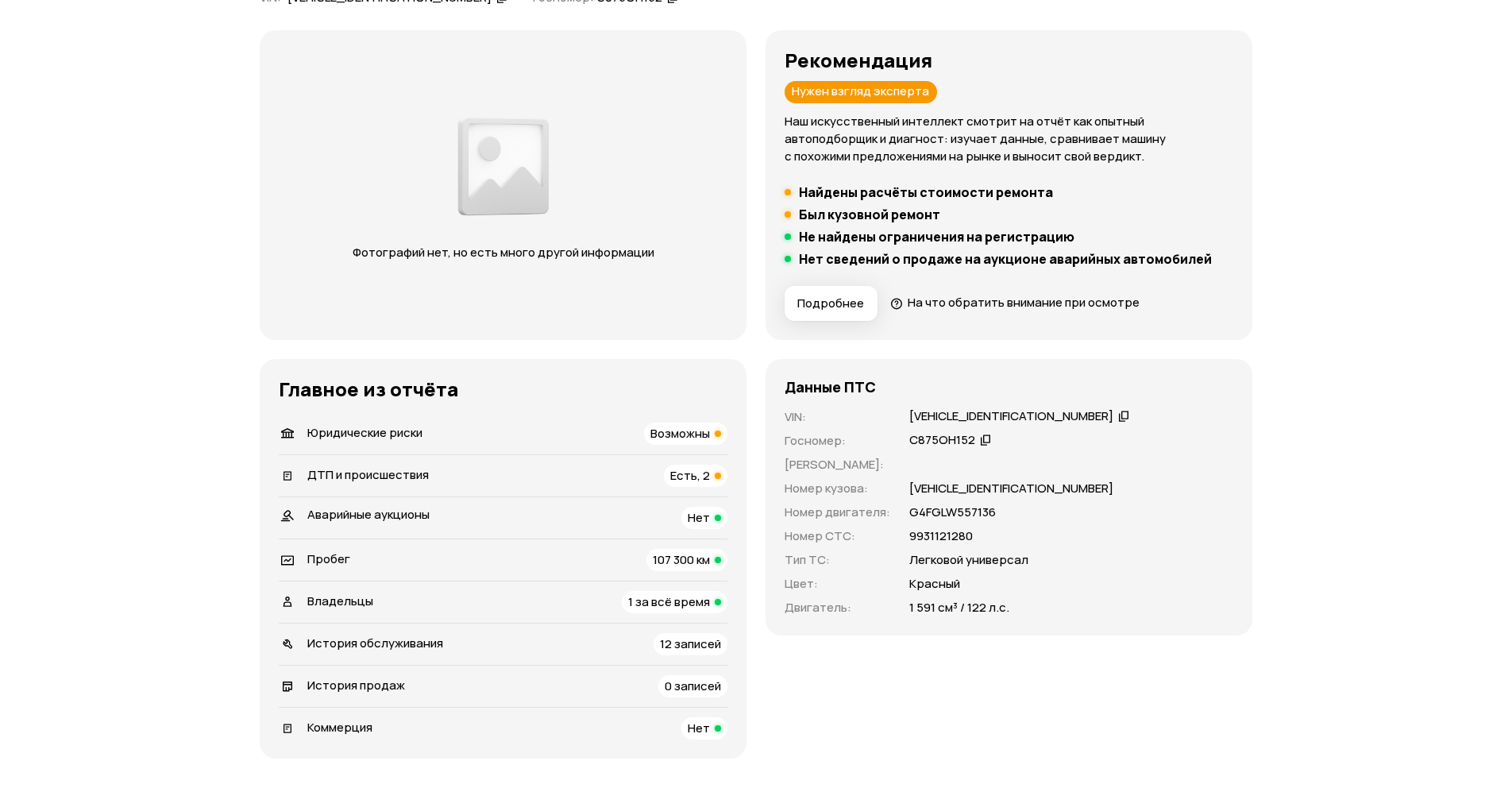
scroll to position [286, 0]
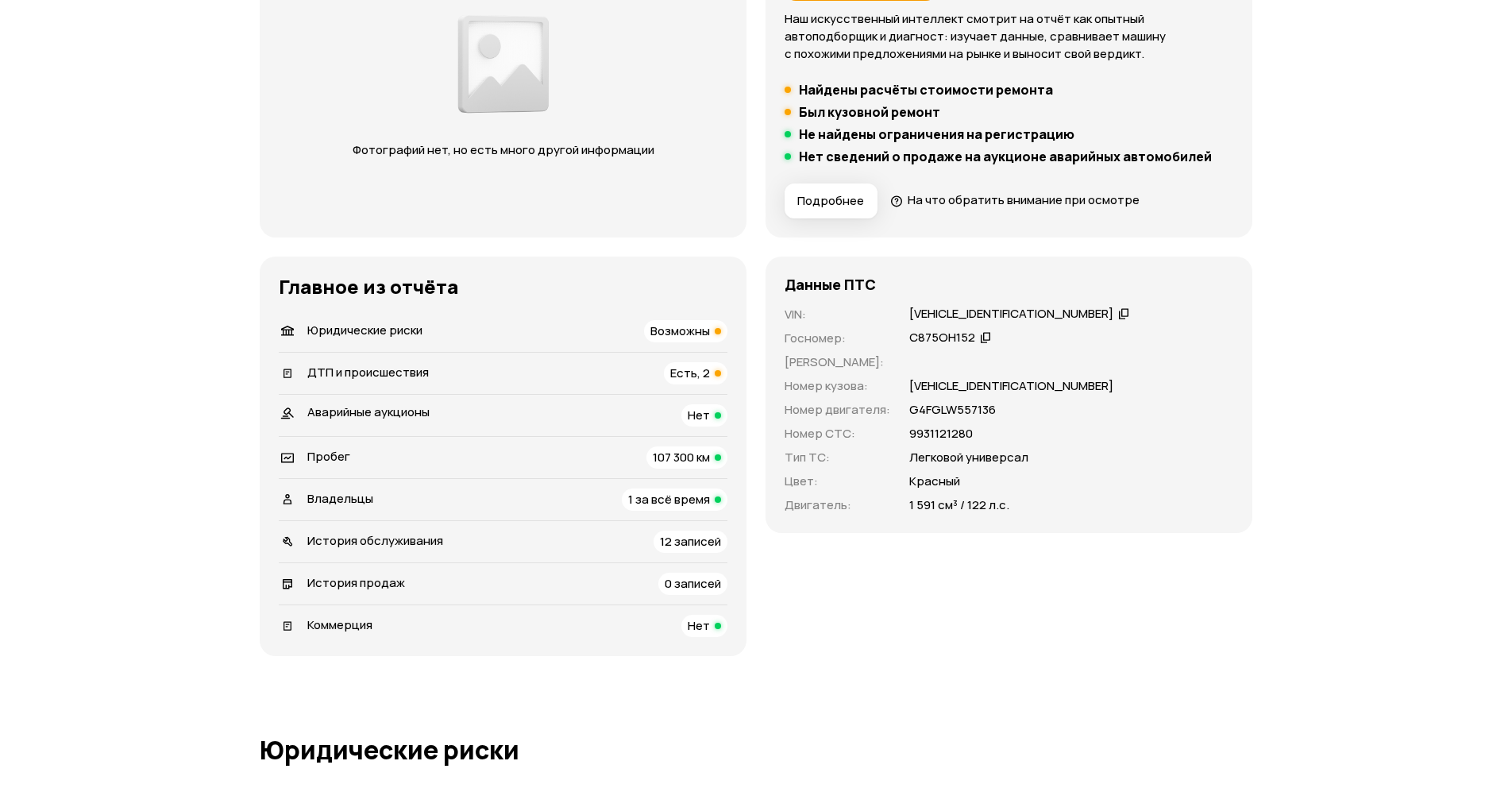
click at [420, 330] on span "Юридические риски" at bounding box center [365, 330] width 115 height 17
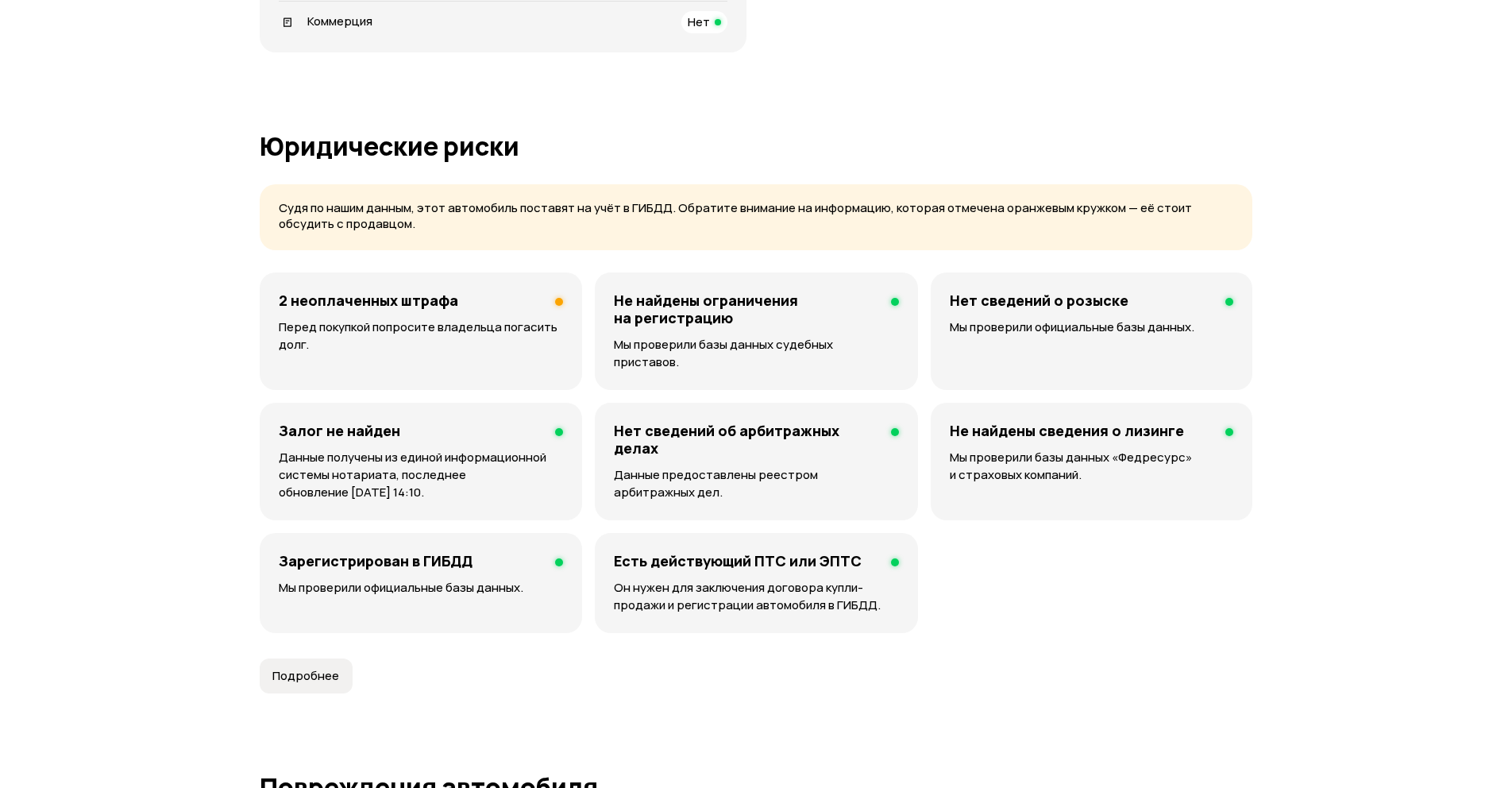
scroll to position [1022, 0]
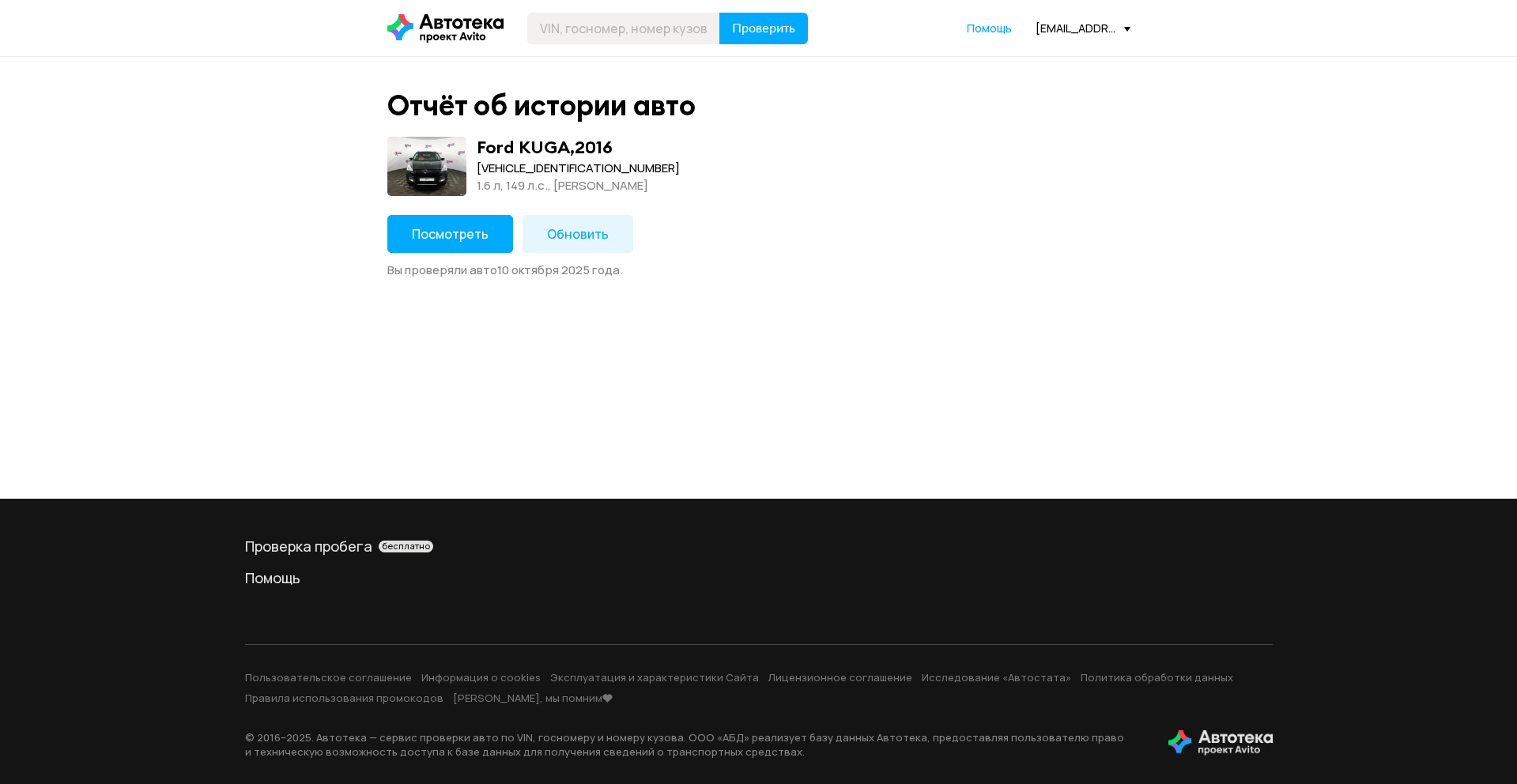
click at [475, 218] on button "Посмотреть" at bounding box center [450, 234] width 126 height 38
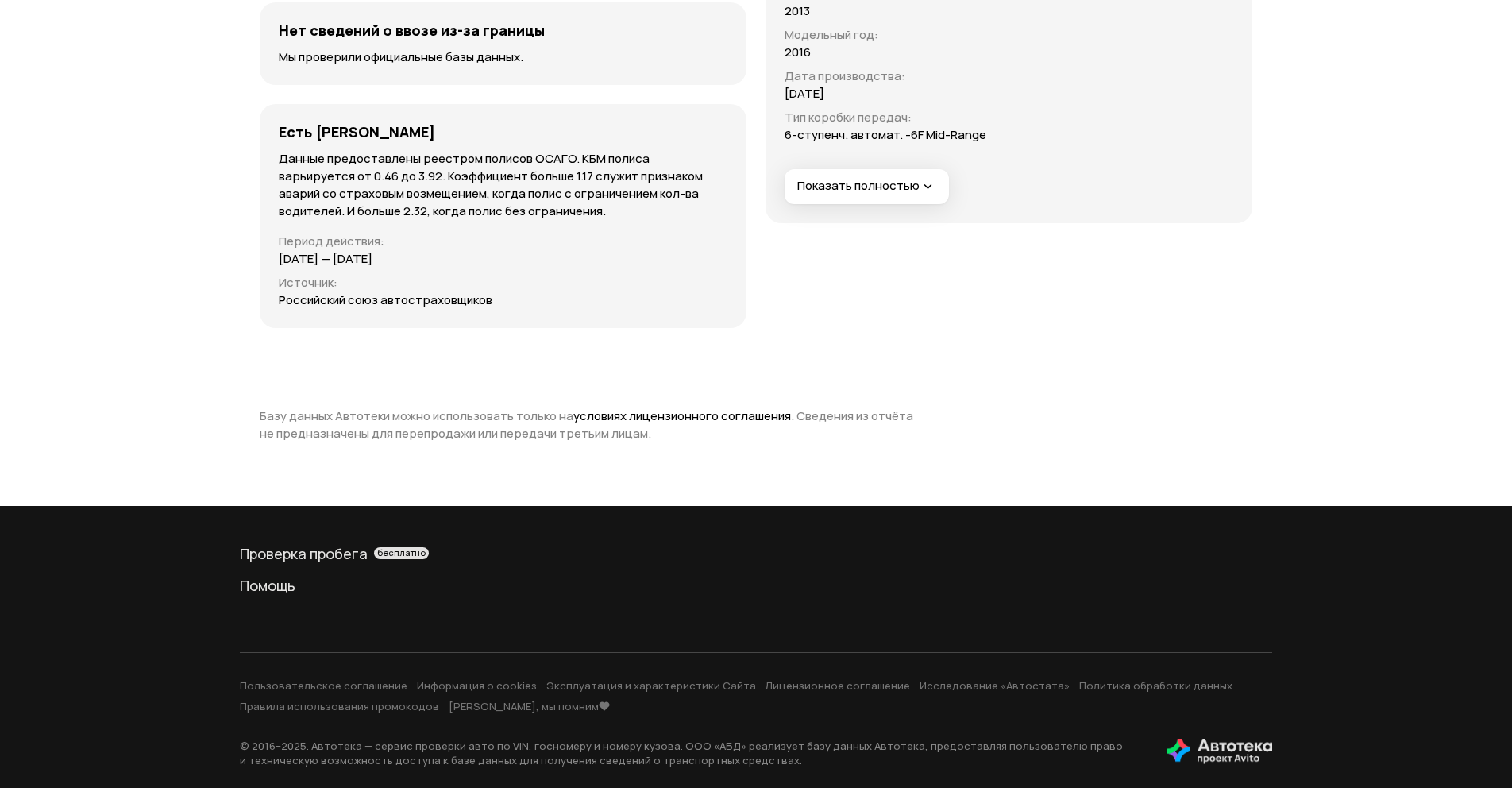
scroll to position [5518, 0]
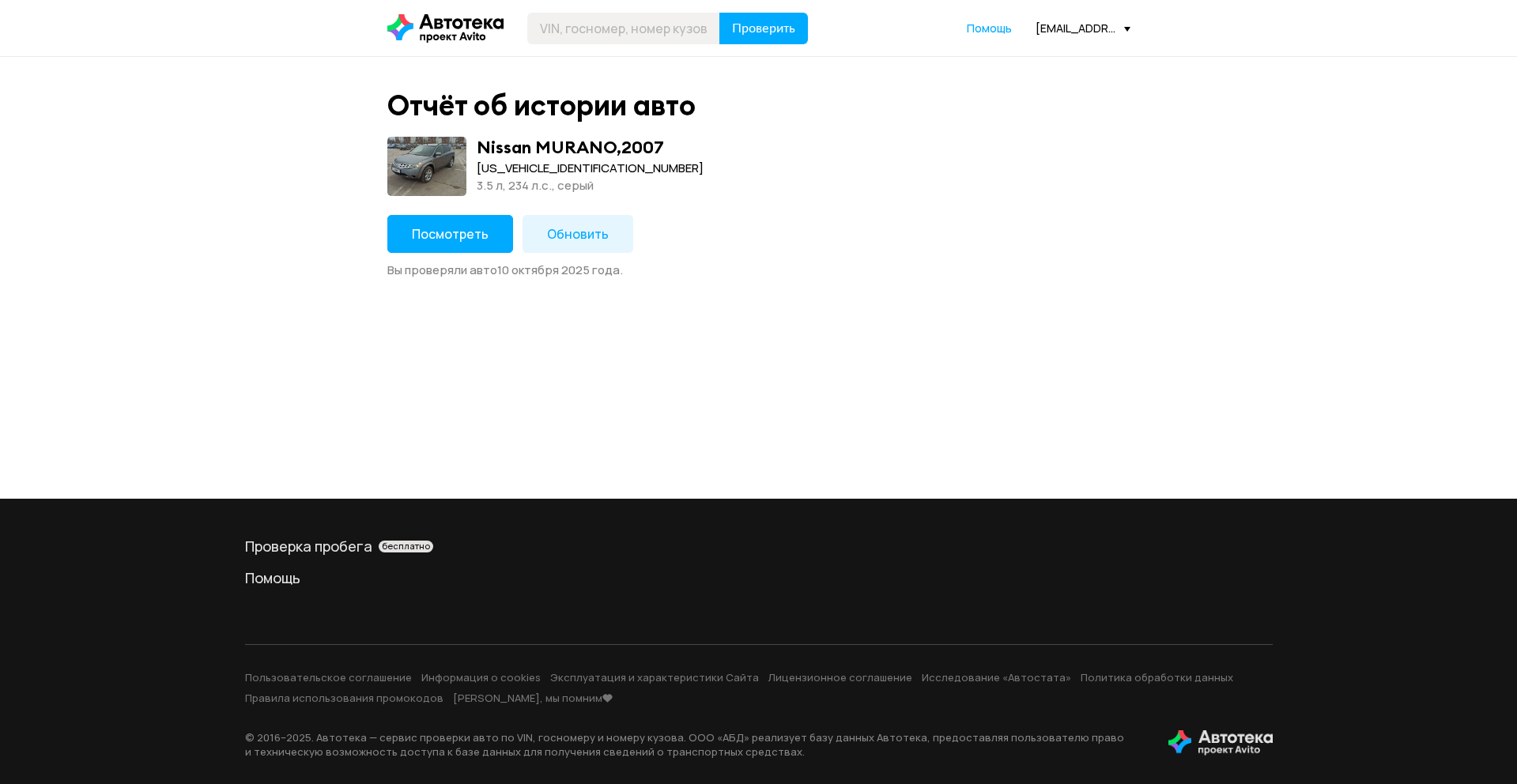
click at [429, 245] on button "Посмотреть" at bounding box center [450, 234] width 126 height 38
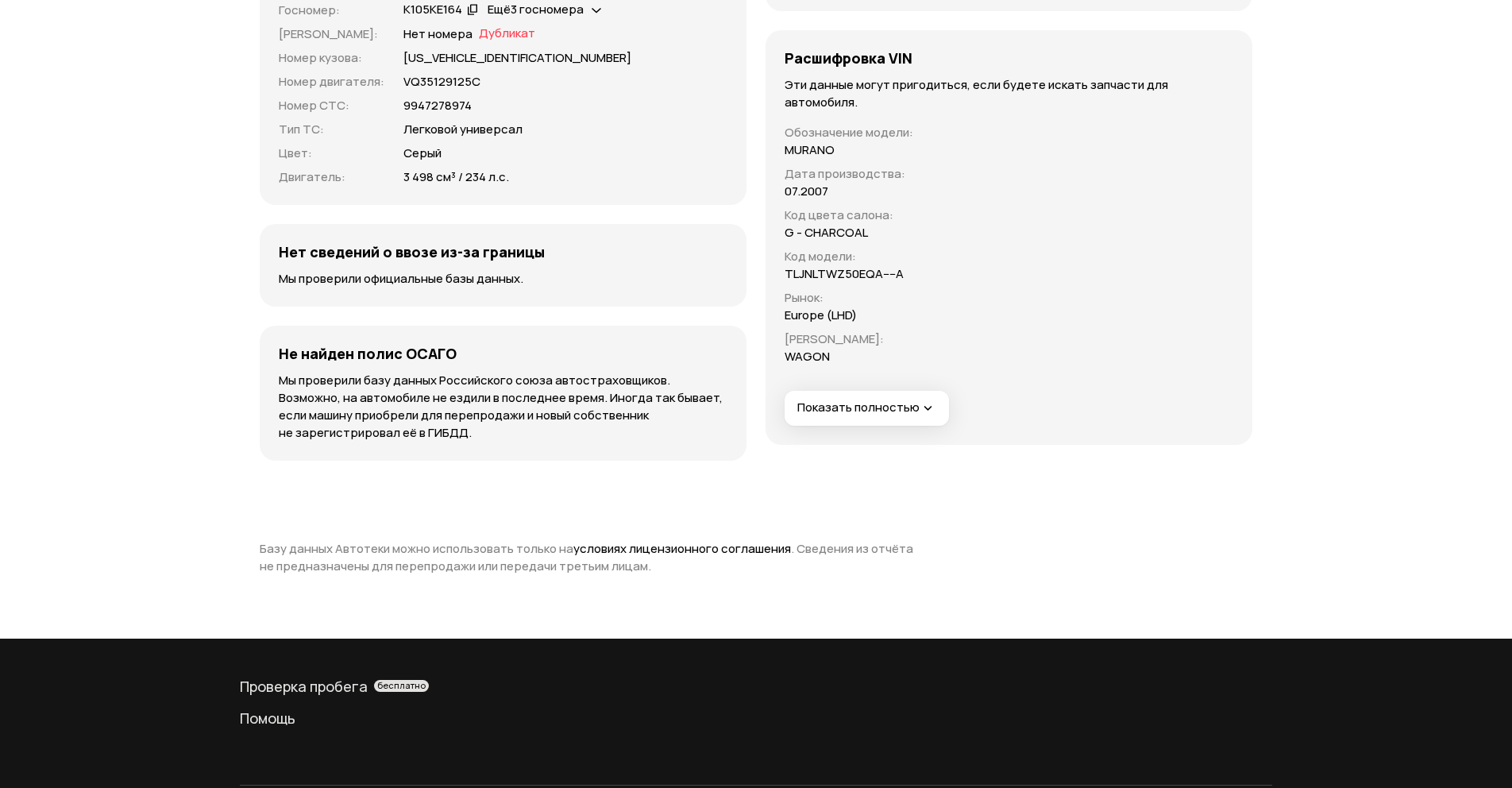
scroll to position [5692, 0]
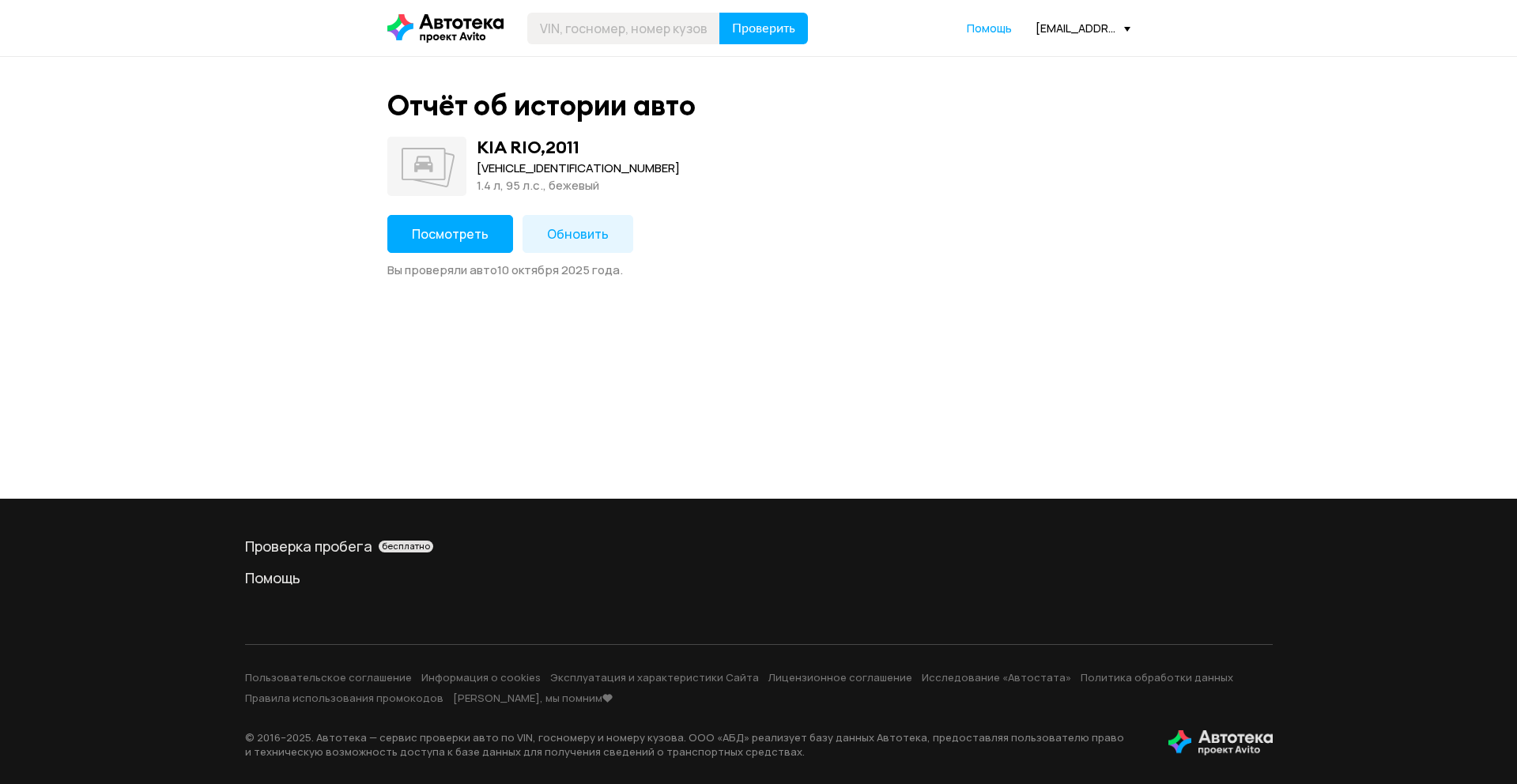
click at [484, 229] on button "Посмотреть" at bounding box center [450, 234] width 126 height 38
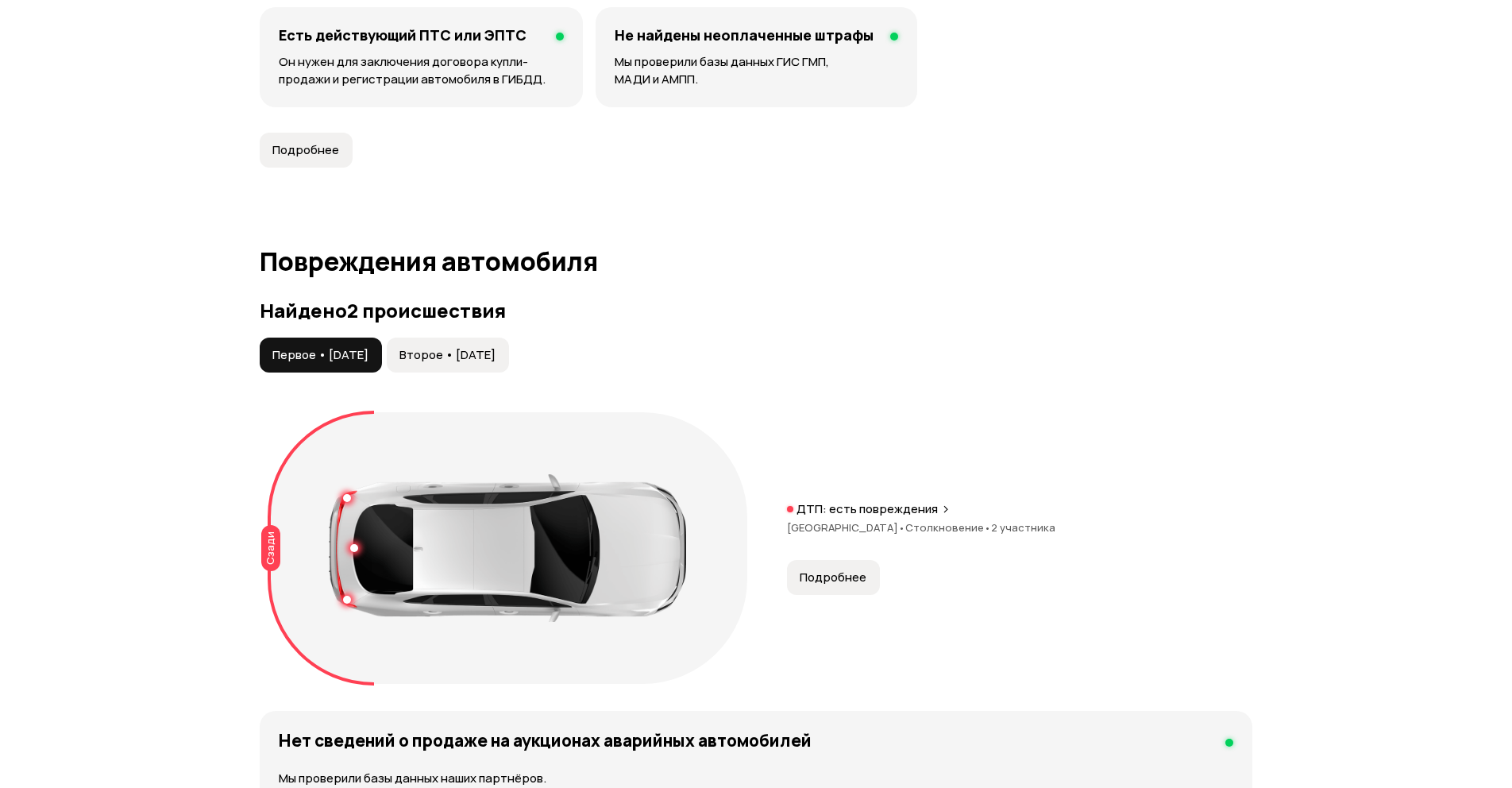
scroll to position [1525, 0]
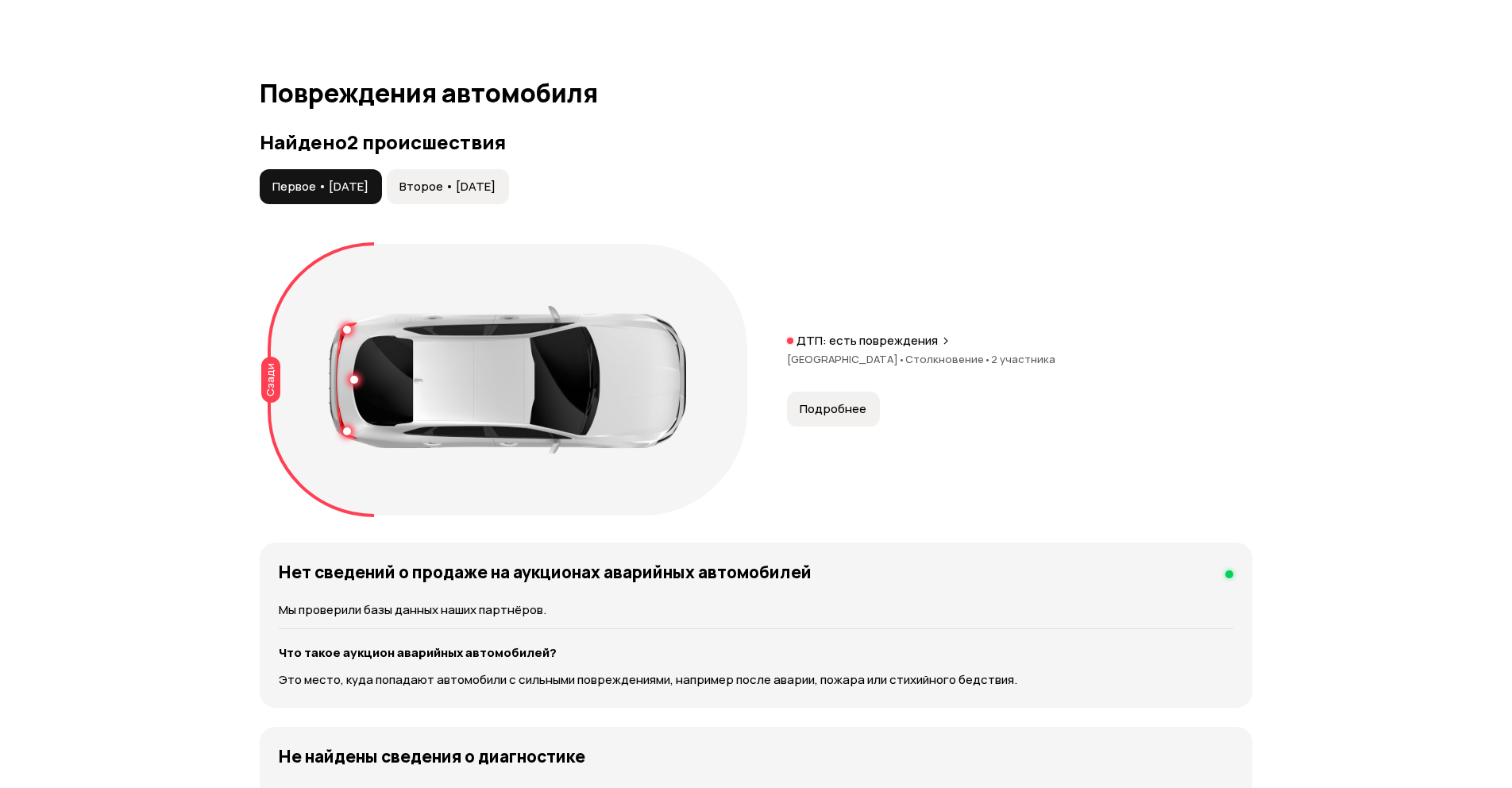
click at [463, 186] on span "Второе • 12 апр 2023" at bounding box center [447, 187] width 96 height 16
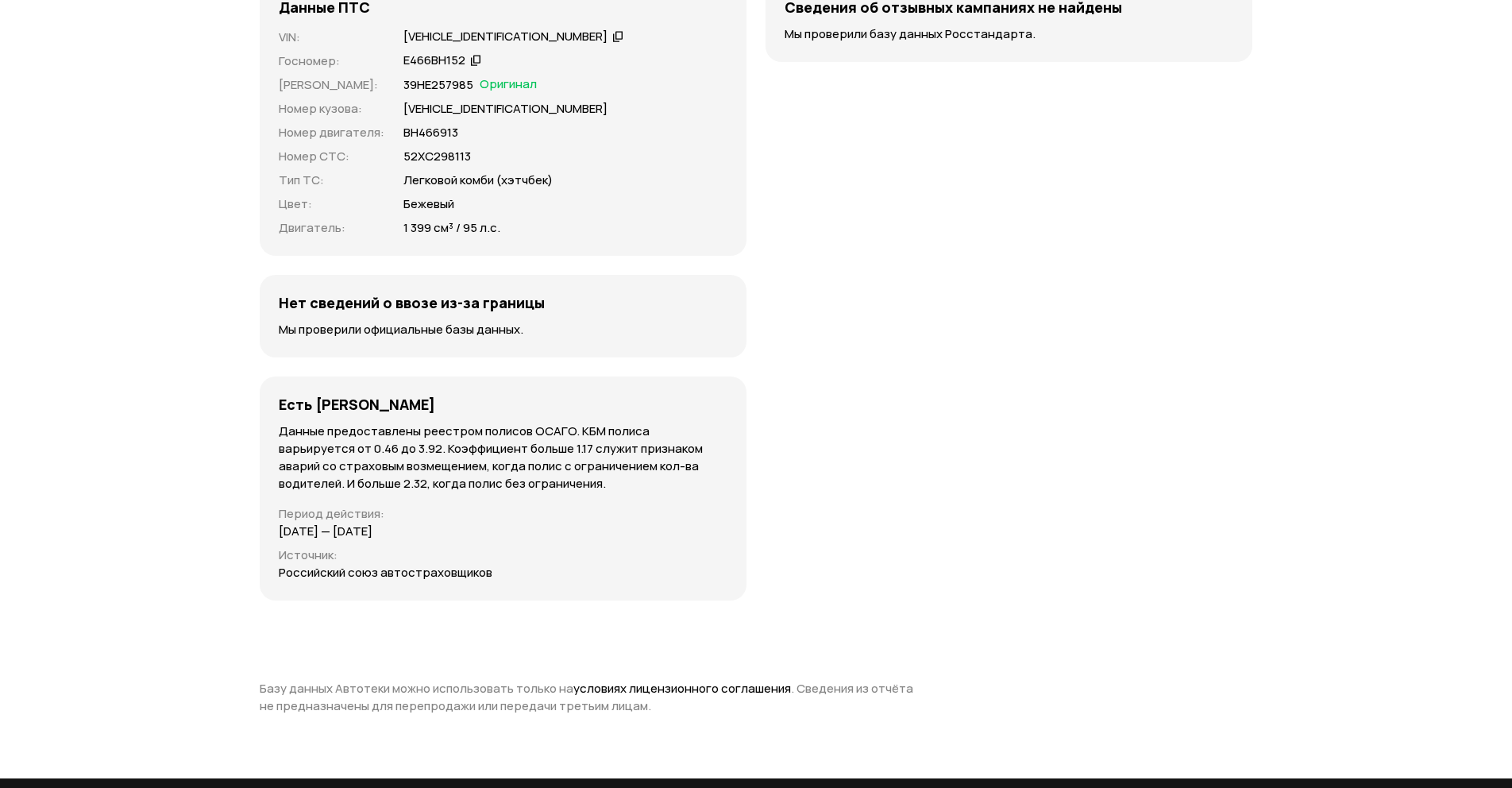
scroll to position [4258, 0]
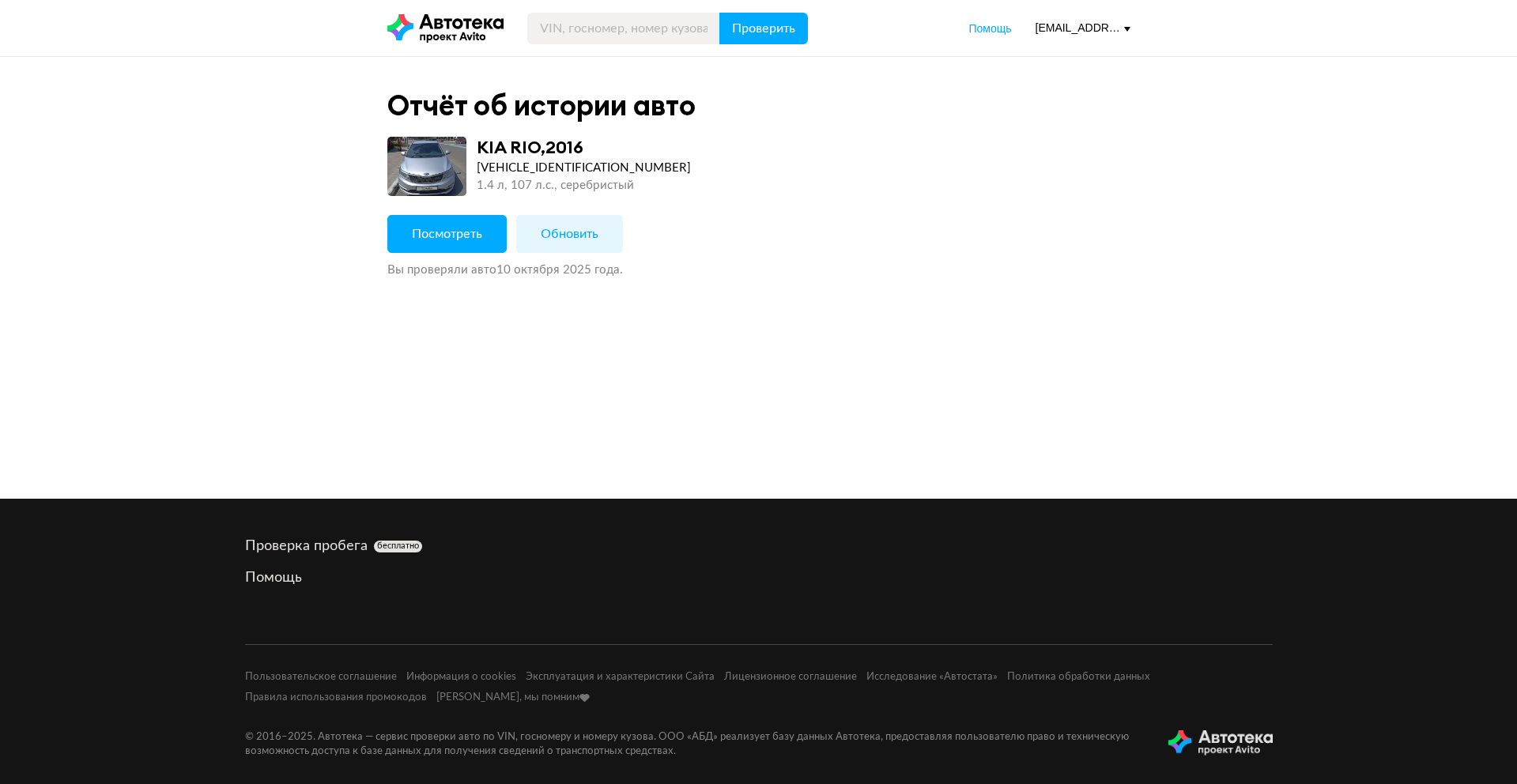
click at [450, 234] on span "Посмотреть" at bounding box center [447, 234] width 71 height 13
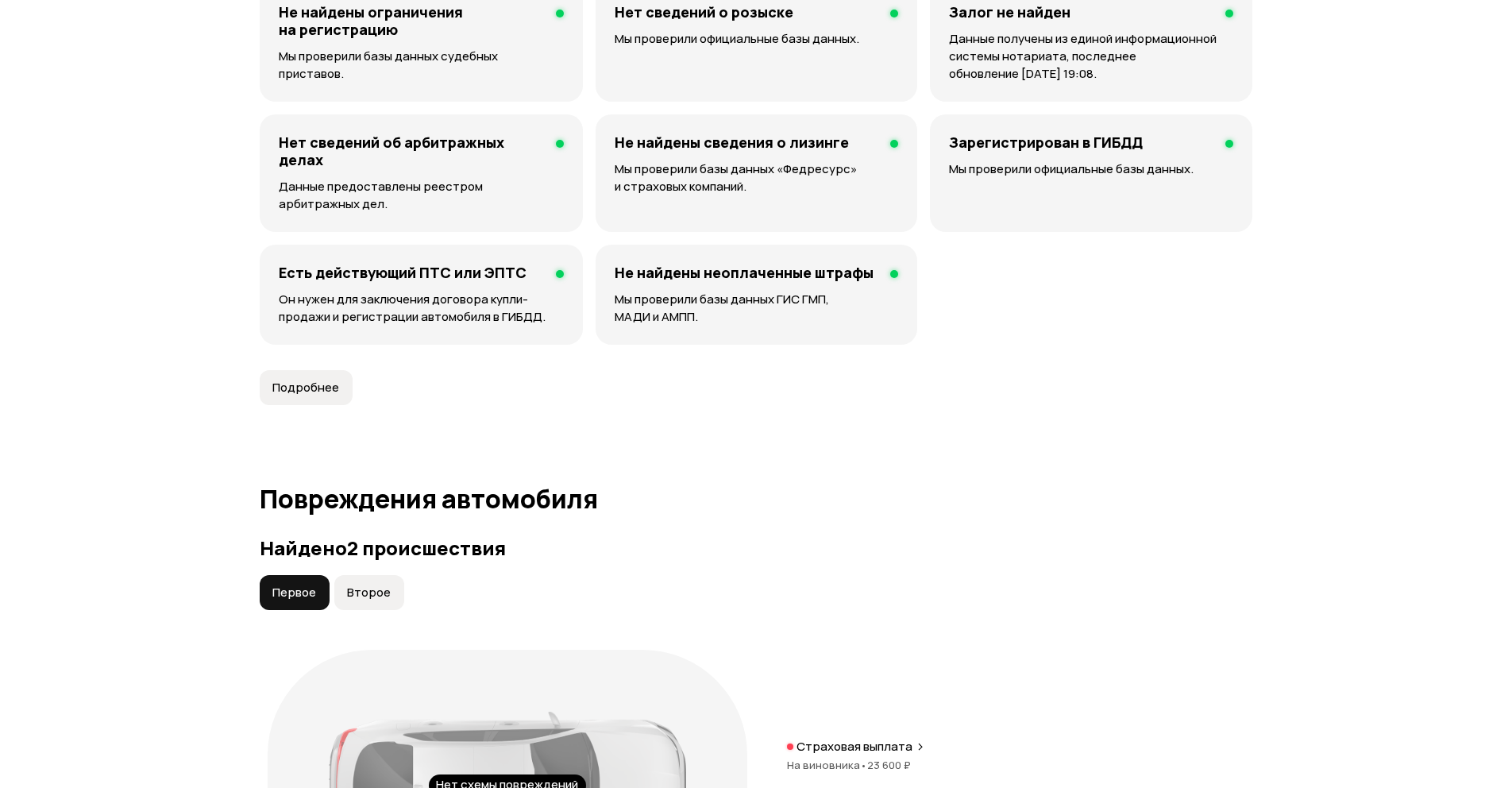
scroll to position [1525, 0]
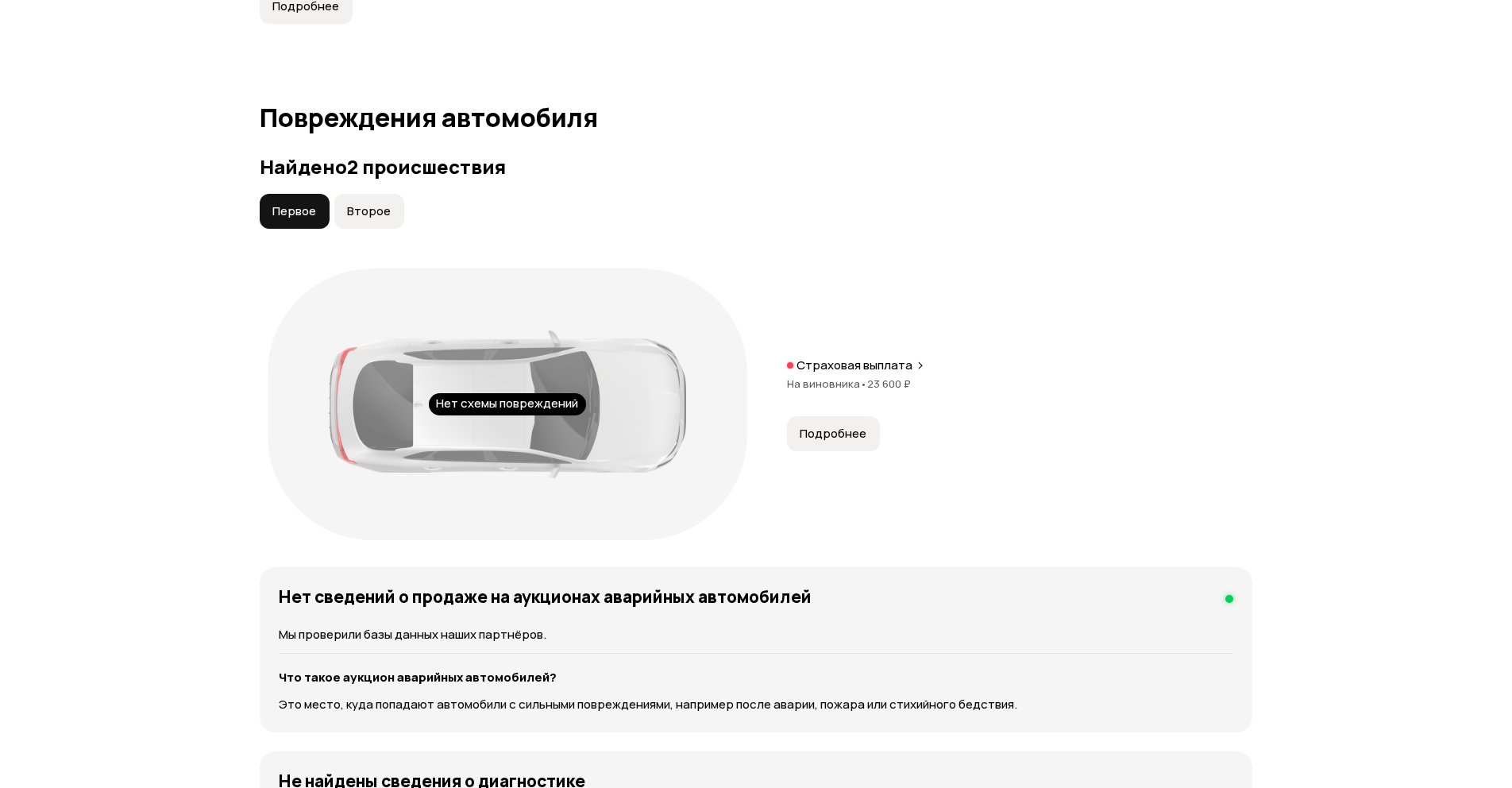
click at [386, 209] on span "Второе" at bounding box center [369, 211] width 44 height 16
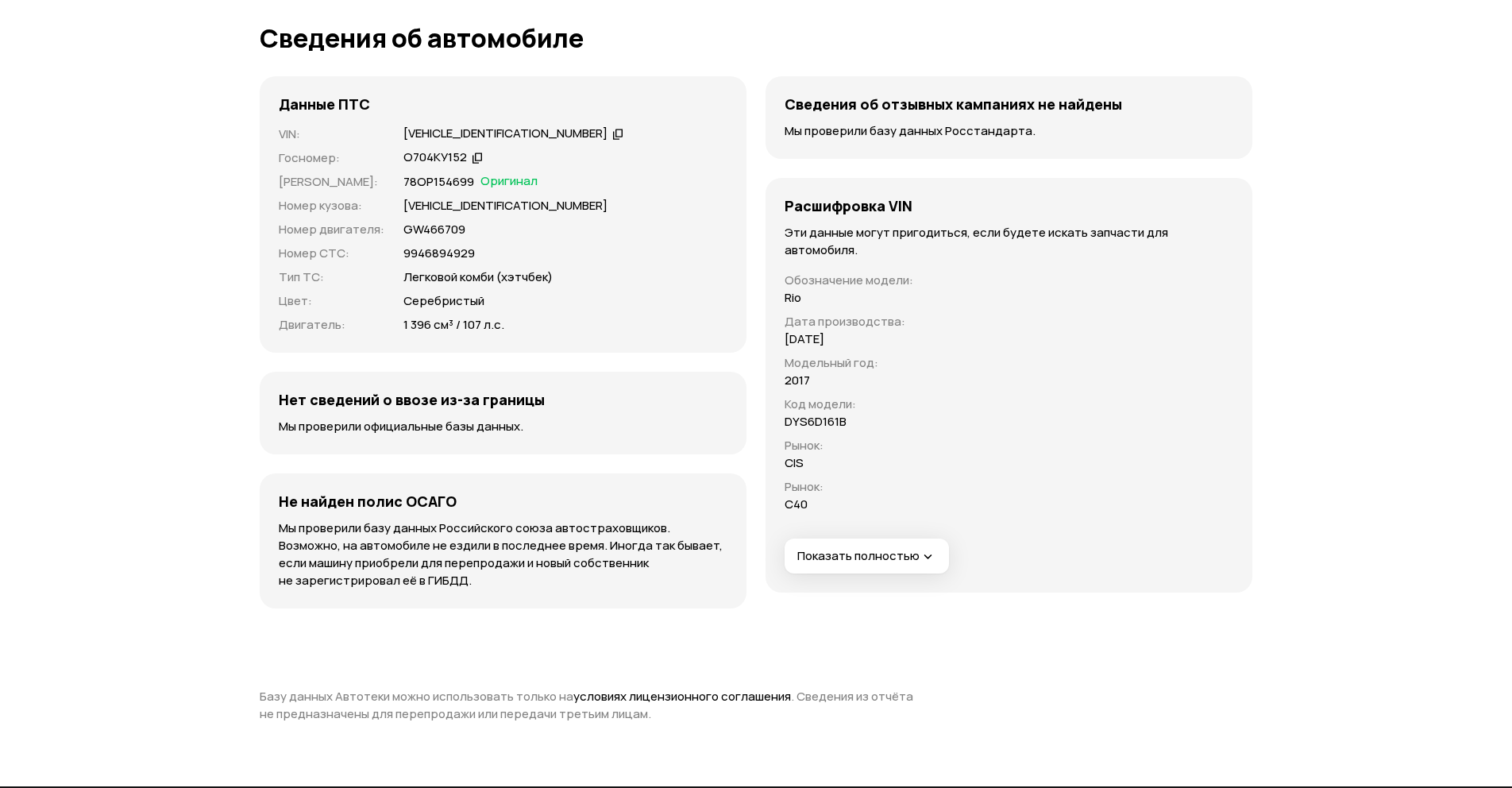
scroll to position [5192, 0]
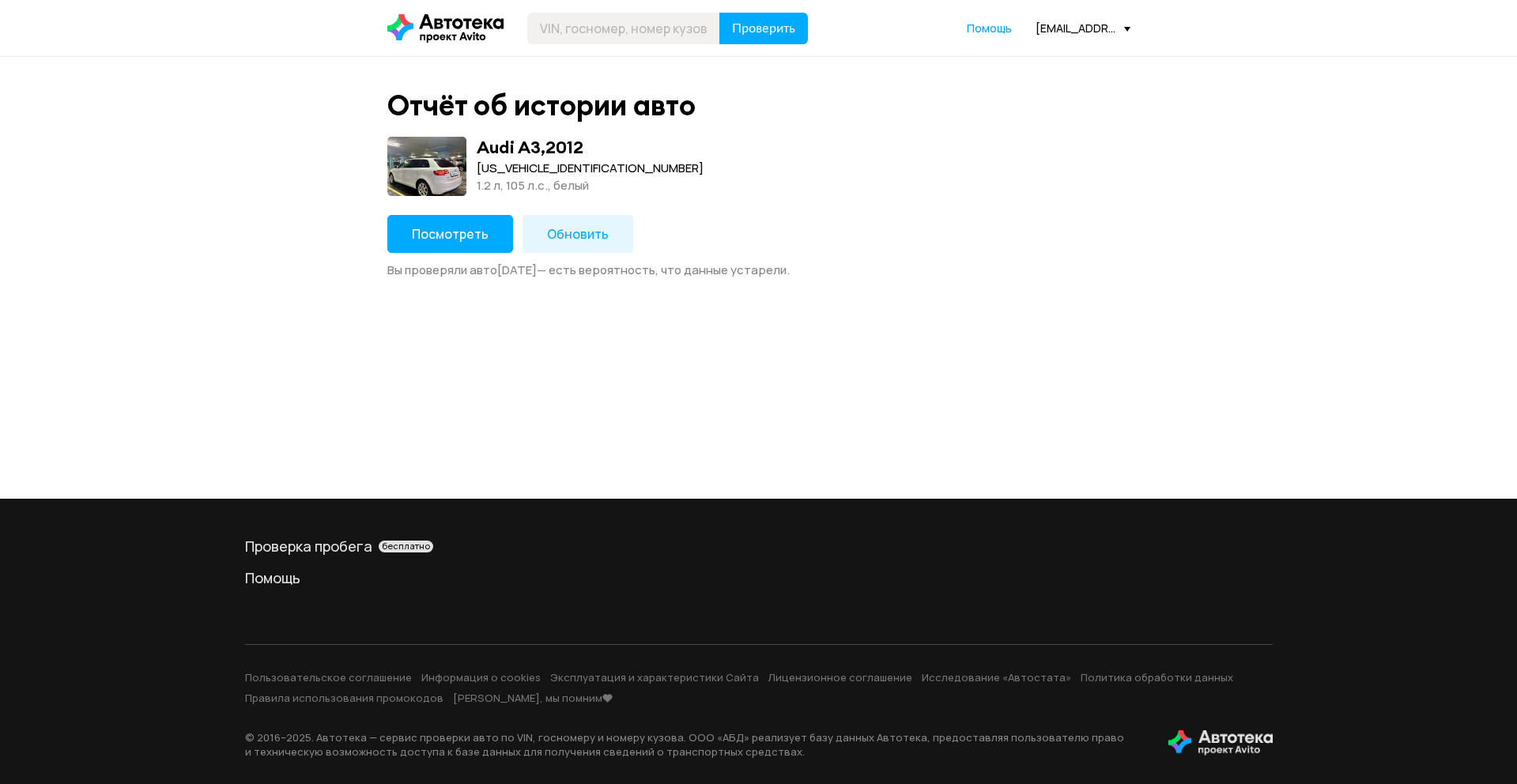
click at [584, 239] on span "Обновить" at bounding box center [577, 234] width 61 height 18
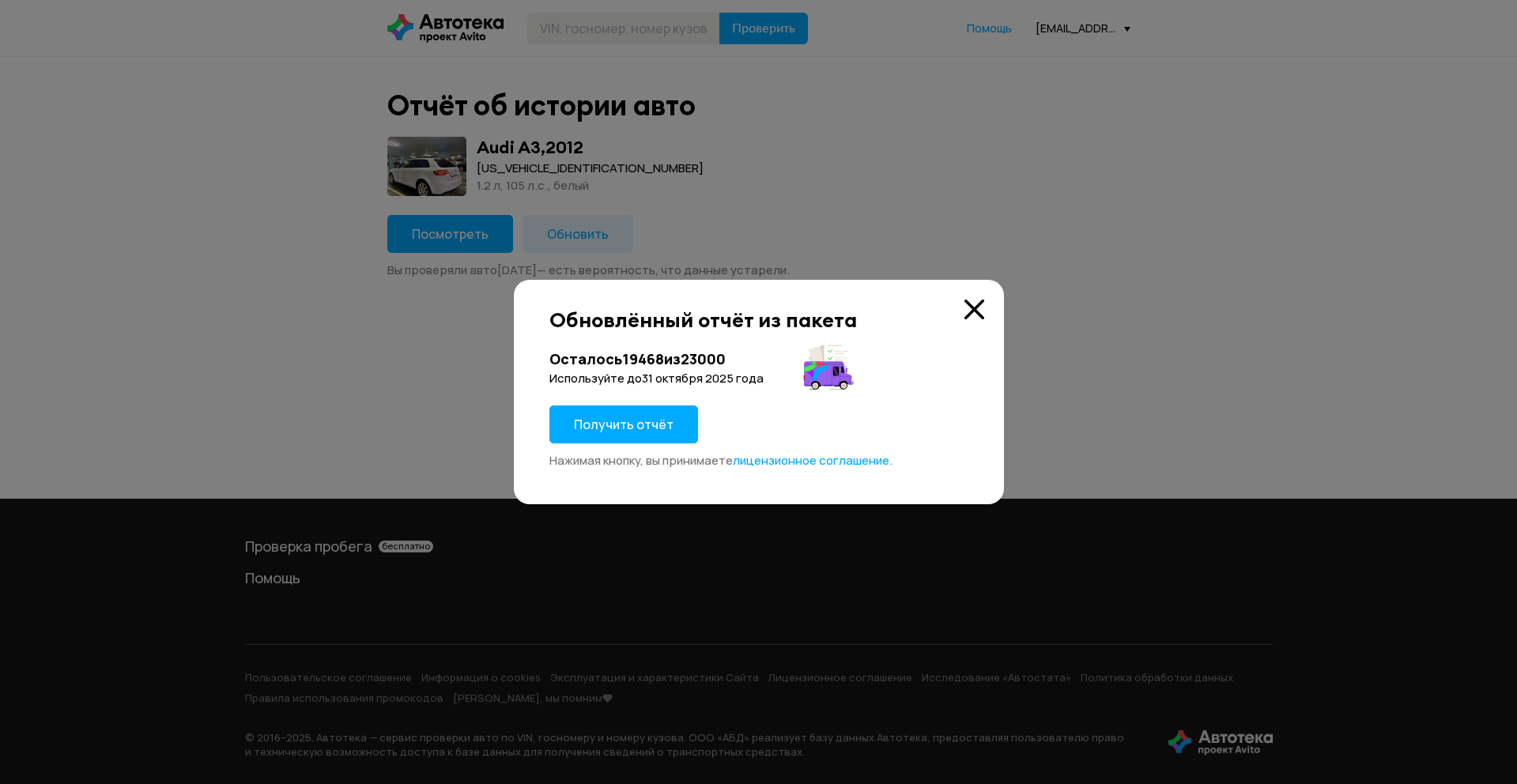
drag, startPoint x: 648, startPoint y: 413, endPoint x: 636, endPoint y: 429, distance: 20.0
click at [646, 418] on button "Получить отчёт" at bounding box center [624, 424] width 149 height 38
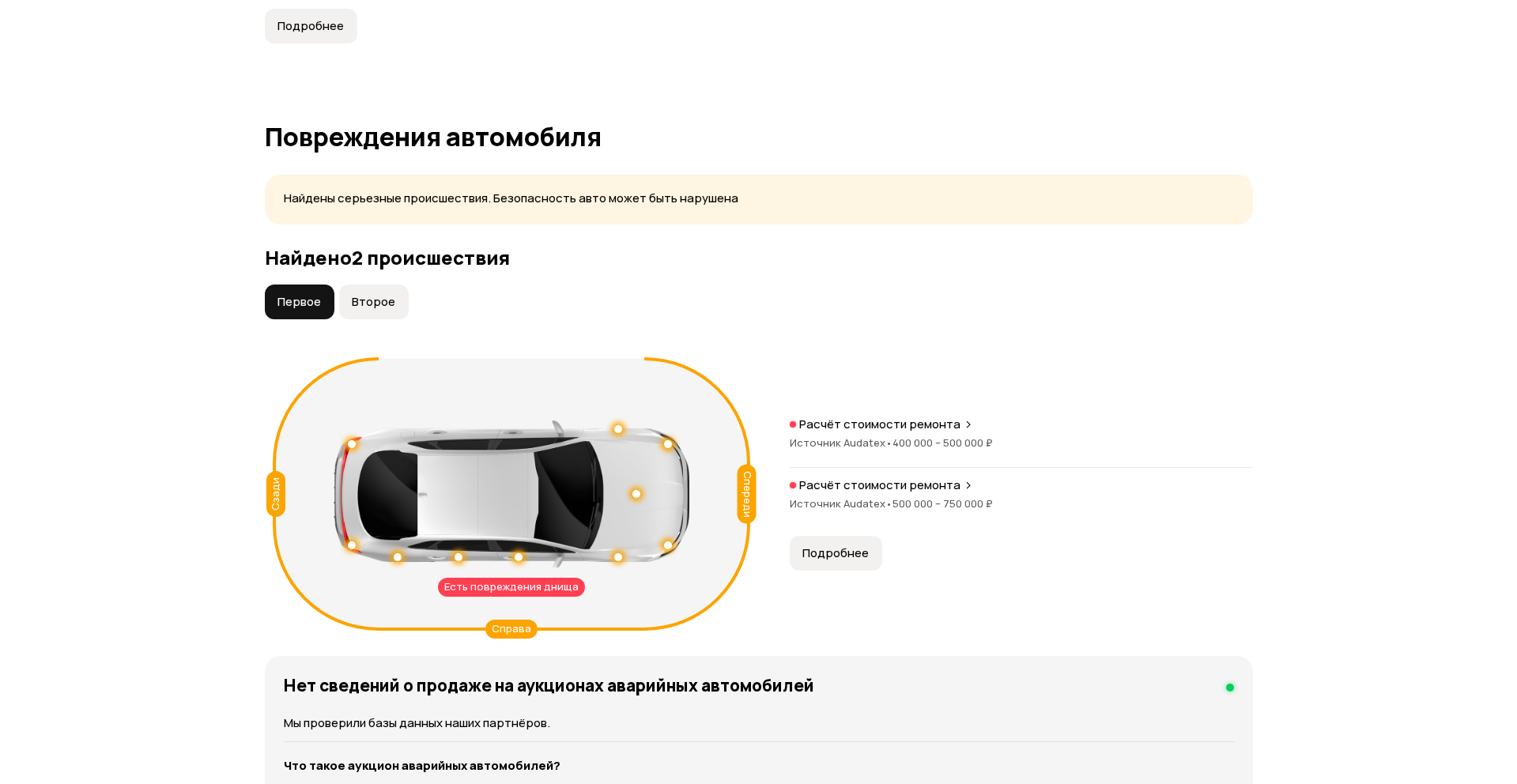
scroll to position [1802, 0]
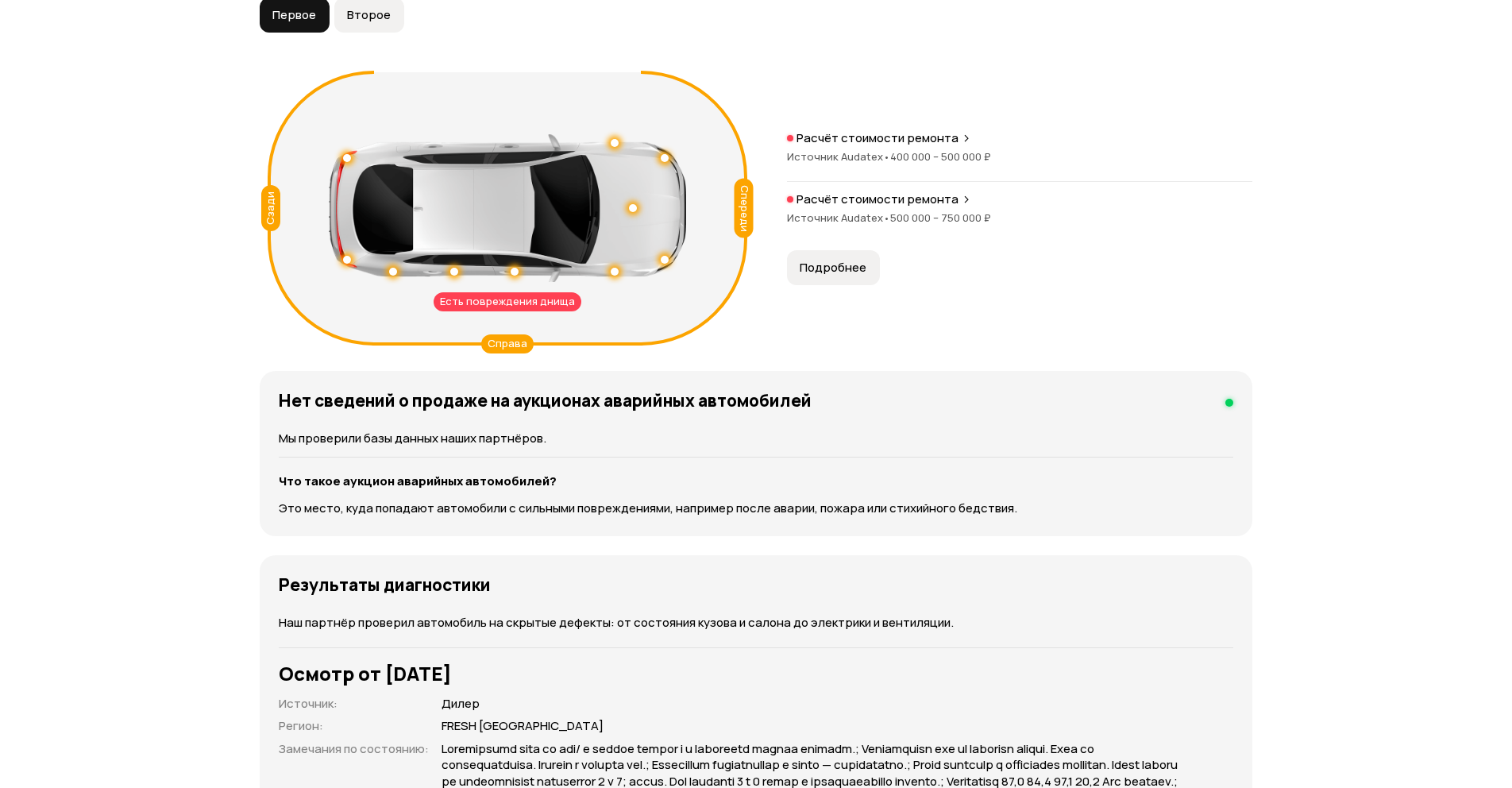
click at [894, 209] on div "Расчёт стоимости ремонта Источник Audatex • 500 000 – 750 000 ₽" at bounding box center [1019, 217] width 465 height 51
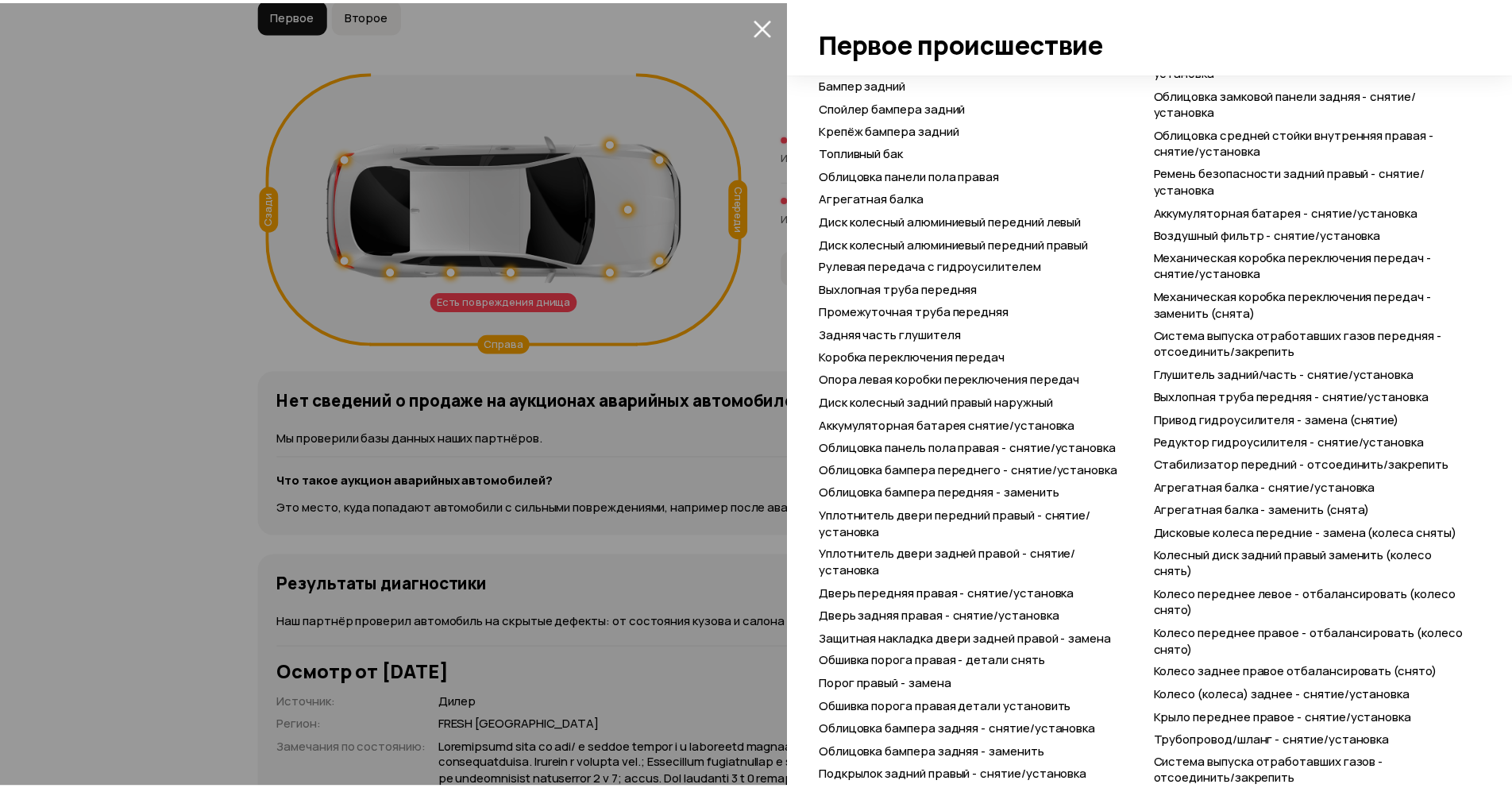
scroll to position [954, 0]
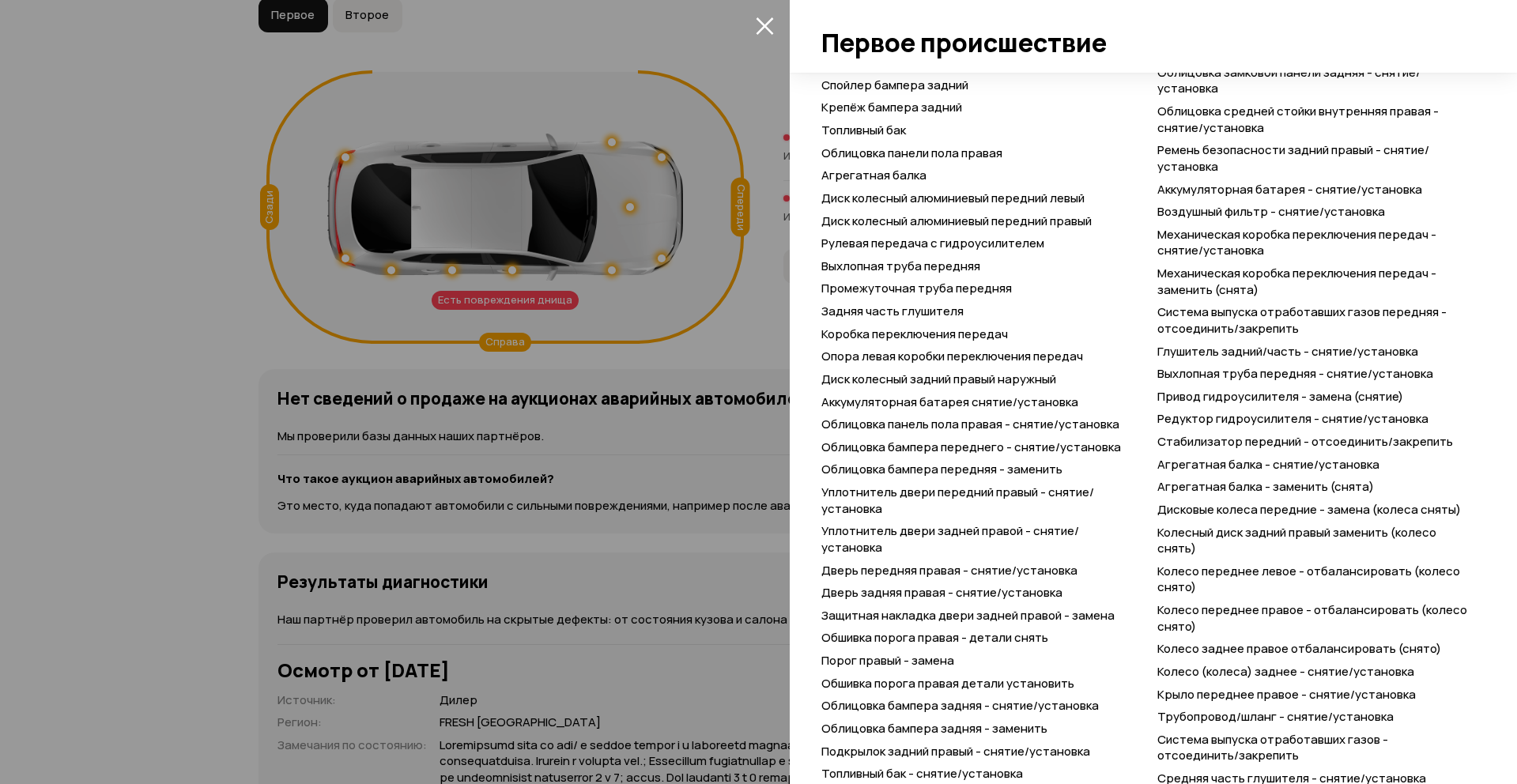
drag, startPoint x: 165, startPoint y: 336, endPoint x: 140, endPoint y: 351, distance: 29.2
click at [162, 337] on div at bounding box center [758, 392] width 1517 height 784
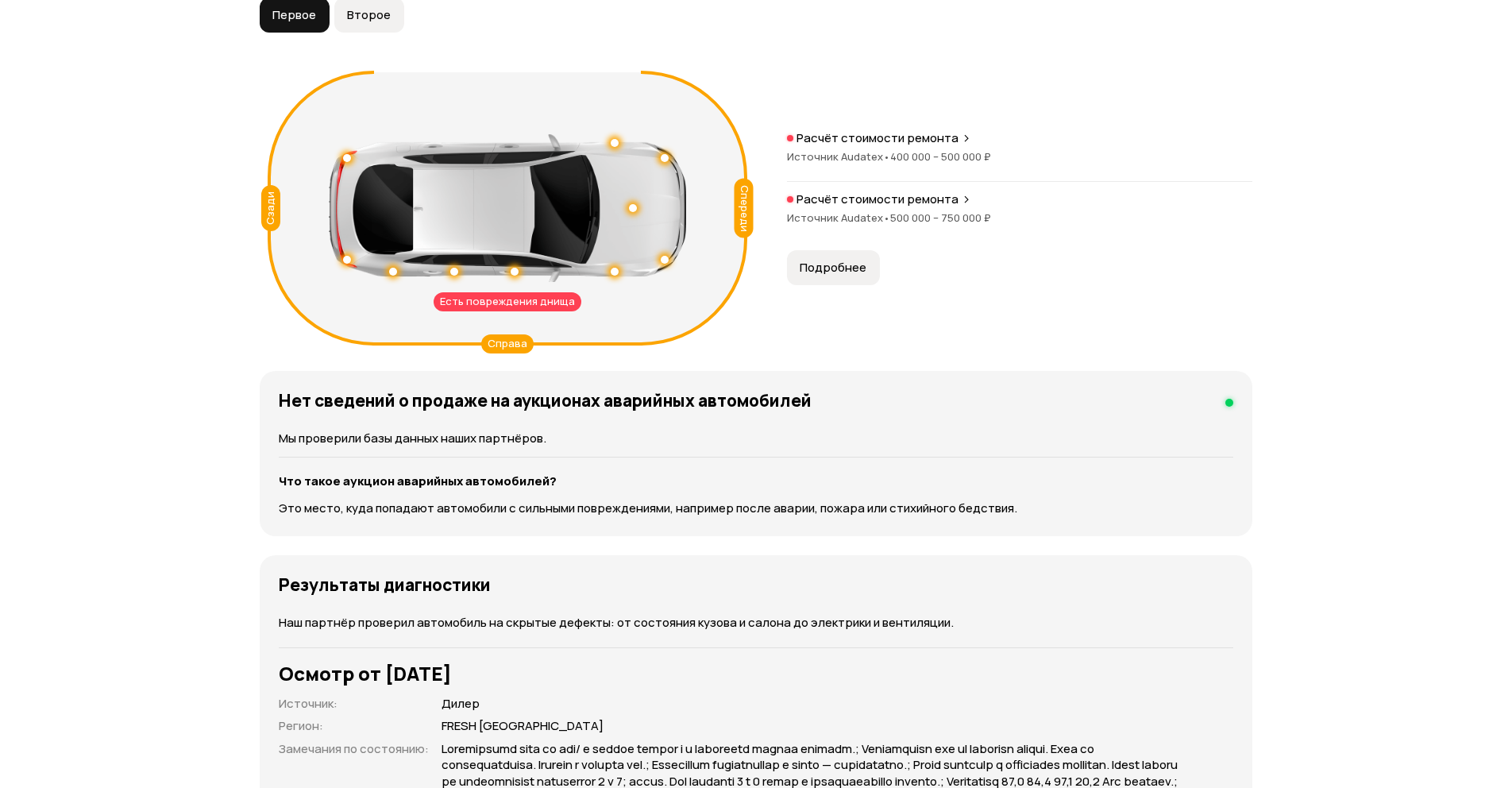
click at [369, 20] on span "Второе" at bounding box center [369, 14] width 44 height 16
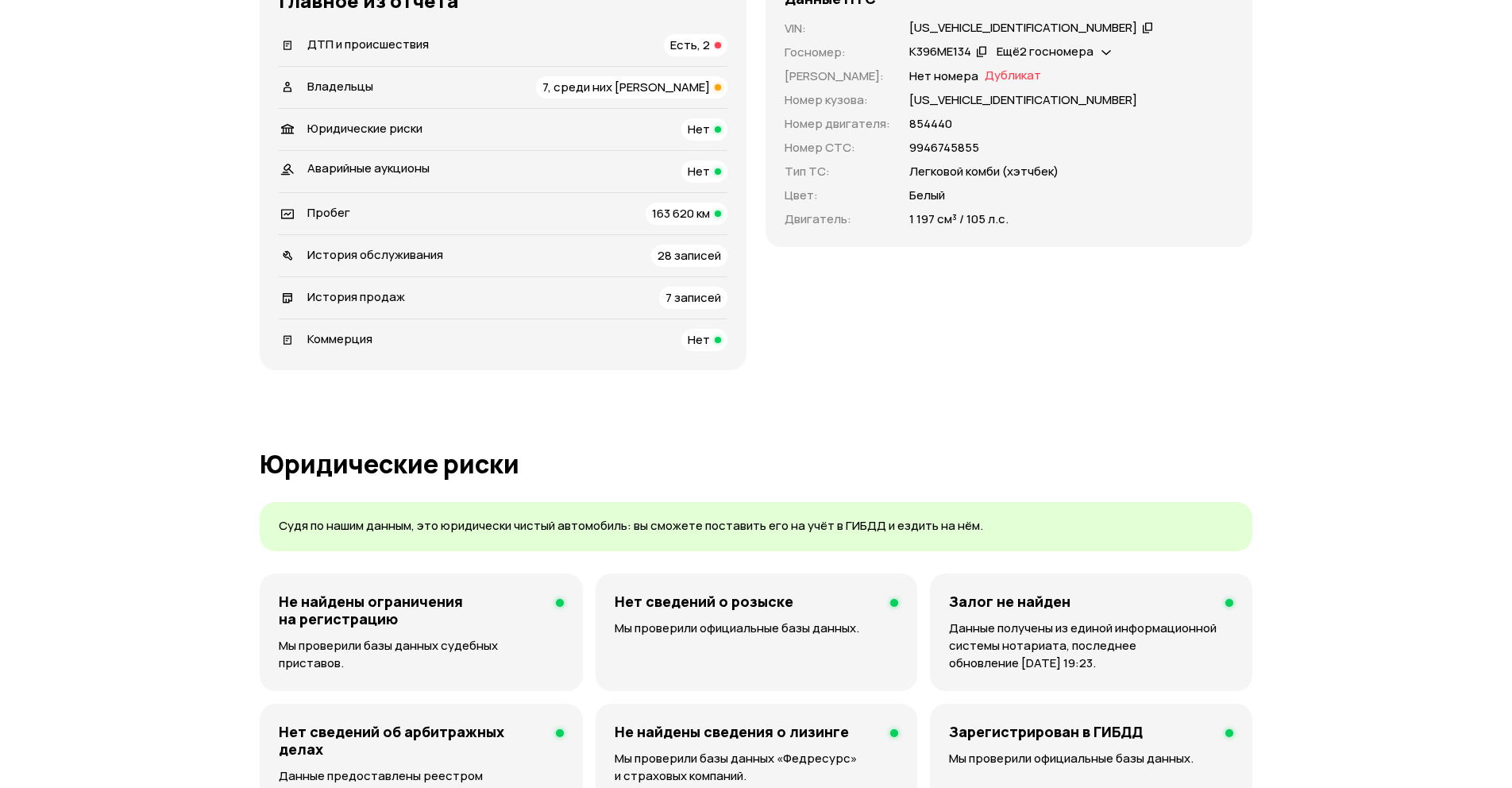
scroll to position [0, 0]
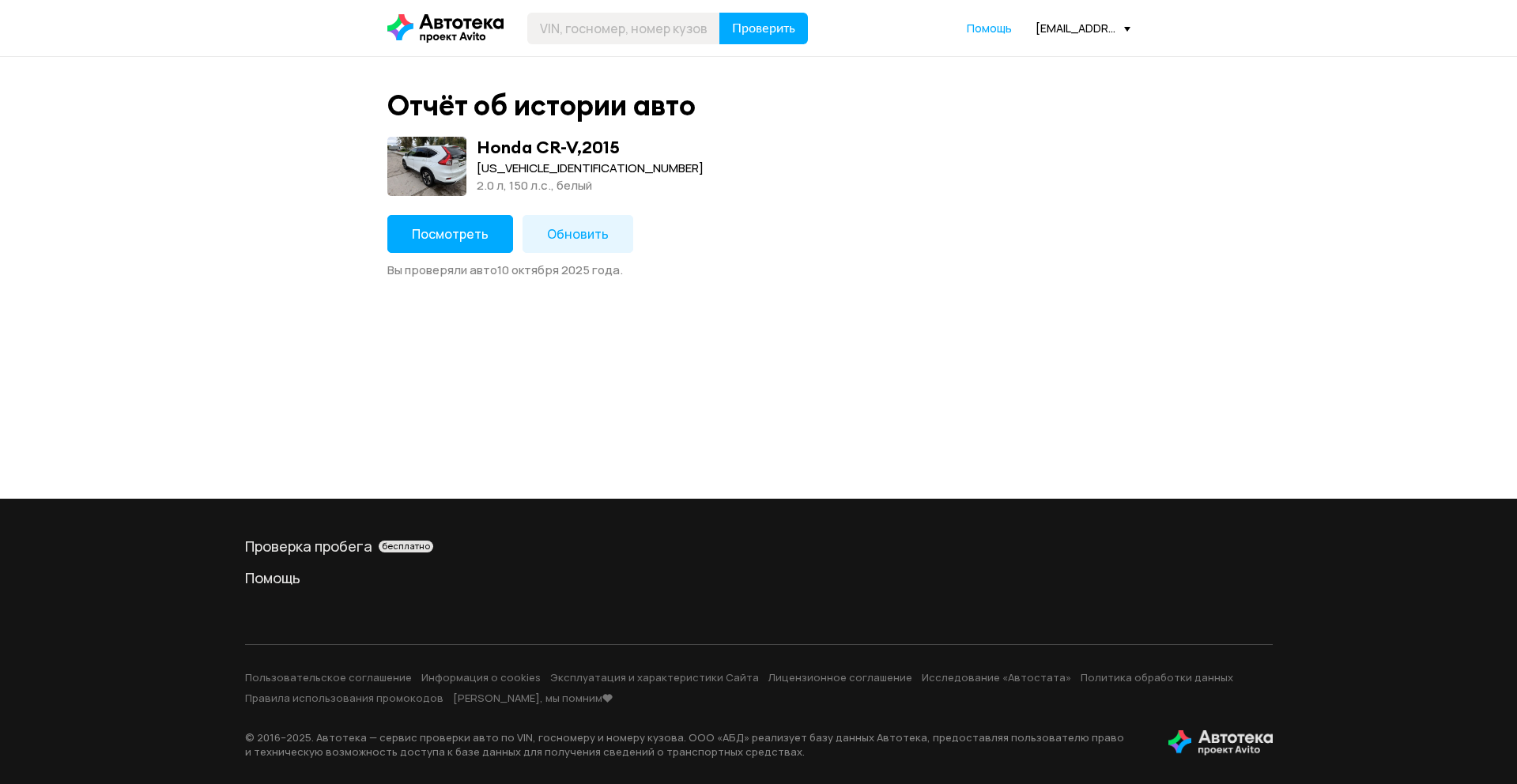
click at [473, 235] on span "Посмотреть" at bounding box center [450, 234] width 76 height 18
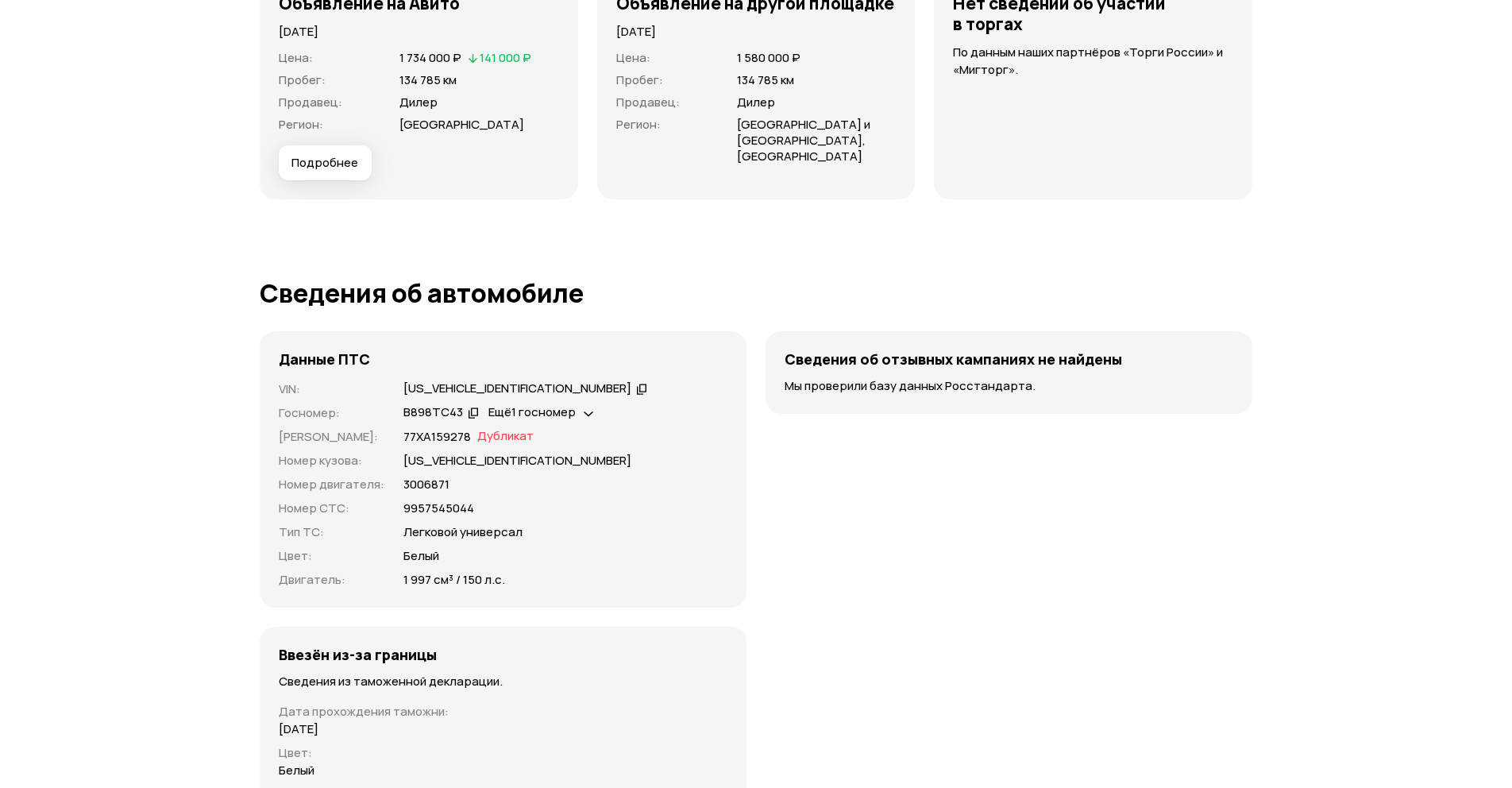
scroll to position [5625, 0]
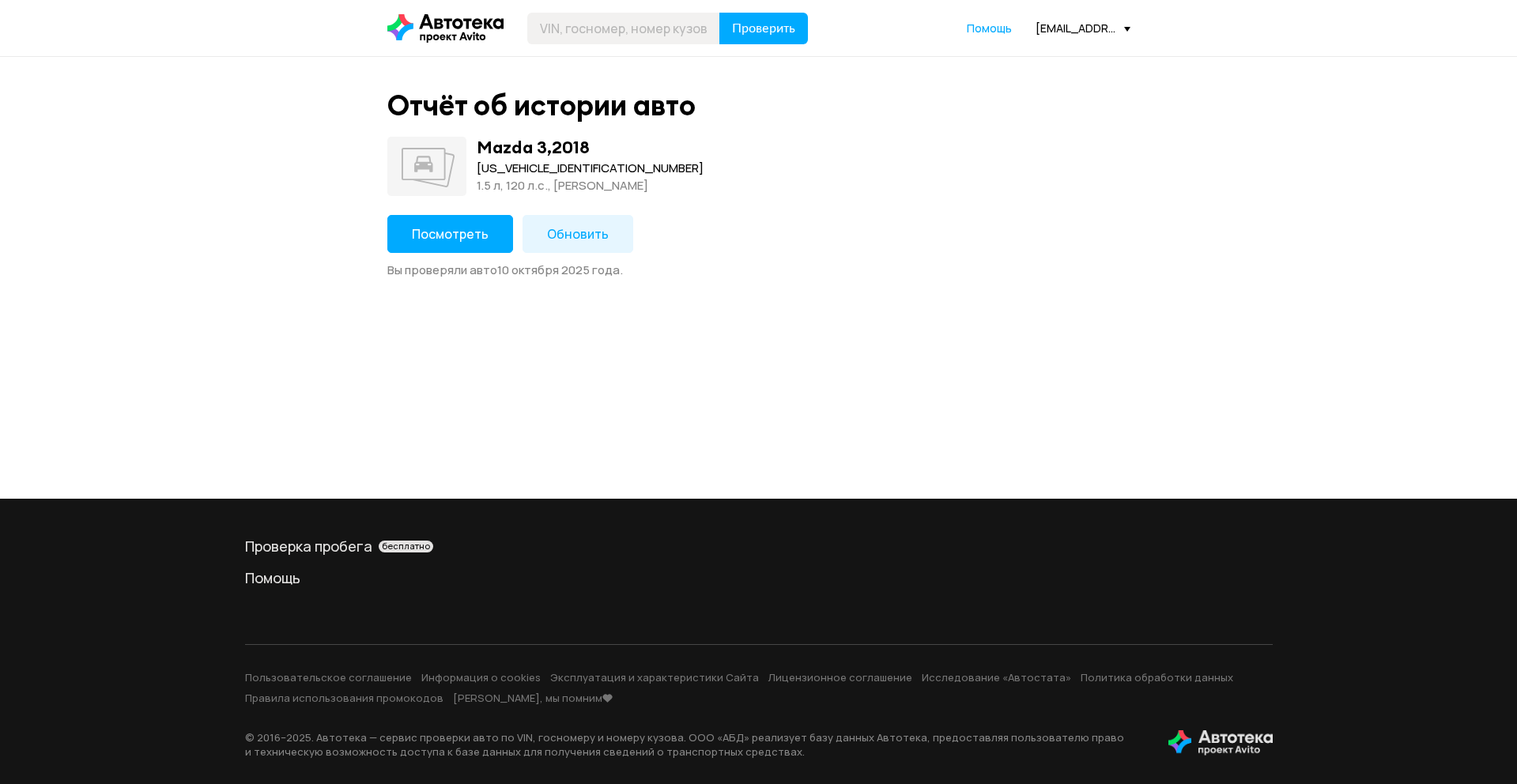
click at [468, 241] on button "Посмотреть" at bounding box center [450, 234] width 126 height 38
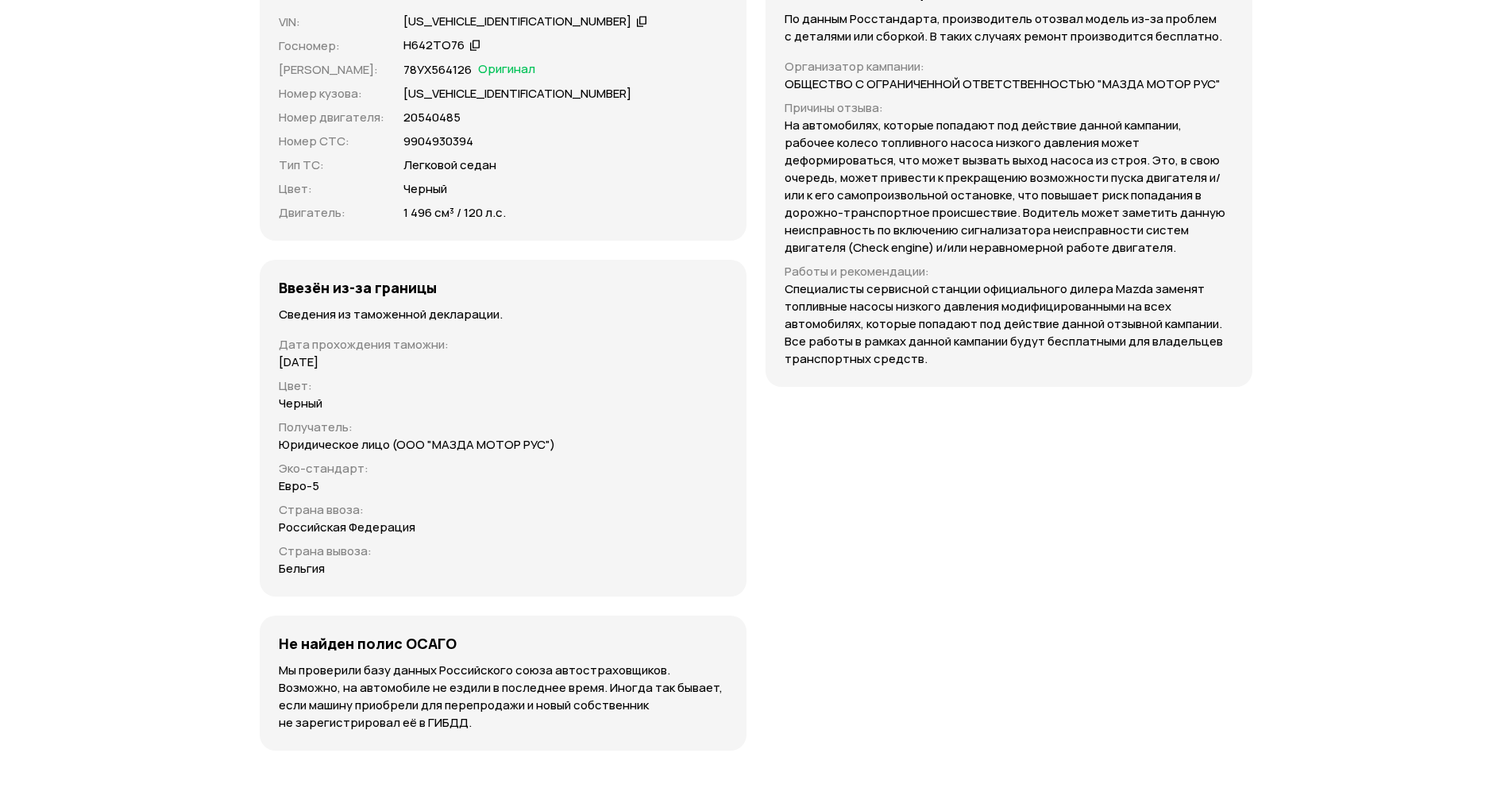
scroll to position [4958, 0]
